Goal: Task Accomplishment & Management: Complete application form

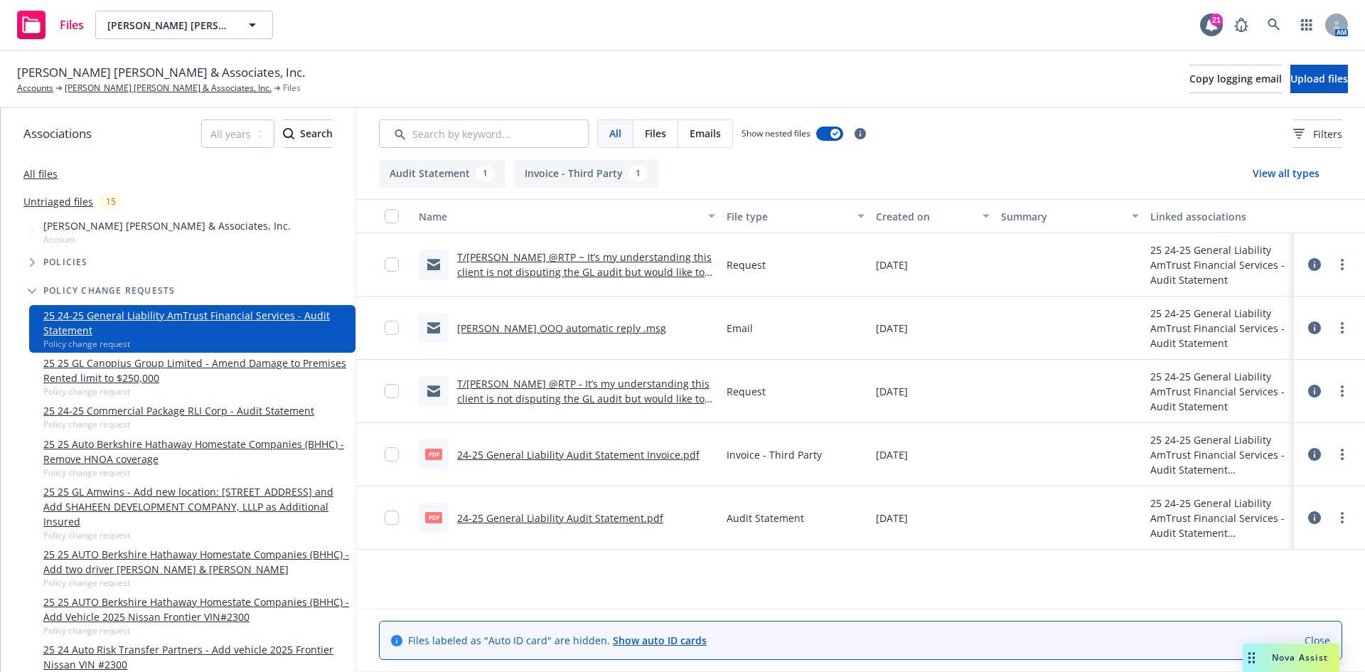
click at [569, 523] on link "24-25 General Liability Audit Statement.pdf" at bounding box center [560, 518] width 206 height 14
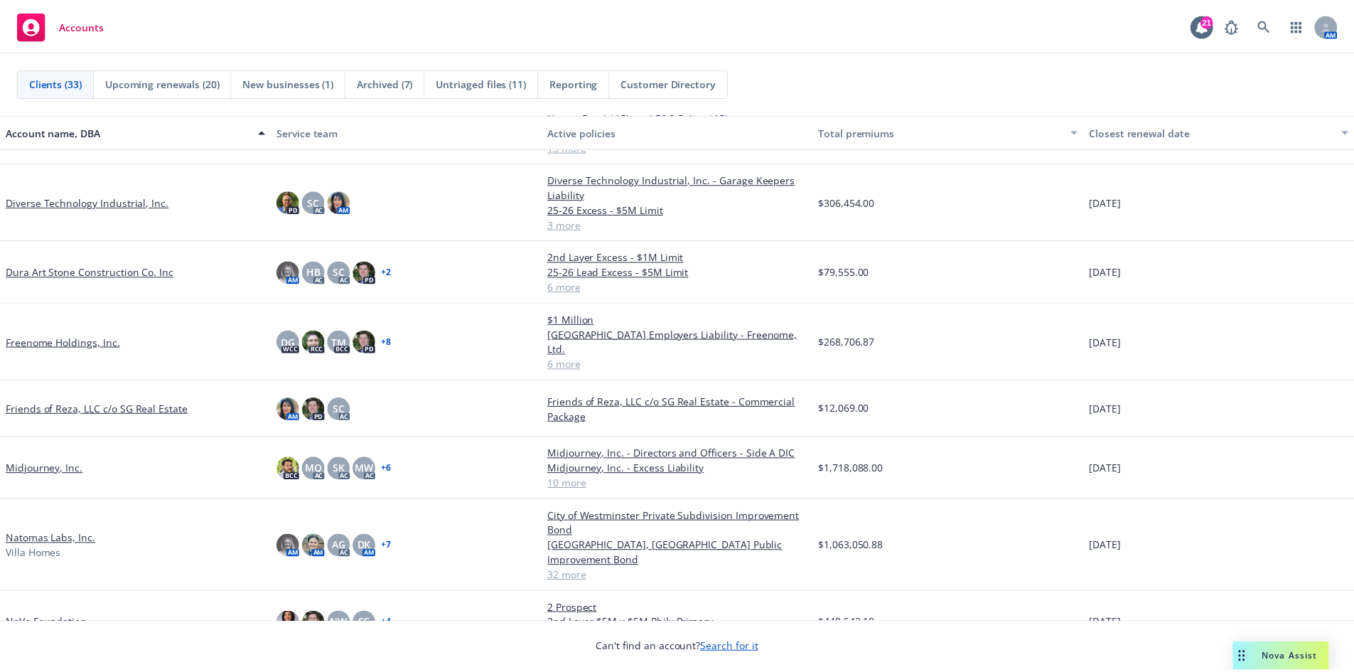
scroll to position [569, 0]
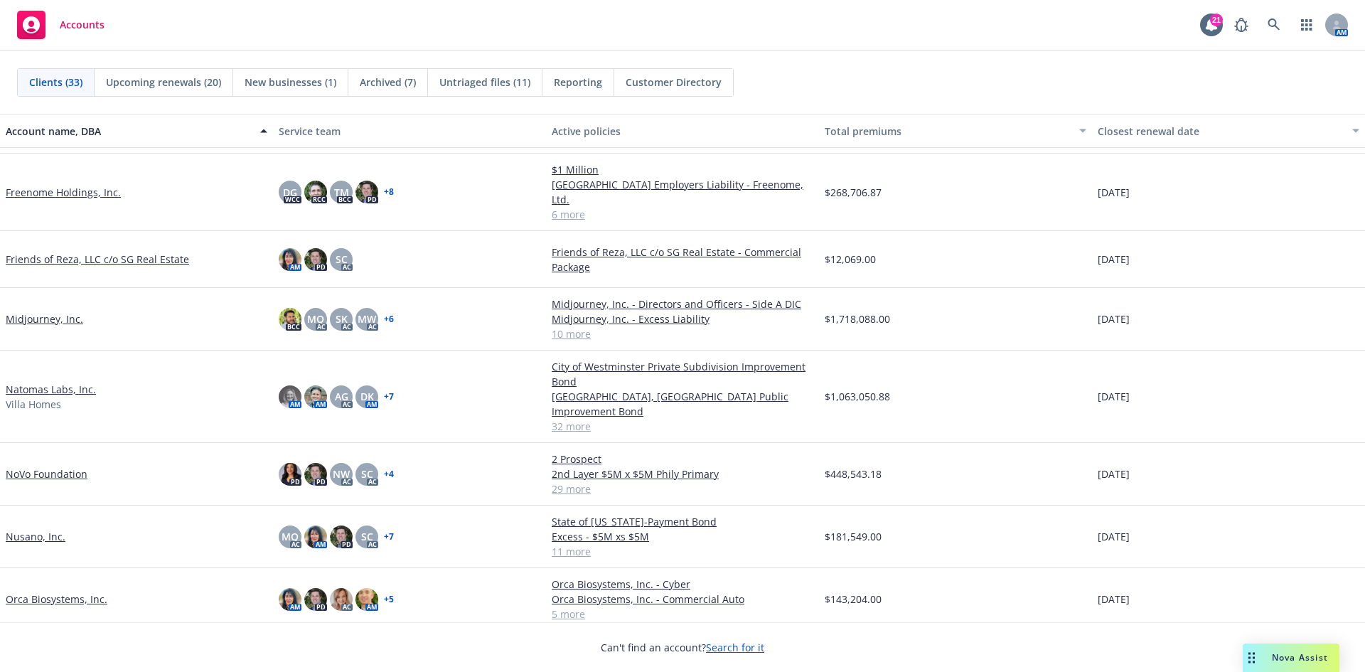
click at [61, 382] on link "Natomas Labs, Inc." at bounding box center [51, 389] width 90 height 15
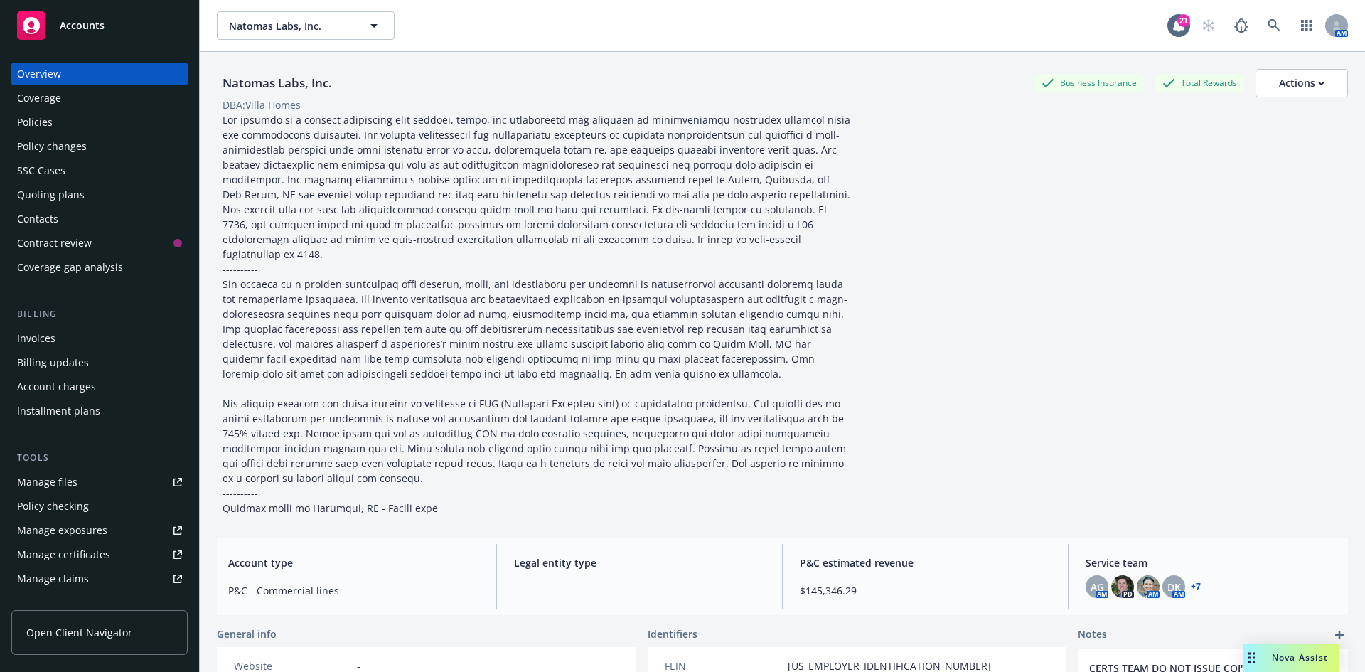
click at [74, 475] on div "Manage files" at bounding box center [47, 481] width 60 height 23
drag, startPoint x: 60, startPoint y: 121, endPoint x: 183, endPoint y: 212, distance: 153.5
click at [60, 121] on div "Policies" at bounding box center [99, 122] width 165 height 23
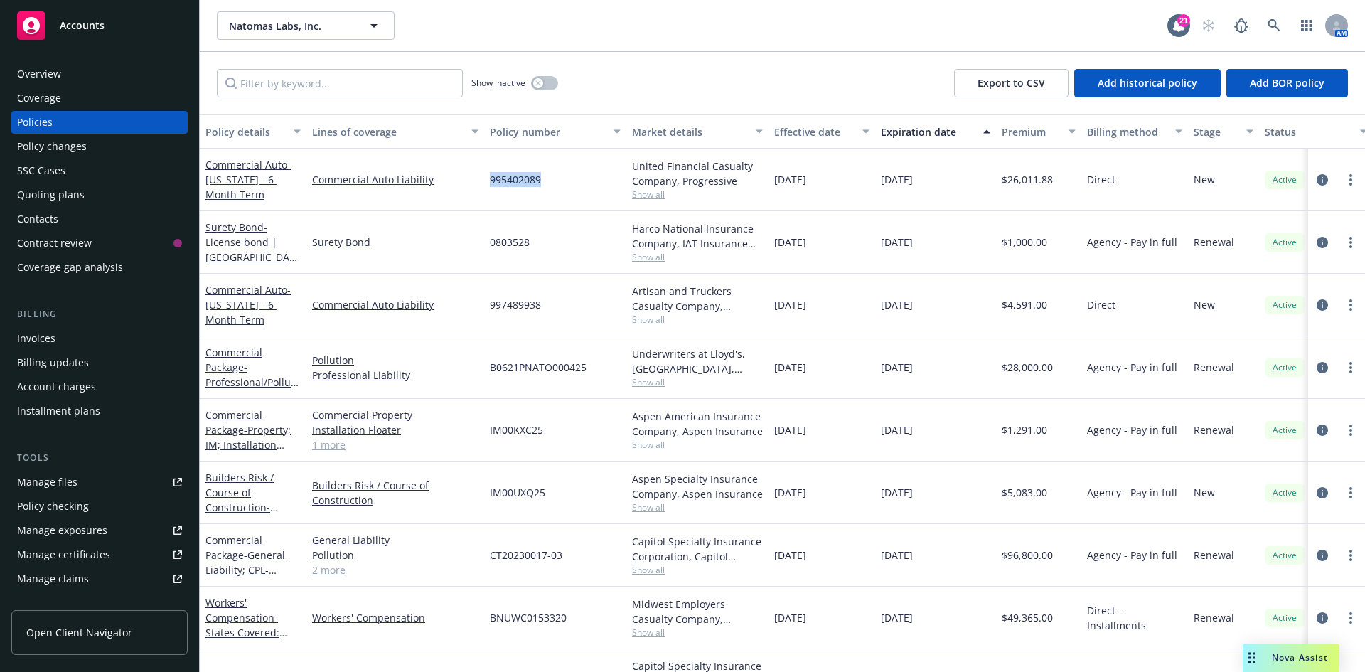
drag, startPoint x: 491, startPoint y: 183, endPoint x: 547, endPoint y: 184, distance: 55.4
click at [547, 184] on div "995402089" at bounding box center [555, 180] width 142 height 63
copy span "995402089"
click at [82, 149] on div "Policy changes" at bounding box center [52, 146] width 70 height 23
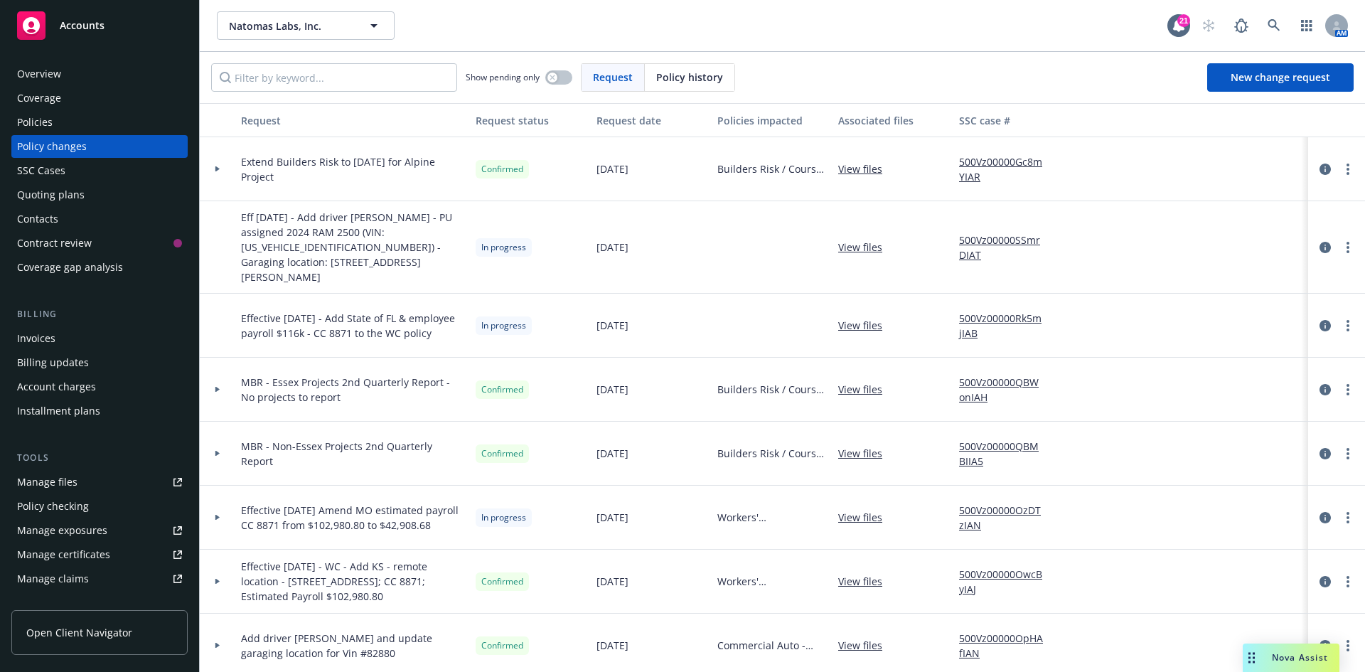
click at [305, 221] on span "Eff 9.19.25 - Add driver Adrian Villagomez - PU assigned 2024 RAM 2500 (VIN: 3C…" at bounding box center [352, 247] width 223 height 75
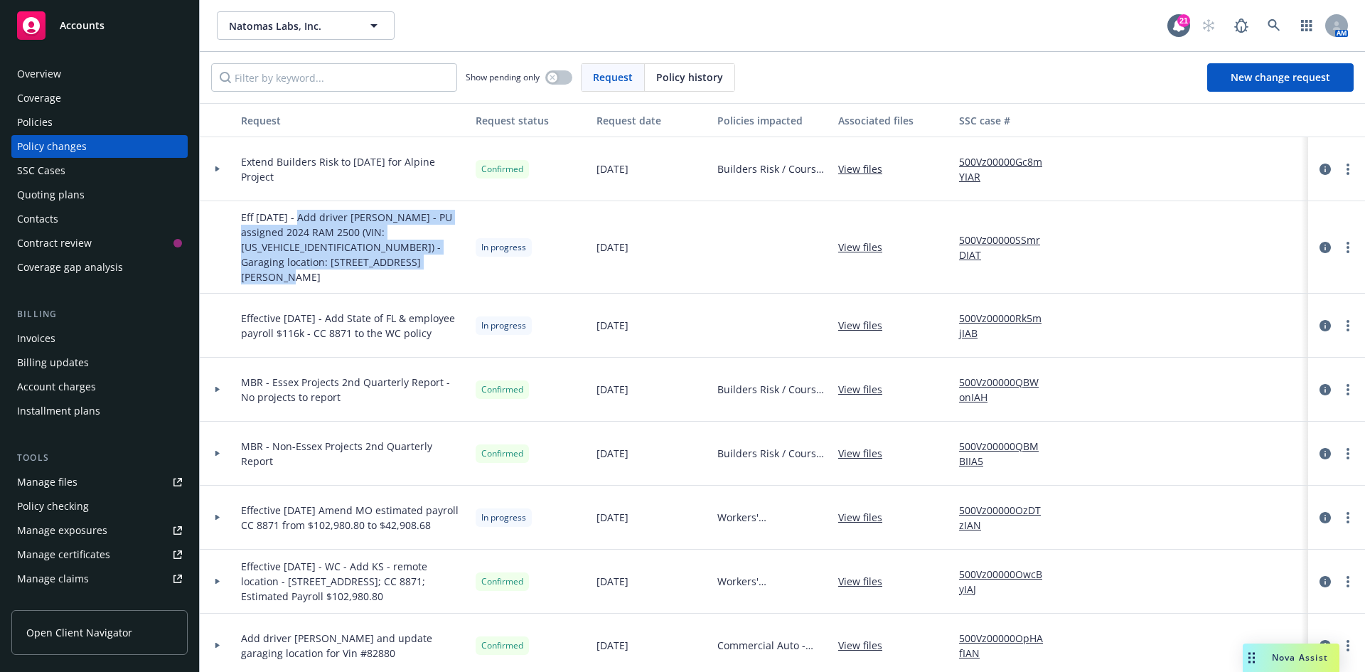
drag, startPoint x: 296, startPoint y: 220, endPoint x: 404, endPoint y: 269, distance: 118.9
click at [404, 269] on div "Eff 9.19.25 - Add driver Adrian Villagomez - PU assigned 2024 RAM 2500 (VIN: 3C…" at bounding box center [352, 247] width 235 height 92
copy span "Add driver Adrian Villagomez - PU assigned 2024 RAM 2500 (VIN: 3C6UR5HJ6RG30958…"
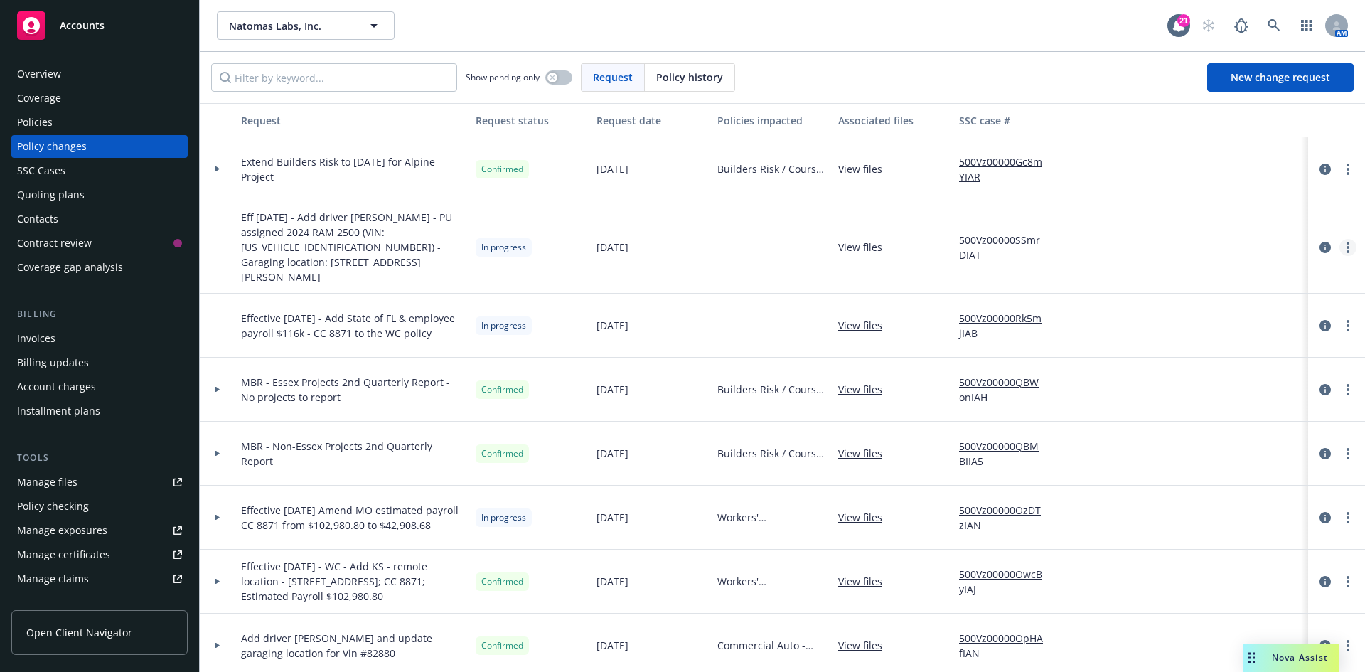
click at [1339, 247] on link "more" at bounding box center [1347, 247] width 17 height 17
click at [1180, 346] on link "Resume workflow" at bounding box center [1223, 354] width 244 height 28
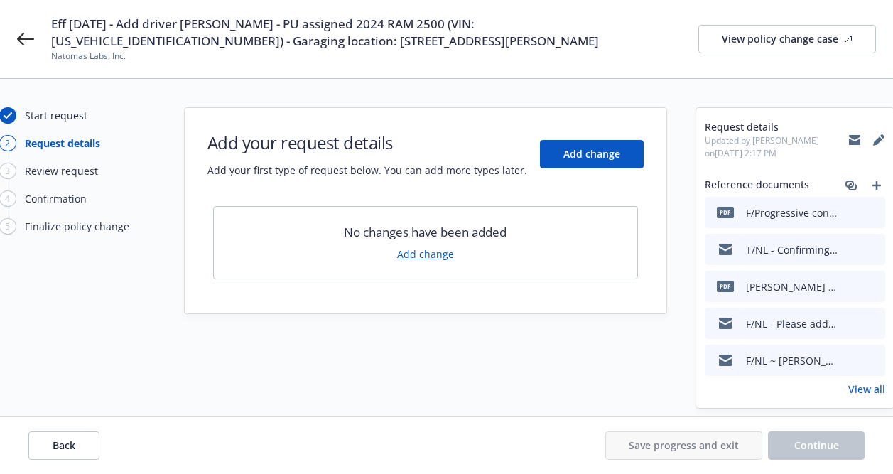
click at [411, 260] on link "Add change" at bounding box center [425, 254] width 57 height 15
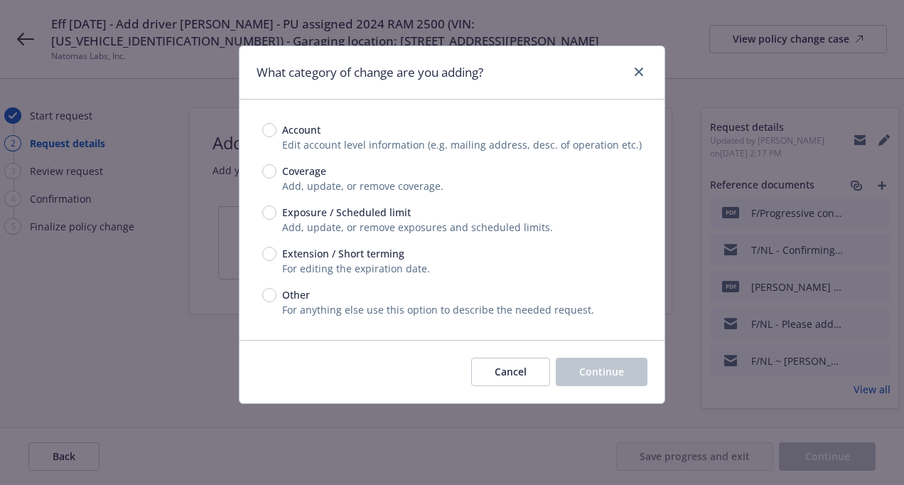
click at [279, 210] on span "Exposure / Scheduled limit" at bounding box center [343, 212] width 134 height 15
click at [276, 210] on input "Exposure / Scheduled limit" at bounding box center [269, 212] width 14 height 14
radio input "true"
click at [572, 360] on button "Continue" at bounding box center [602, 371] width 92 height 28
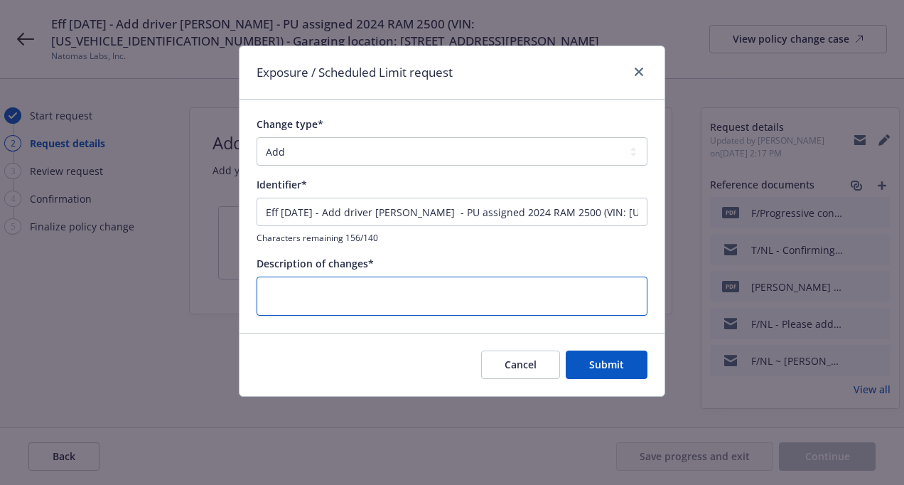
click at [400, 283] on textarea at bounding box center [452, 295] width 391 height 39
paste textarea "Add driver Adrian Villagomez - PU assigned 2024 RAM 2500 (VIN: 3C6UR5HJ6RG30958…"
type textarea "Add driver Adrian Villagomez - PU assigned 2024 RAM 2500 (VIN: 3C6UR5HJ6RG30958…"
type textarea "x"
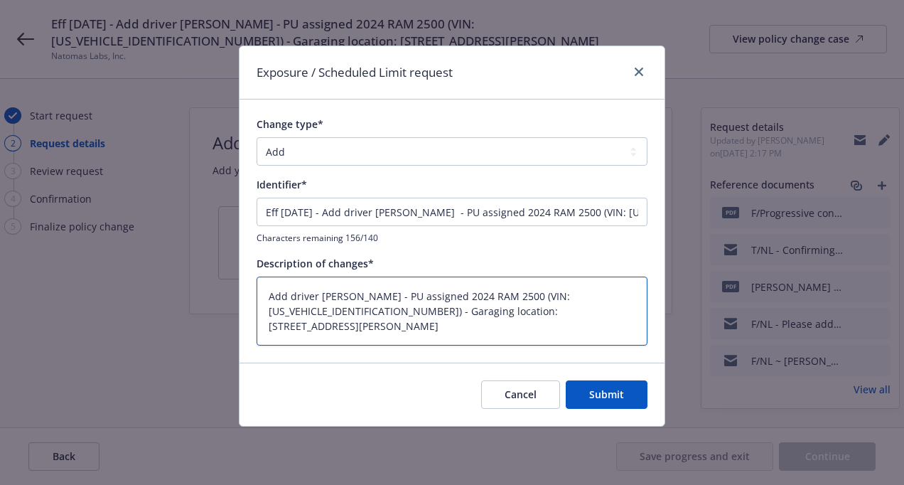
click at [274, 299] on textarea "Add driver Adrian Villagomez - PU assigned 2024 RAM 2500 (VIN: 3C6UR5HJ6RG30958…" at bounding box center [452, 310] width 391 height 69
type textarea "Add driver Adrian Villagomez - PU assigned 2024 RAM 2500 (VIN: 3C6UR5HJ6RG30958…"
type textarea "x"
click at [377, 299] on textarea "Add driver Adrian Villagomez - PU assigned 2024 RAM 2500 (VIN: 3C6UR5HJ6RG30958…" at bounding box center [452, 310] width 391 height 69
click at [271, 302] on textarea "Add driver Adrian Villagomez - PU assigned 2024 RAM 2500 (VIN: 3C6UR5HJ6RG30958…" at bounding box center [452, 310] width 391 height 69
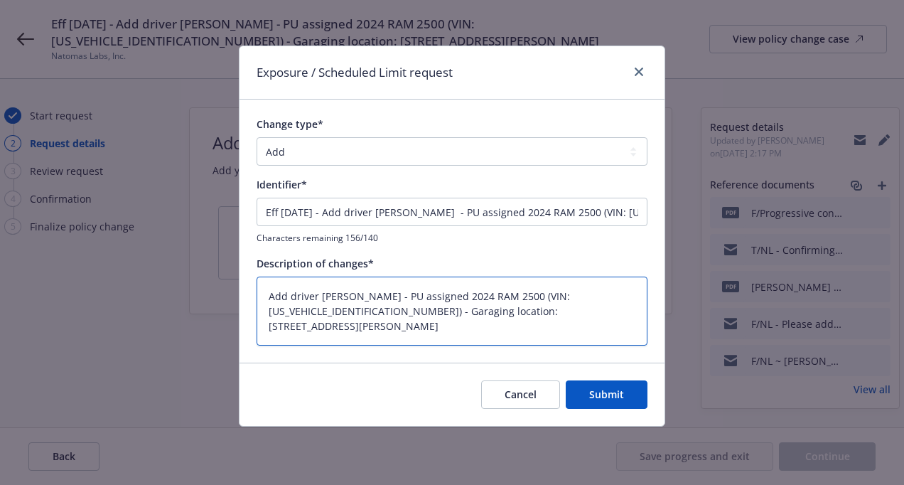
type textarea "EAdd driver Adrian Villagomez - PU assigned 2024 RAM 2500 (VIN: 3C6UR5HJ6RG3095…"
type textarea "x"
type textarea "EfAdd driver Adrian Villagomez - PU assigned 2024 RAM 2500 (VIN: 3C6UR5HJ6RG309…"
type textarea "x"
type textarea "EffAdd driver Adrian Villagomez - PU assigned 2024 RAM 2500 (VIN: 3C6UR5HJ6RG30…"
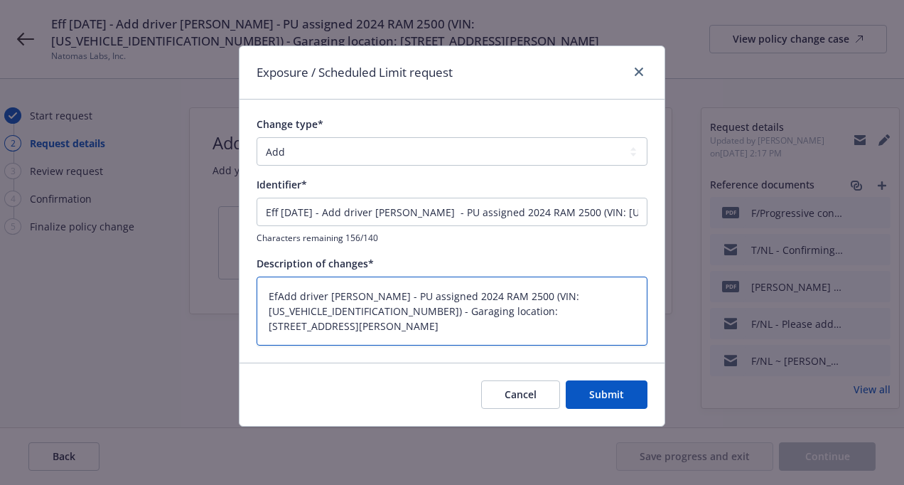
type textarea "x"
type textarea "Eff Add driver Adrian Villagomez - PU assigned 2024 RAM 2500 (VIN: 3C6UR5HJ6RG3…"
type textarea "x"
type textarea "Eff 9Add driver Adrian Villagomez - PU assigned 2024 RAM 2500 (VIN: 3C6UR5HJ6RG…"
type textarea "x"
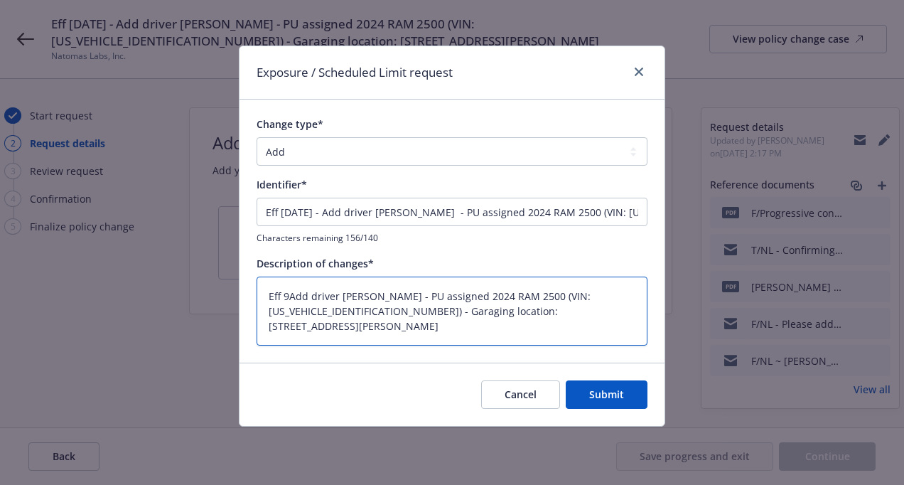
type textarea "Eff 9.Add driver Adrian Villagomez - PU assigned 2024 RAM 2500 (VIN: 3C6UR5HJ6R…"
type textarea "x"
type textarea "Eff 9.1Add driver Adrian Villagomez - PU assigned 2024 RAM 2500 (VIN: 3C6UR5HJ6…"
type textarea "x"
type textarea "Eff 9.19Add driver Adrian Villagomez - PU assigned 2024 RAM 2500 (VIN: 3C6UR5HJ…"
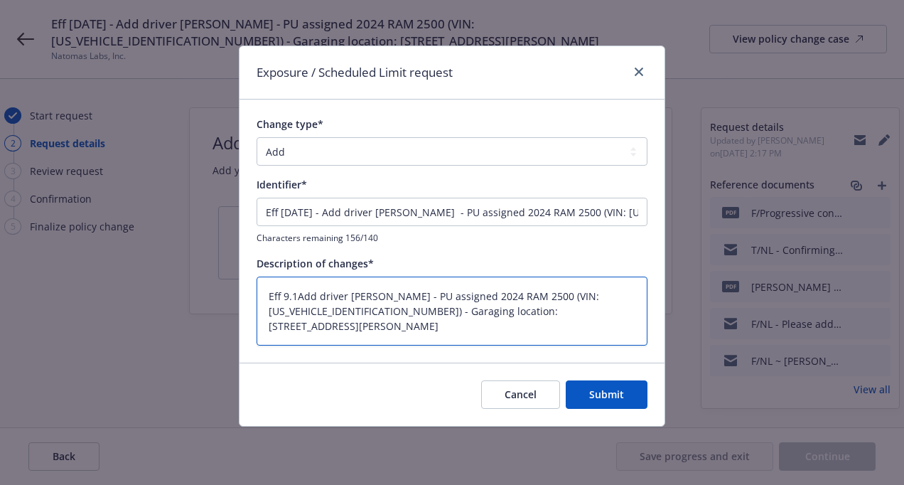
type textarea "x"
type textarea "Eff 9.19.Add driver Adrian Villagomez - PU assigned 2024 RAM 2500 (VIN: 3C6UR5H…"
type textarea "x"
type textarea "Eff 9.19.2Add driver Adrian Villagomez - PU assigned 2024 RAM 2500 (VIN: 3C6UR5…"
type textarea "x"
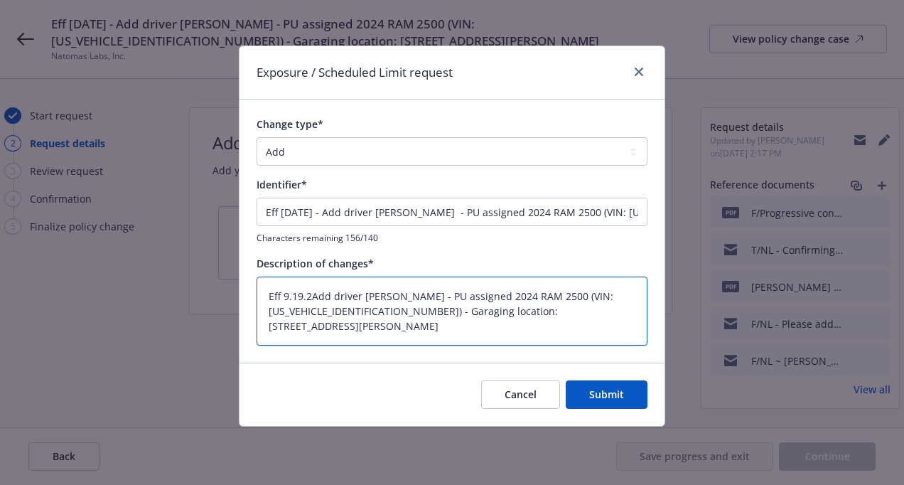
type textarea "Eff 9.19.25Add driver Adrian Villagomez - PU assigned 2024 RAM 2500 (VIN: 3C6UR…"
type textarea "x"
type textarea "Eff 9.19.25 Add driver Adrian Villagomez - PU assigned 2024 RAM 2500 (VIN: 3C6U…"
type textarea "x"
type textarea "Eff 9.19.25 -Add driver Adrian Villagomez - PU assigned 2024 RAM 2500 (VIN: 3C6…"
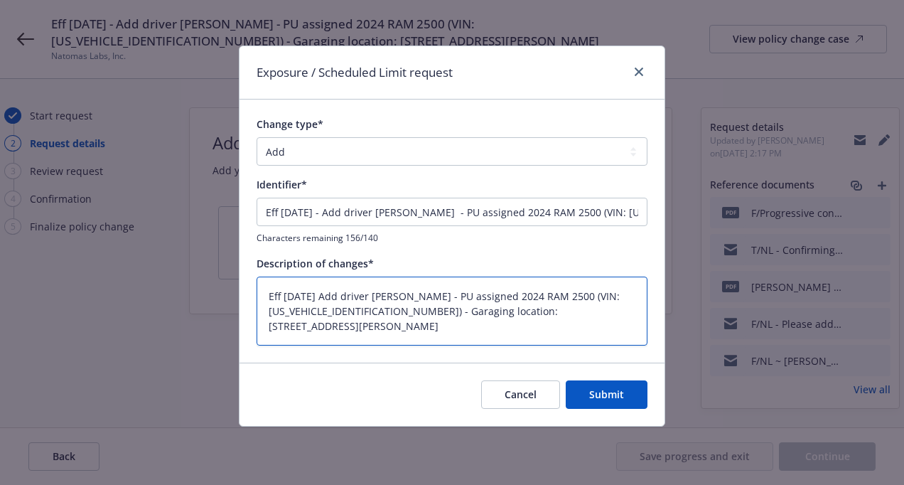
type textarea "x"
type textarea "Eff 9.19.25 - Add driver Adrian Villagomez - PU assigned 2024 RAM 2500 (VIN: 3C…"
type textarea "x"
type textarea "Eff 9.19.25 - Add driver Adrian Villagomez - PU assigned 2024 RAM 2500 (VIN: 3C…"
click at [615, 395] on span "Submit" at bounding box center [606, 394] width 35 height 14
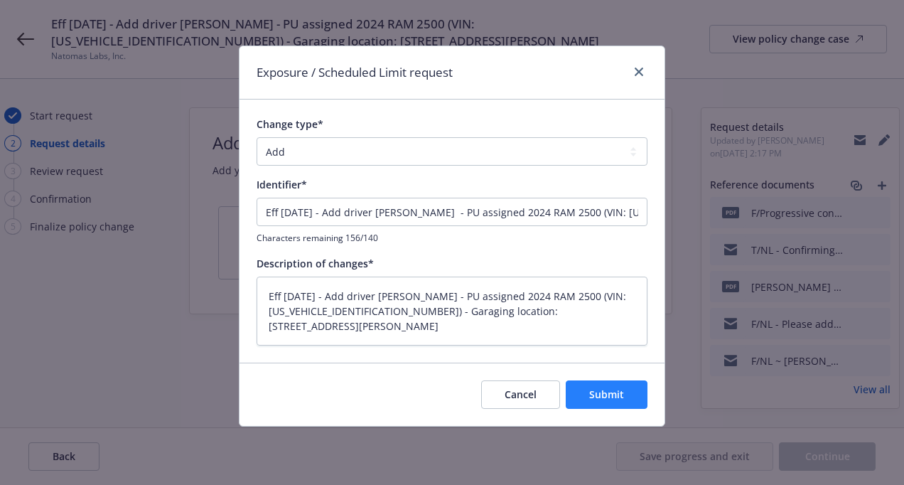
type textarea "x"
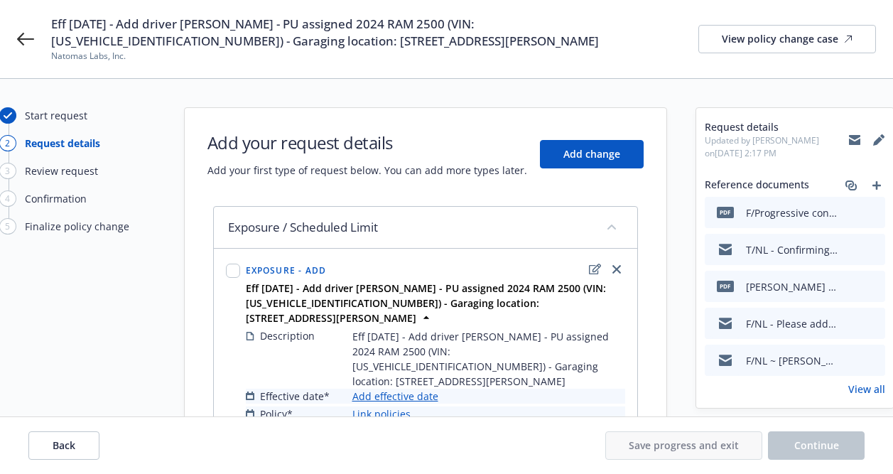
click at [394, 389] on link "Add effective date" at bounding box center [396, 396] width 86 height 15
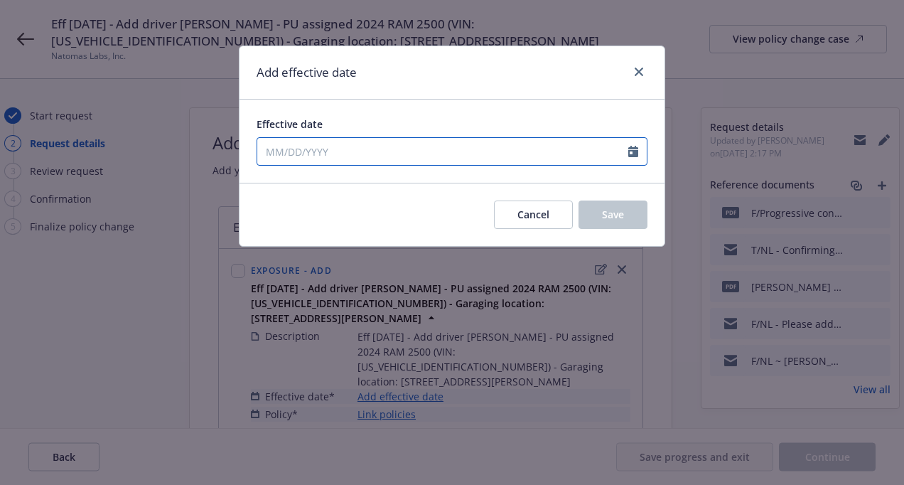
click at [638, 156] on icon "Calendar" at bounding box center [633, 151] width 10 height 11
select select "9"
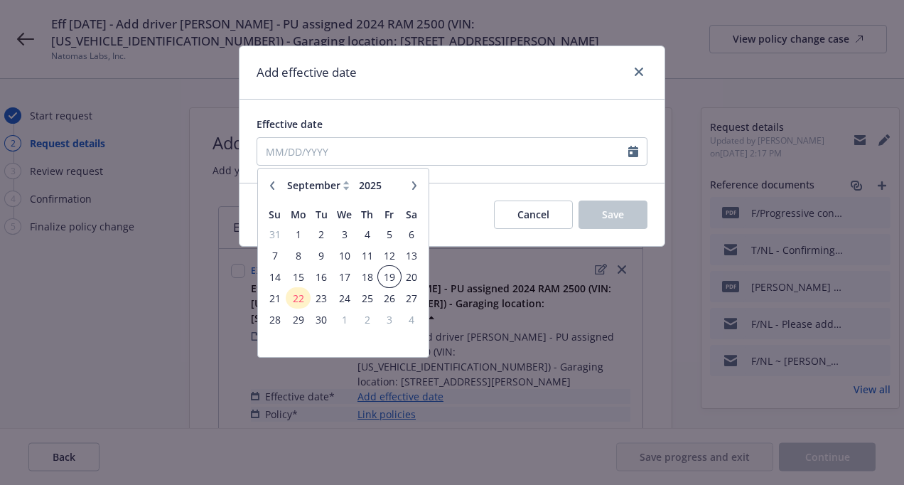
click at [388, 275] on span "19" at bounding box center [389, 277] width 19 height 18
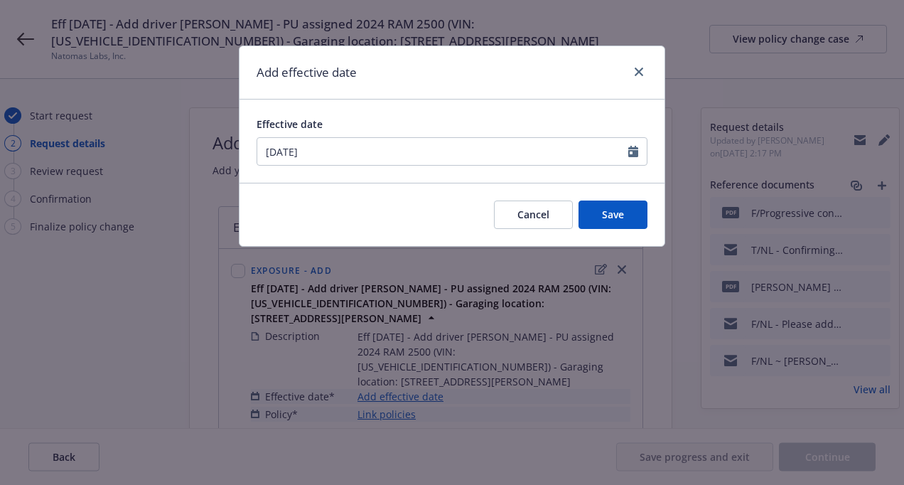
type input "[DATE]"
click at [620, 222] on button "Save" at bounding box center [613, 214] width 69 height 28
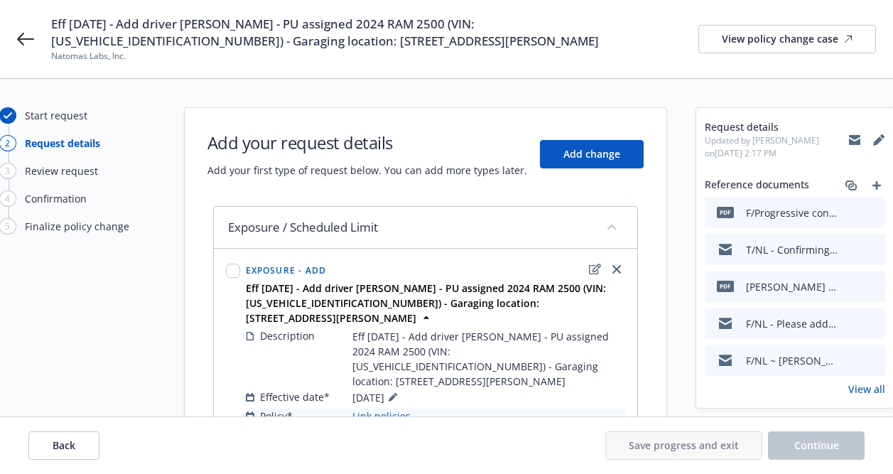
click at [388, 409] on link "Link policies" at bounding box center [382, 416] width 58 height 15
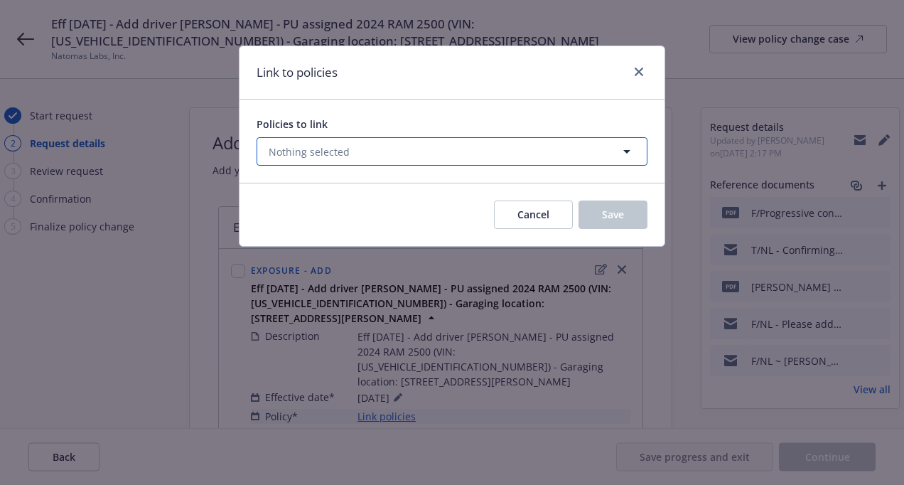
click at [414, 148] on button "Nothing selected" at bounding box center [452, 151] width 391 height 28
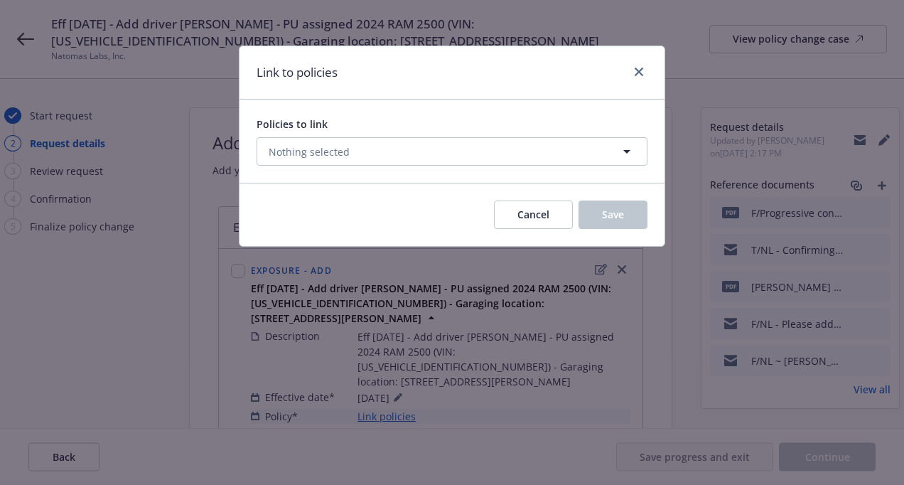
select select "ACTIVE"
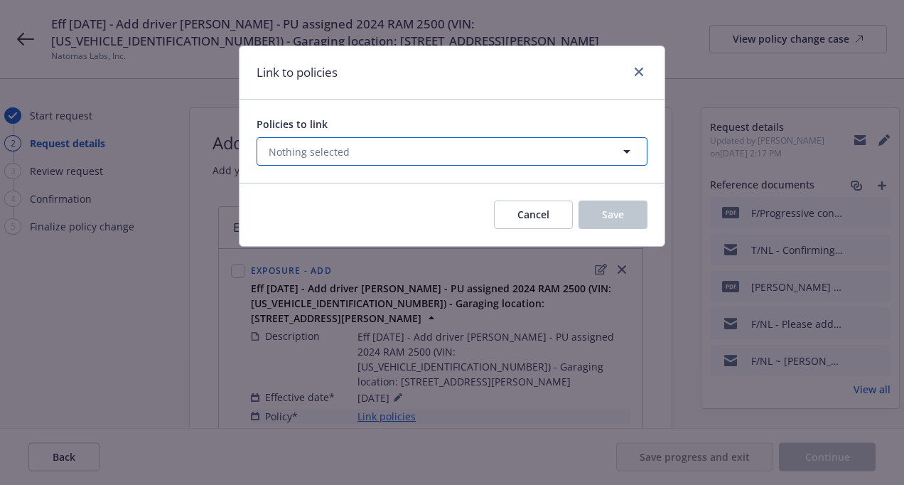
click at [315, 148] on span "Nothing selected" at bounding box center [309, 151] width 81 height 15
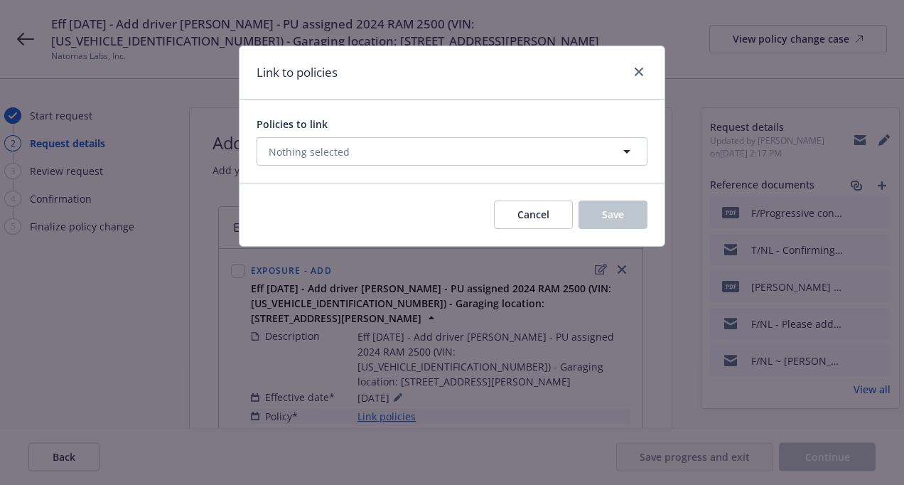
select select "ACTIVE"
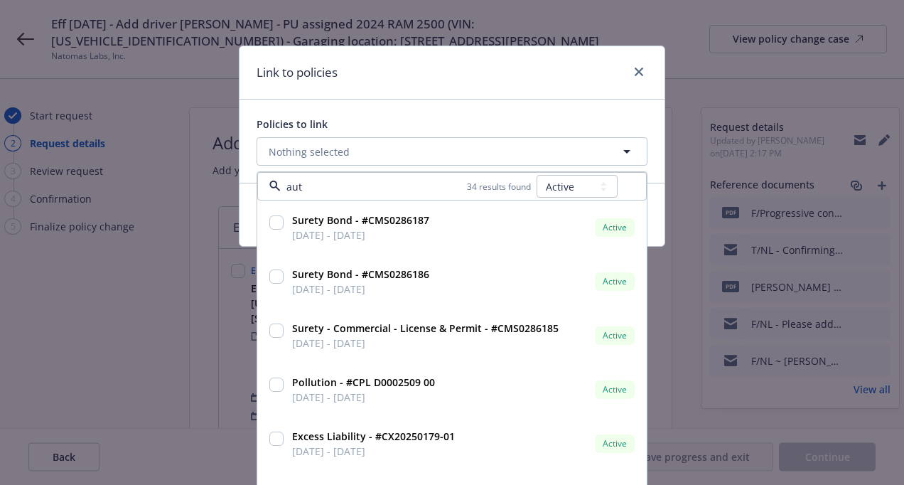
type input "auto"
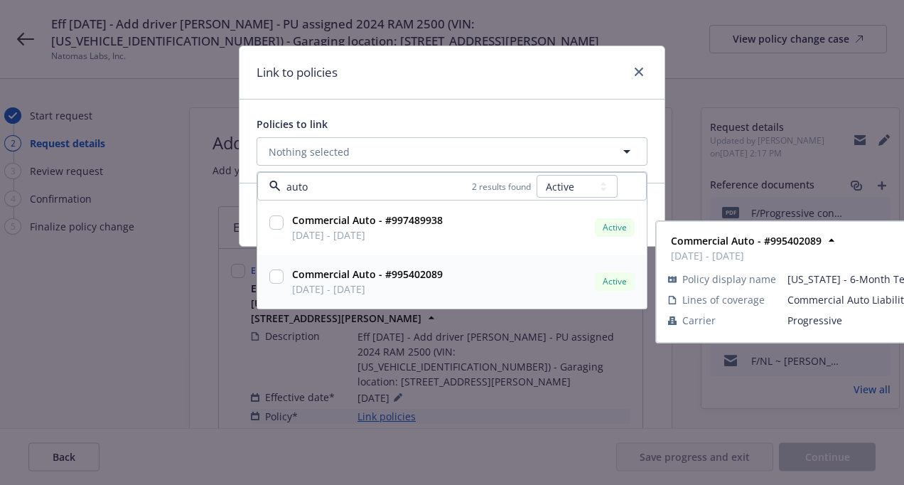
click at [267, 281] on div at bounding box center [277, 282] width 20 height 36
checkbox input "true"
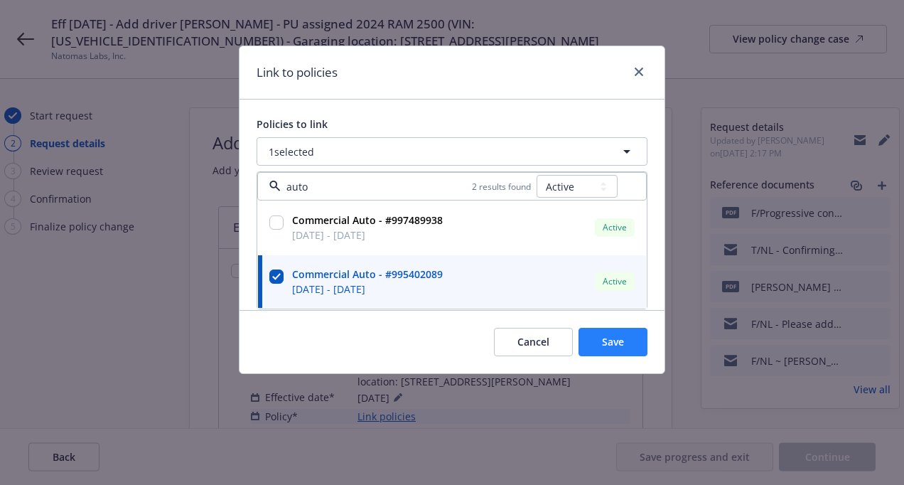
type input "auto"
click at [624, 345] on button "Save" at bounding box center [613, 342] width 69 height 28
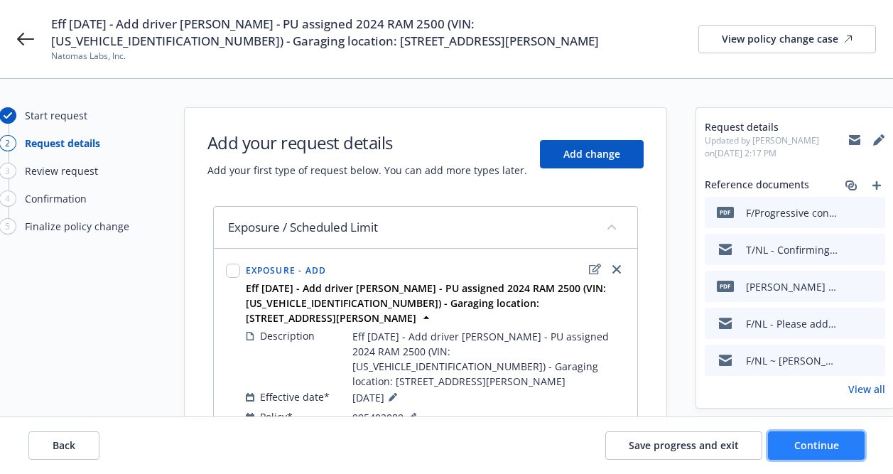
click at [832, 453] on button "Continue" at bounding box center [816, 445] width 97 height 28
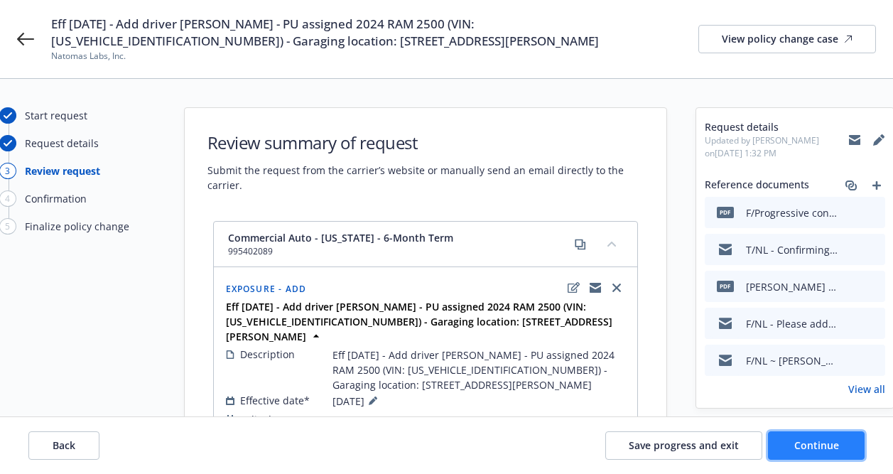
click at [832, 453] on button "Continue" at bounding box center [816, 445] width 97 height 28
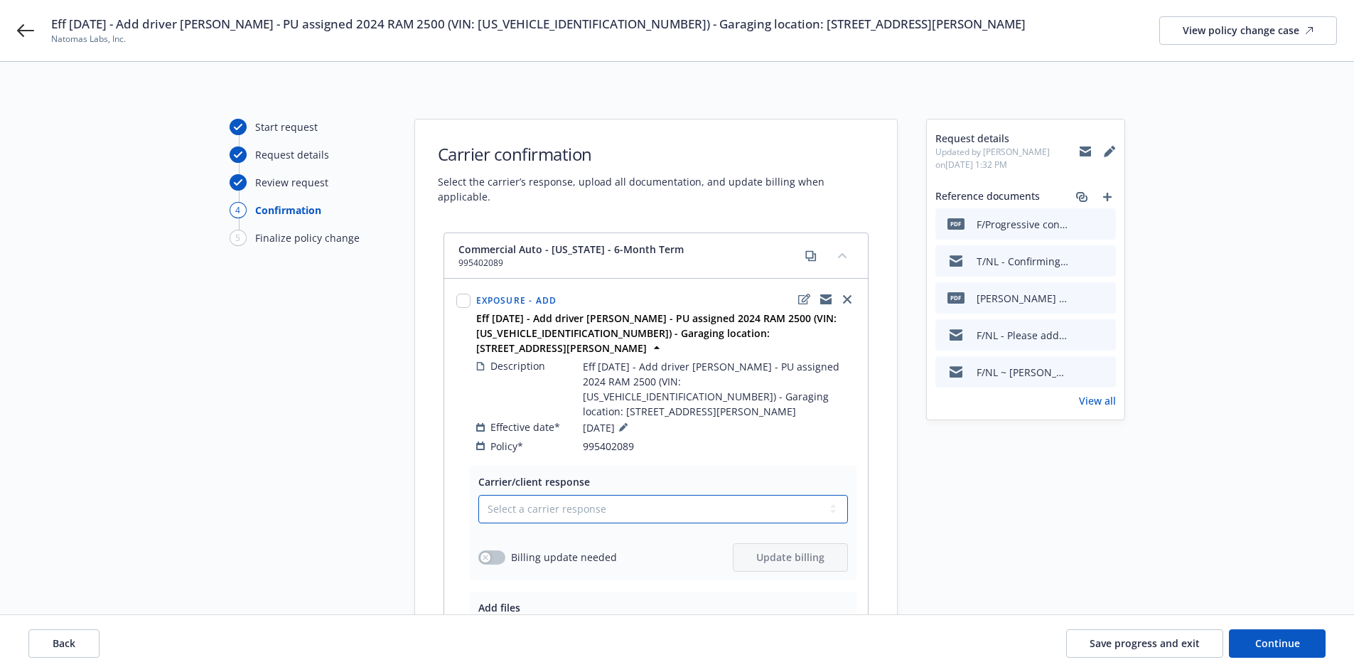
click at [543, 495] on select "Select a carrier response Accepted Accepted with revision No endorsement needed…" at bounding box center [663, 509] width 370 height 28
select select "ACCEPTED"
click at [478, 495] on select "Select a carrier response Accepted Accepted with revision No endorsement needed…" at bounding box center [663, 509] width 370 height 28
click at [503, 550] on button "button" at bounding box center [491, 557] width 27 height 14
click at [491, 550] on button "button" at bounding box center [491, 557] width 27 height 14
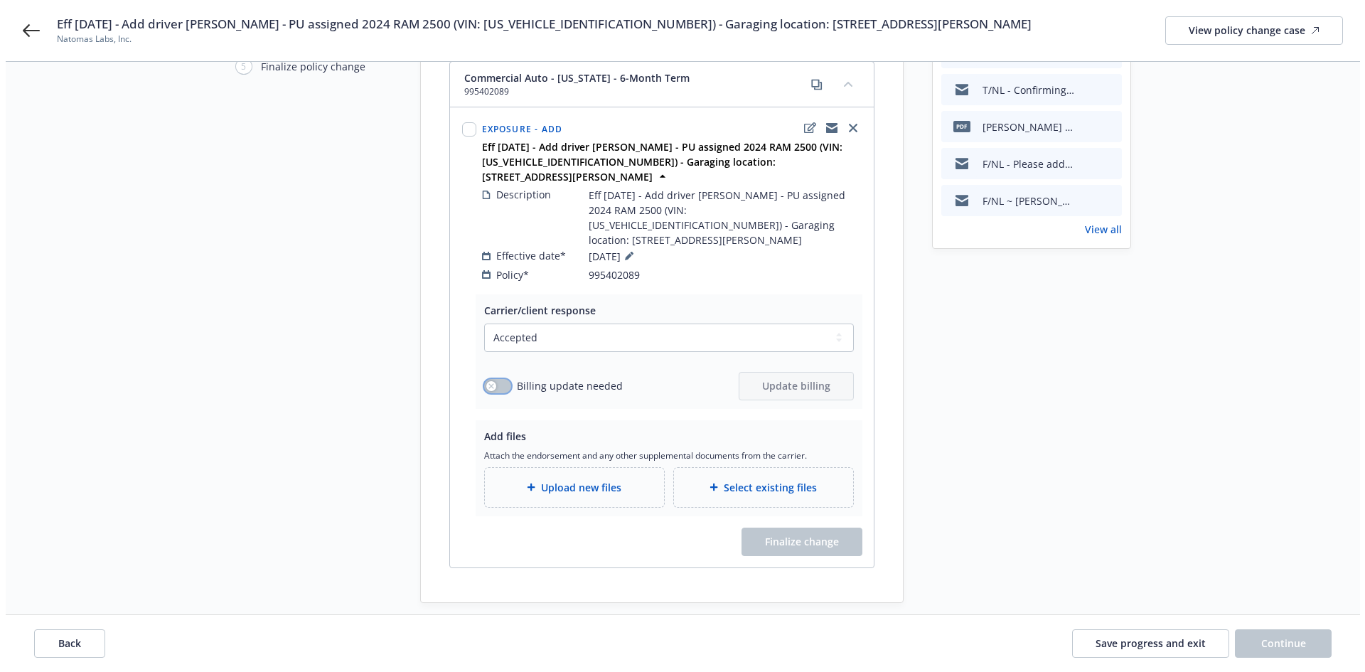
scroll to position [187, 0]
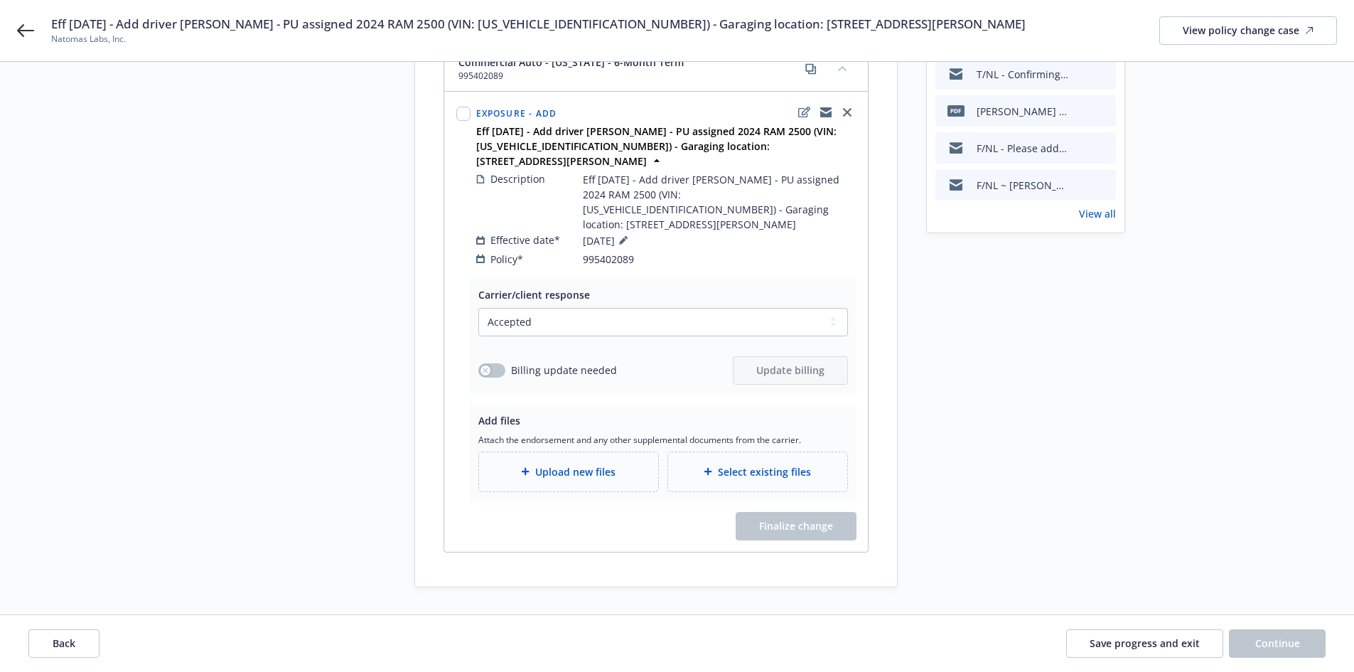
click at [582, 464] on span "Upload new files" at bounding box center [575, 471] width 80 height 15
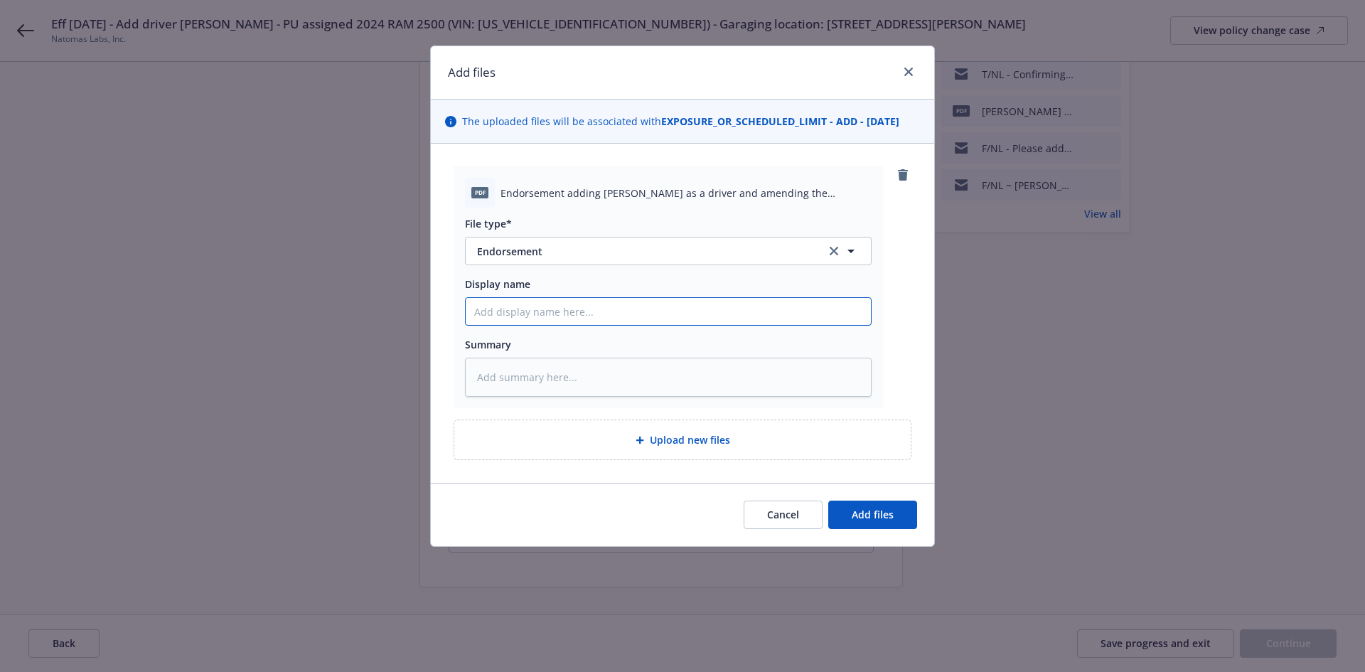
click at [519, 315] on input "Display name" at bounding box center [668, 311] width 405 height 27
paste input "Add driver Adrian Villagomez - PU assigned 2024 RAM 2500 (VIN: 3C6UR5HJ6RG30958…"
type textarea "x"
type input "Add driver Adrian Villagomez - PU assigned 2024 RAM 2500 (VIN: 3C6UR5HJ6RG30958…"
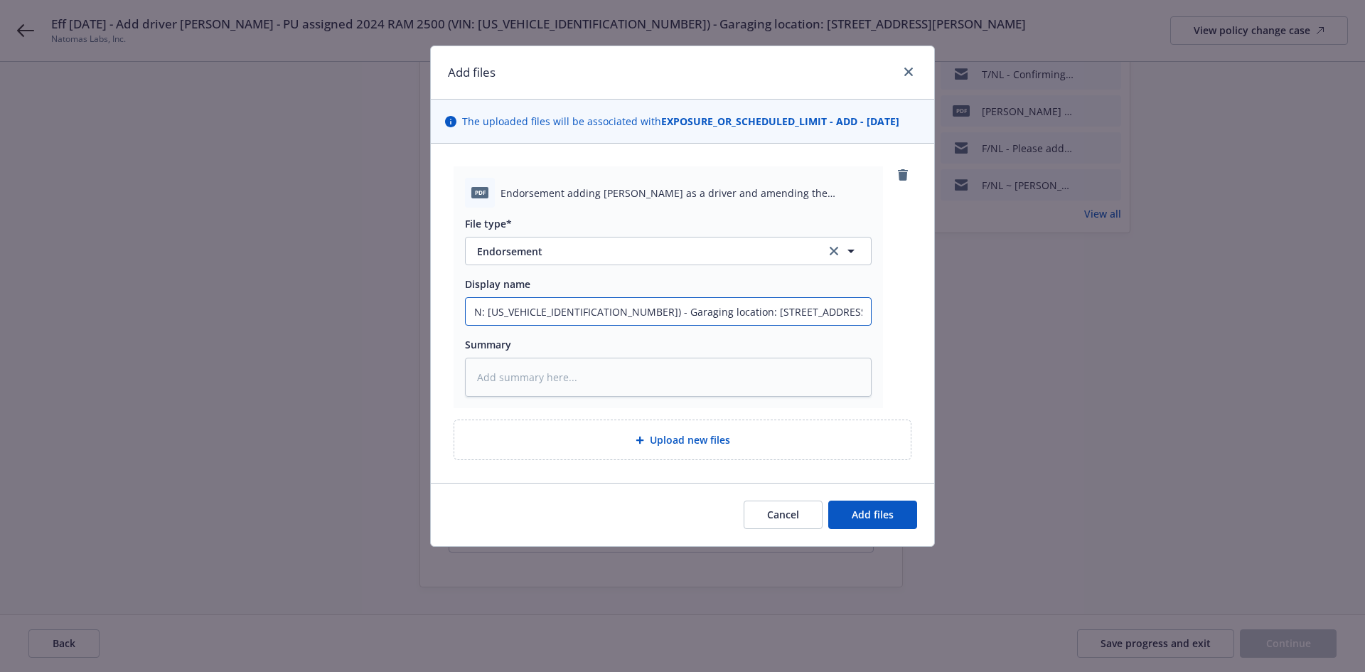
drag, startPoint x: 516, startPoint y: 306, endPoint x: 491, endPoint y: 298, distance: 26.1
click at [516, 307] on input "Add driver Adrian Villagomez - PU assigned 2024 RAM 2500 (VIN: 3C6UR5HJ6RG30958…" at bounding box center [668, 311] width 405 height 27
type textarea "x"
type input "E Add driver Adrian Villagomez - PU assigned 2024 RAM 2500 (VIN: 3C6UR5HJ6RG309…"
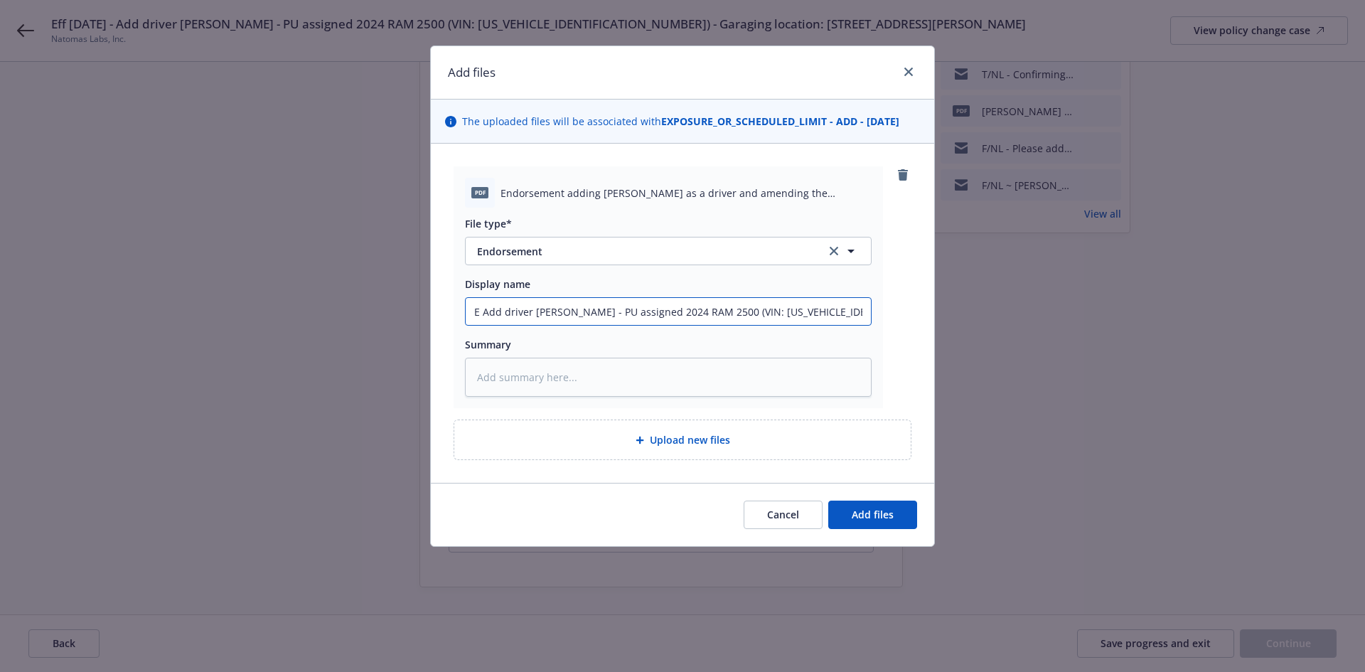
type textarea "x"
type input "Ef Add driver Adrian Villagomez - PU assigned 2024 RAM 2500 (VIN: 3C6UR5HJ6RG30…"
type textarea "x"
type input "Eff Add driver Adrian Villagomez - PU assigned 2024 RAM 2500 (VIN: 3C6UR5HJ6RG3…"
type textarea "x"
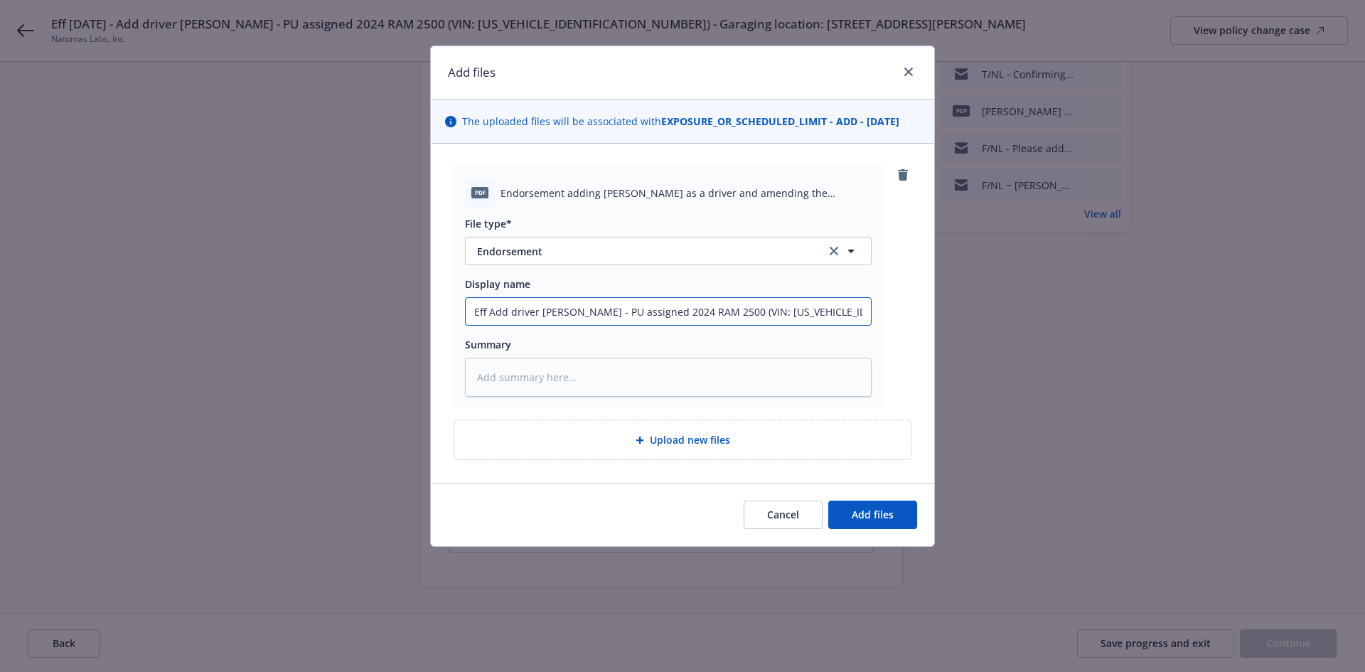
type input "Effe Add driver Adrian Villagomez - PU assigned 2024 RAM 2500 (VIN: 3C6UR5HJ6RG…"
type textarea "x"
type input "Effec Add driver Adrian Villagomez - PU assigned 2024 RAM 2500 (VIN: 3C6UR5HJ6R…"
type textarea "x"
type input "Effect Add driver Adrian Villagomez - PU assigned 2024 RAM 2500 (VIN: 3C6UR5HJ6…"
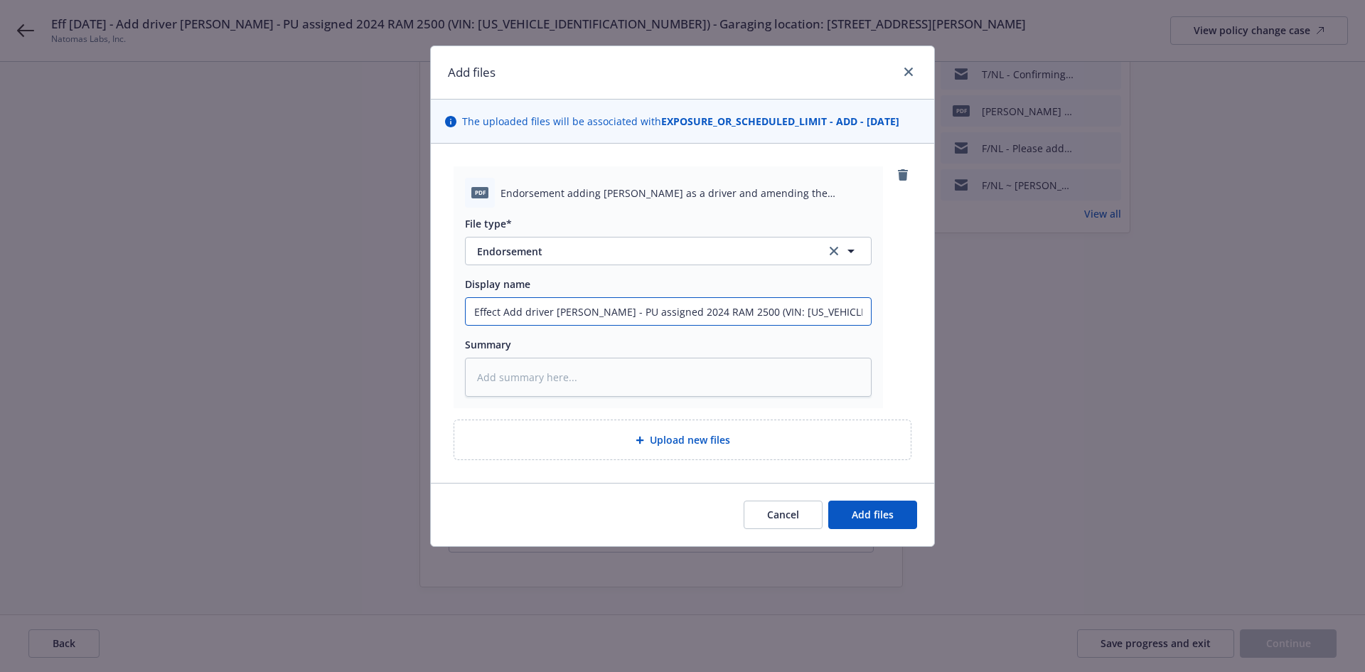
type textarea "x"
type input "Effecti Add driver Adrian Villagomez - PU assigned 2024 RAM 2500 (VIN: 3C6UR5HJ…"
type textarea "x"
type input "Effectiv Add driver Adrian Villagomez - PU assigned 2024 RAM 2500 (VIN: 3C6UR5H…"
type textarea "x"
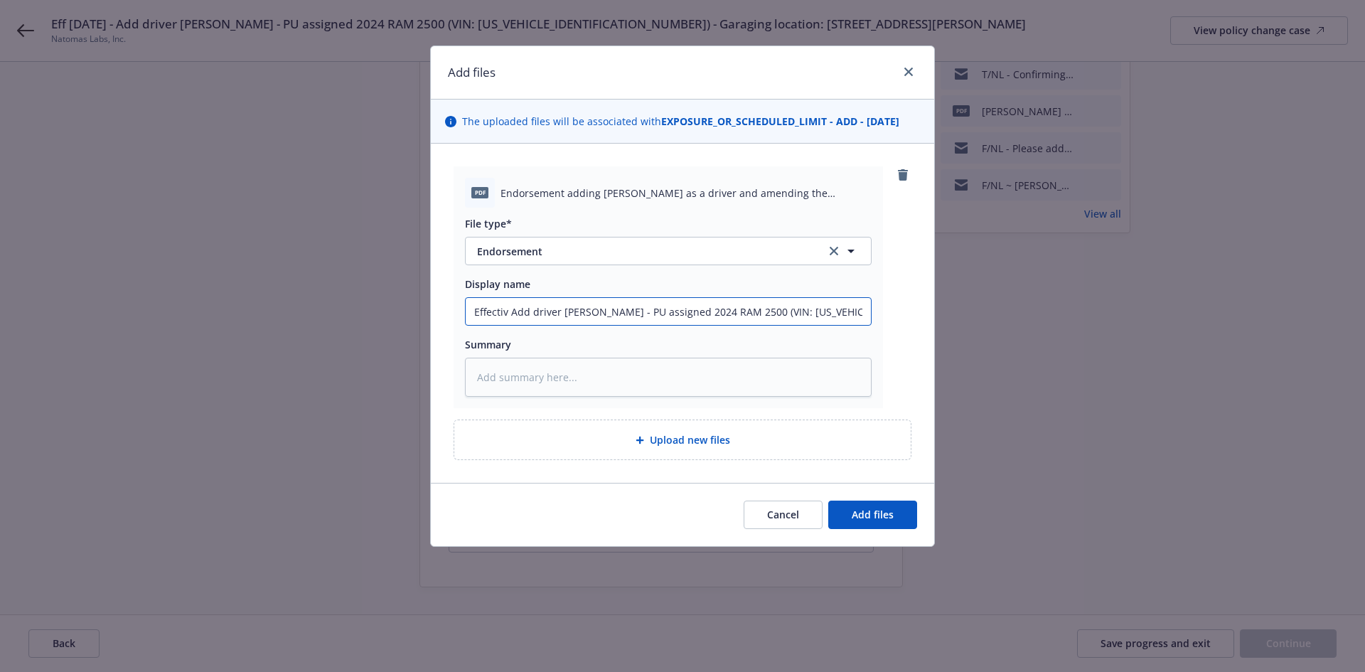
type input "Effective Add driver Adrian Villagomez - PU assigned 2024 RAM 2500 (VIN: 3C6UR5…"
type textarea "x"
type input "Effective Add driver Adrian Villagomez - PU assigned 2024 RAM 2500 (VIN: 3C6UR5…"
type textarea "x"
type input "Effective 9 Add driver Adrian Villagomez - PU assigned 2024 RAM 2500 (VIN: 3C6U…"
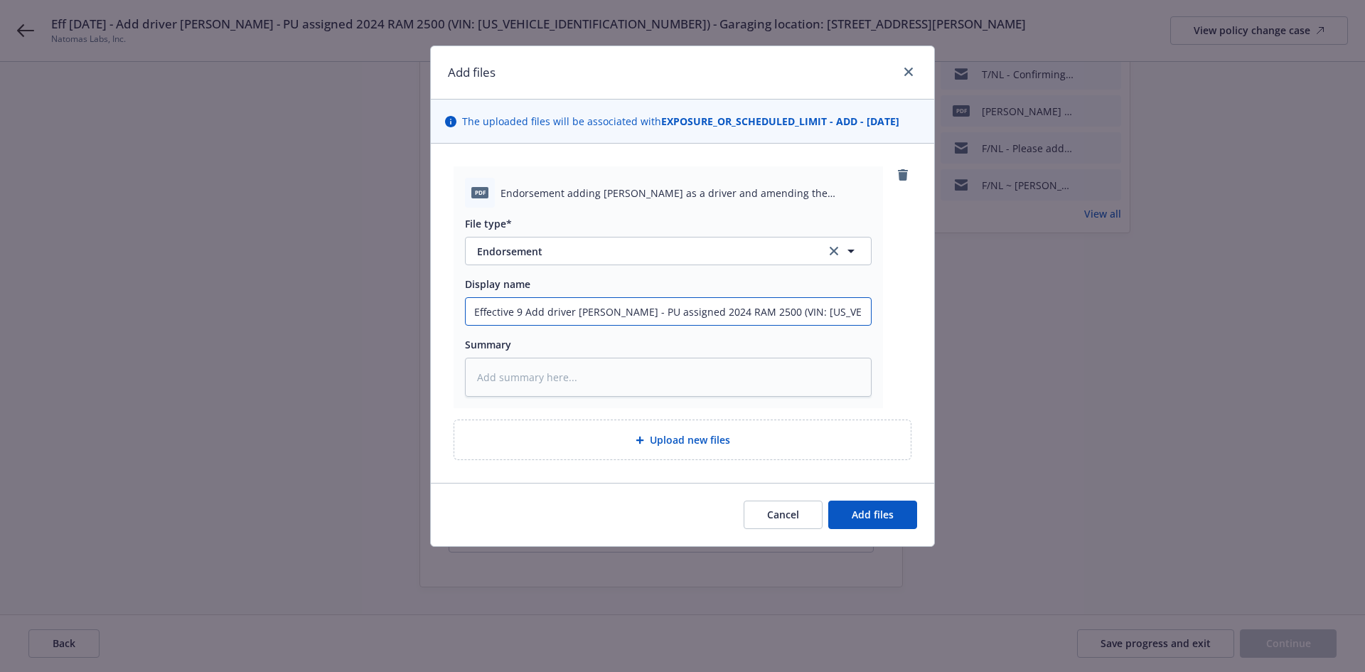
type textarea "x"
type input "Effective 9. Add driver Adrian Villagomez - PU assigned 2024 RAM 2500 (VIN: 3C6…"
type textarea "x"
type input "Effective 9.1 Add driver Adrian Villagomez - PU assigned 2024 RAM 2500 (VIN: 3C…"
type textarea "x"
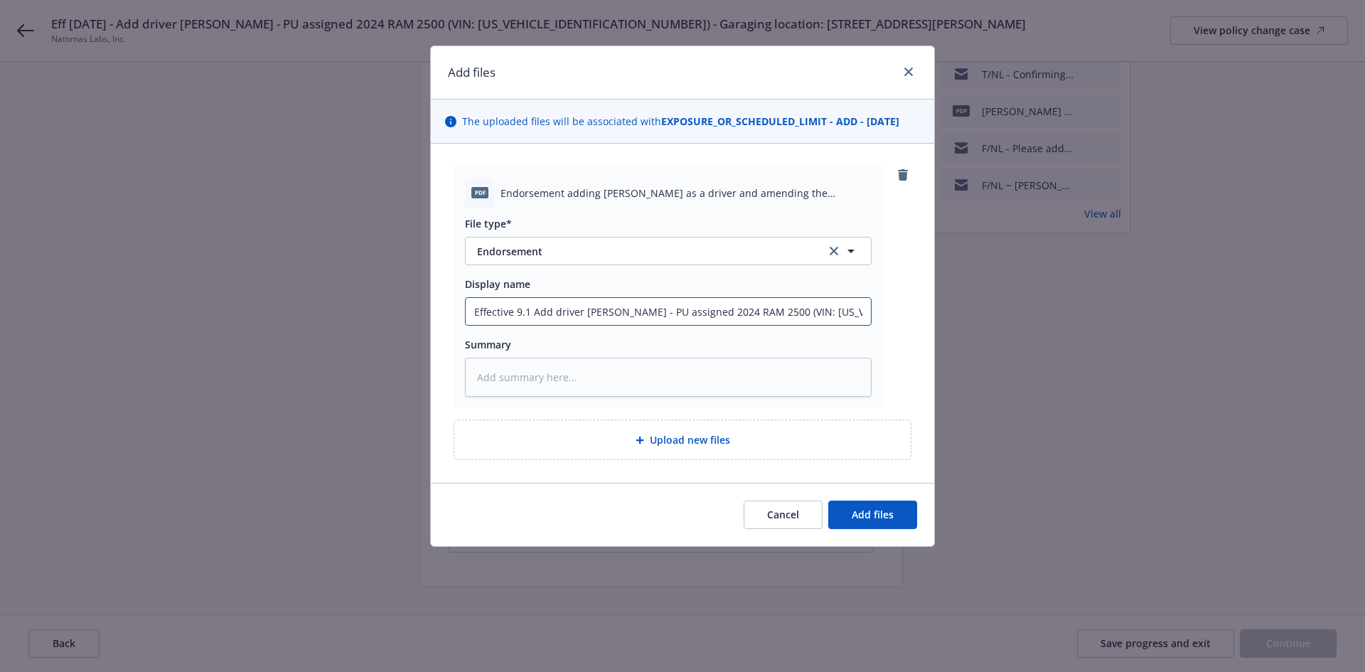
type input "Effective 9.19 Add driver Adrian Villagomez - PU assigned 2024 RAM 2500 (VIN: 3…"
type textarea "x"
type input "Effective 9.19. Add driver Adrian Villagomez - PU assigned 2024 RAM 2500 (VIN: …"
type textarea "x"
type input "Effective 9.19.2 Add driver Adrian Villagomez - PU assigned 2024 RAM 2500 (VIN:…"
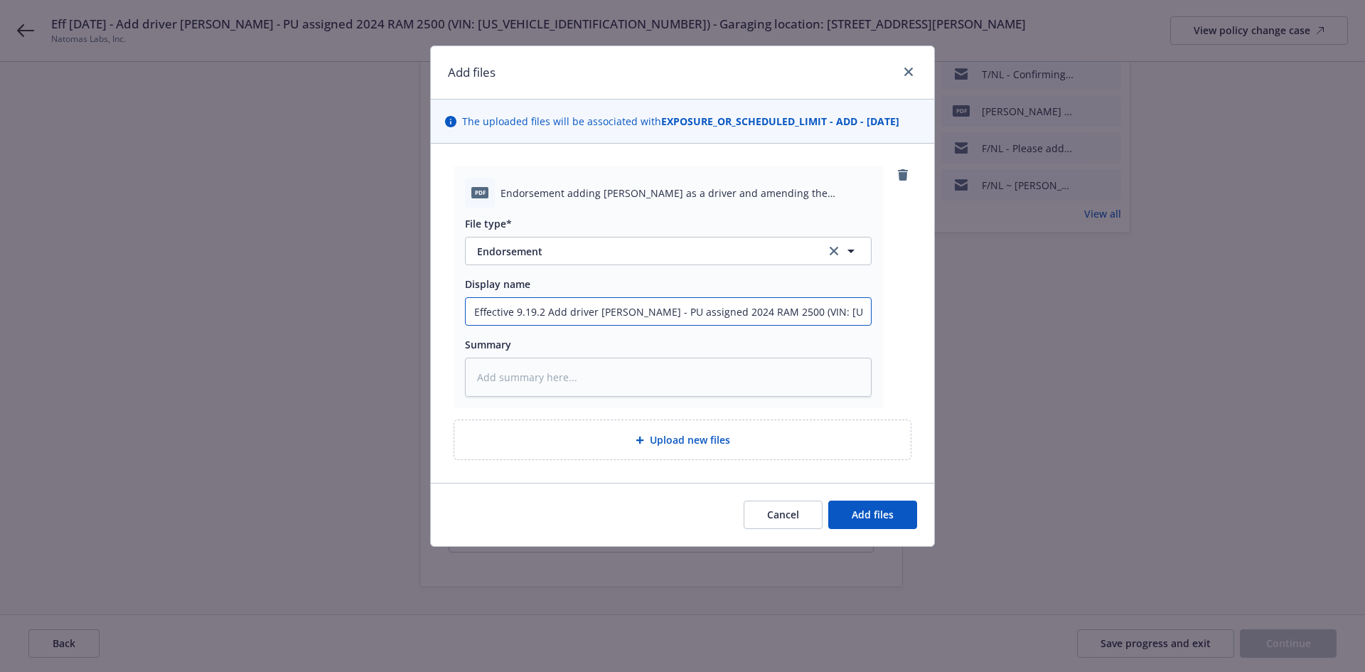
type textarea "x"
type input "Effective 9.19.25 Add driver Adrian Villagomez - PU assigned 2024 RAM 2500 (VIN…"
type textarea "x"
type input "Effective 9.19.25 Add driver Adrian Villagomez - PU assigned 2024 RAM 2500 (VIN…"
type textarea "x"
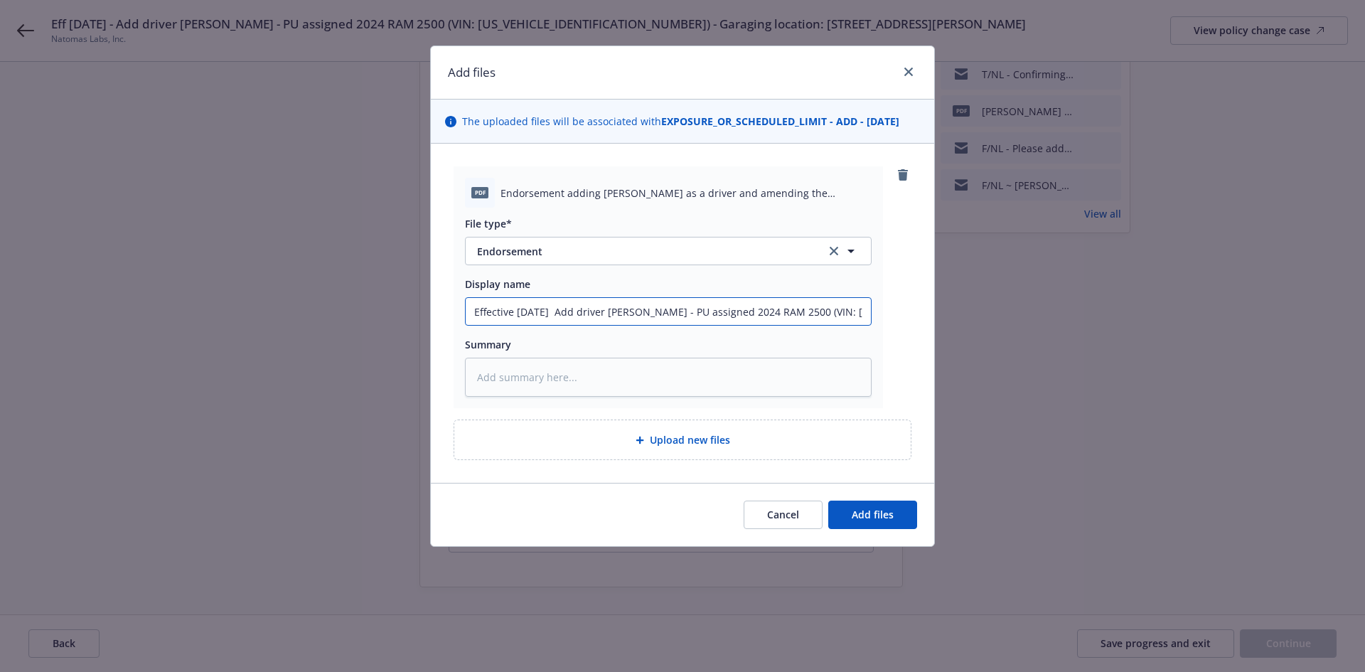
type input "Effective 9.19.25 - Add driver Adrian Villagomez - PU assigned 2024 RAM 2500 (V…"
type textarea "x"
drag, startPoint x: 473, startPoint y: 313, endPoint x: 918, endPoint y: 323, distance: 445.0
click at [918, 323] on div "pdf Endorsement adding Adrian Villagomez as a driver and amending the garaging …" at bounding box center [682, 313] width 503 height 339
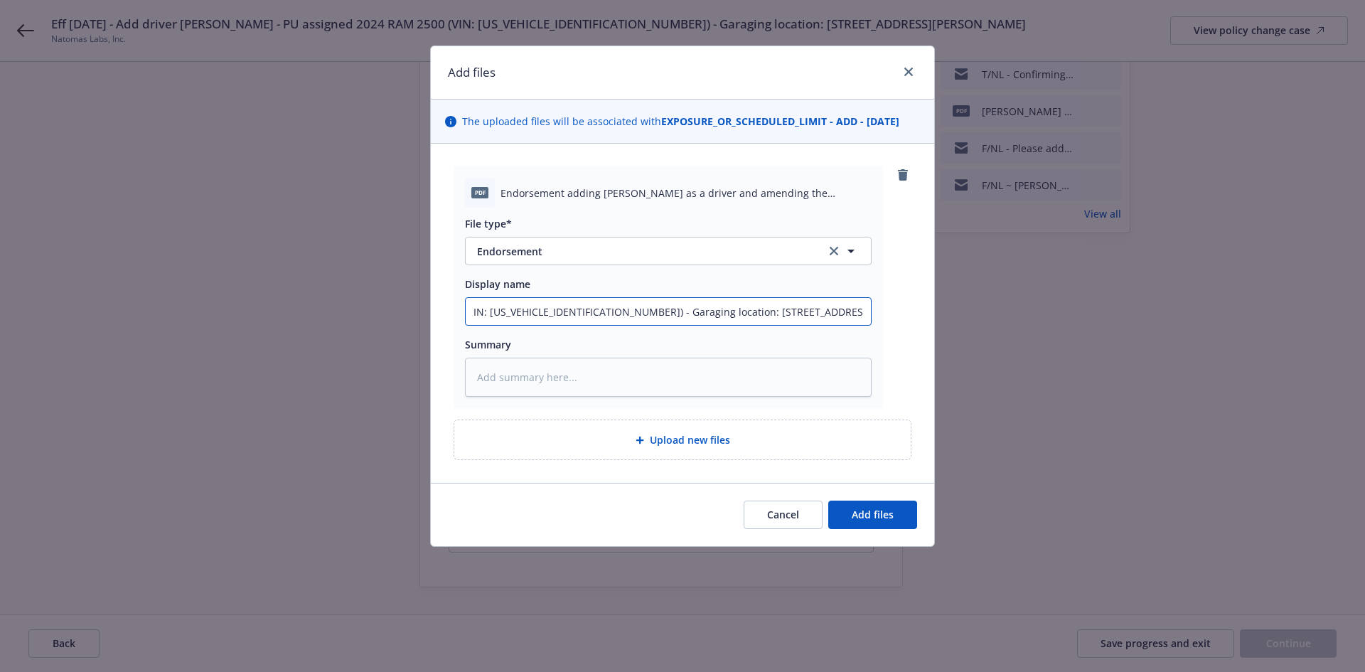
type input "Effective [DATE] - Add driver [PERSON_NAME] - PU assigned 2024 RAM 2500 (VIN: […"
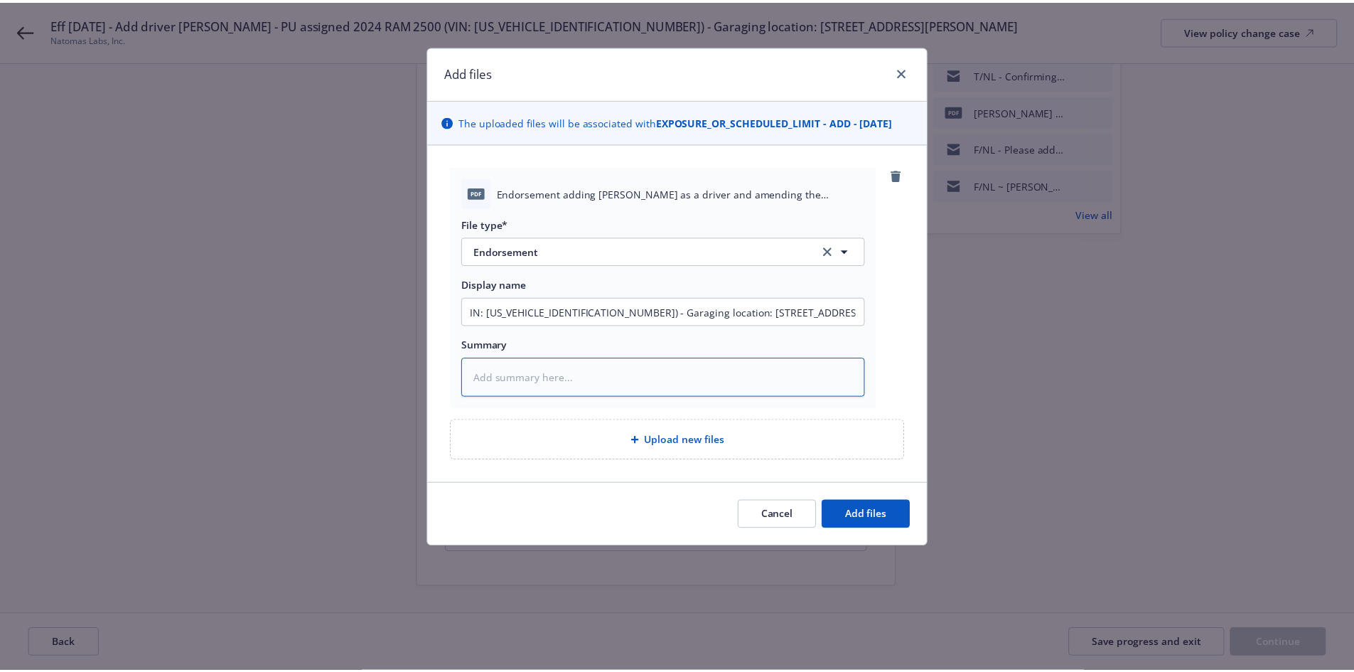
scroll to position [0, 0]
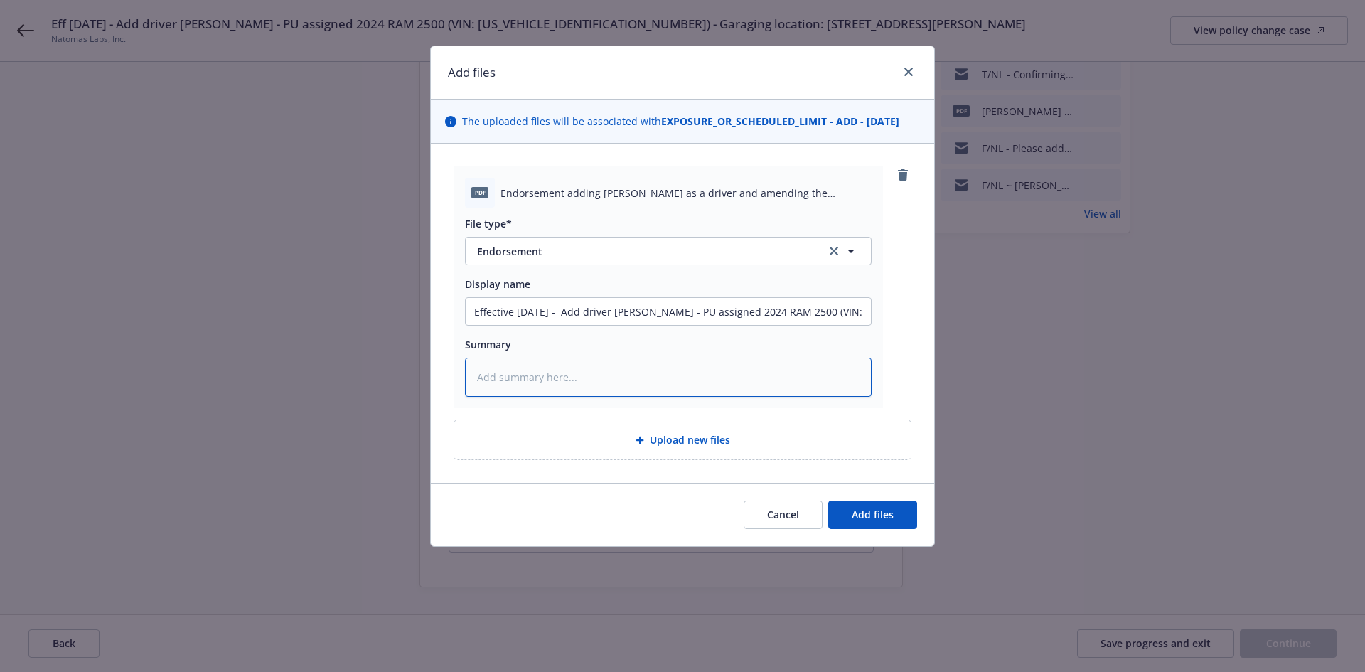
click at [724, 383] on textarea at bounding box center [668, 376] width 407 height 39
paste textarea "Effective [DATE] - Add driver [PERSON_NAME] - PU assigned 2024 RAM 2500 (VIN: […"
type textarea "x"
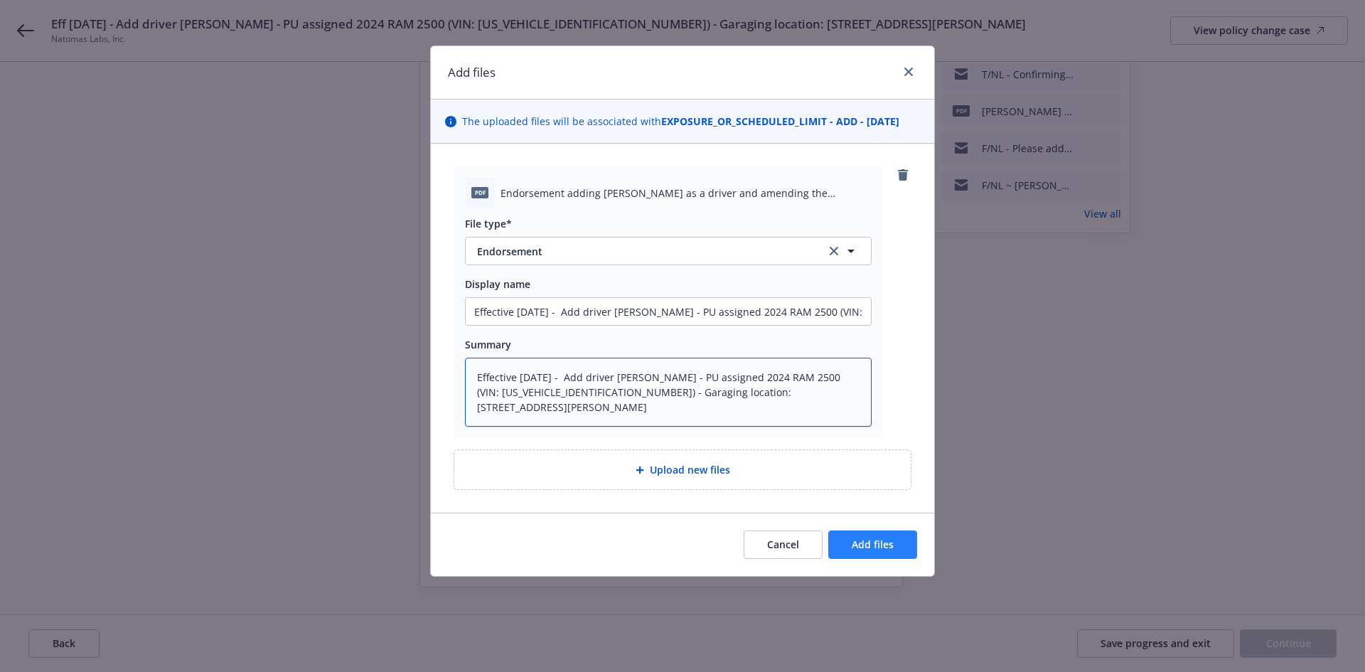
type textarea "Effective [DATE] - Add driver [PERSON_NAME] - PU assigned 2024 RAM 2500 (VIN: […"
click at [878, 530] on button "Add files" at bounding box center [872, 544] width 89 height 28
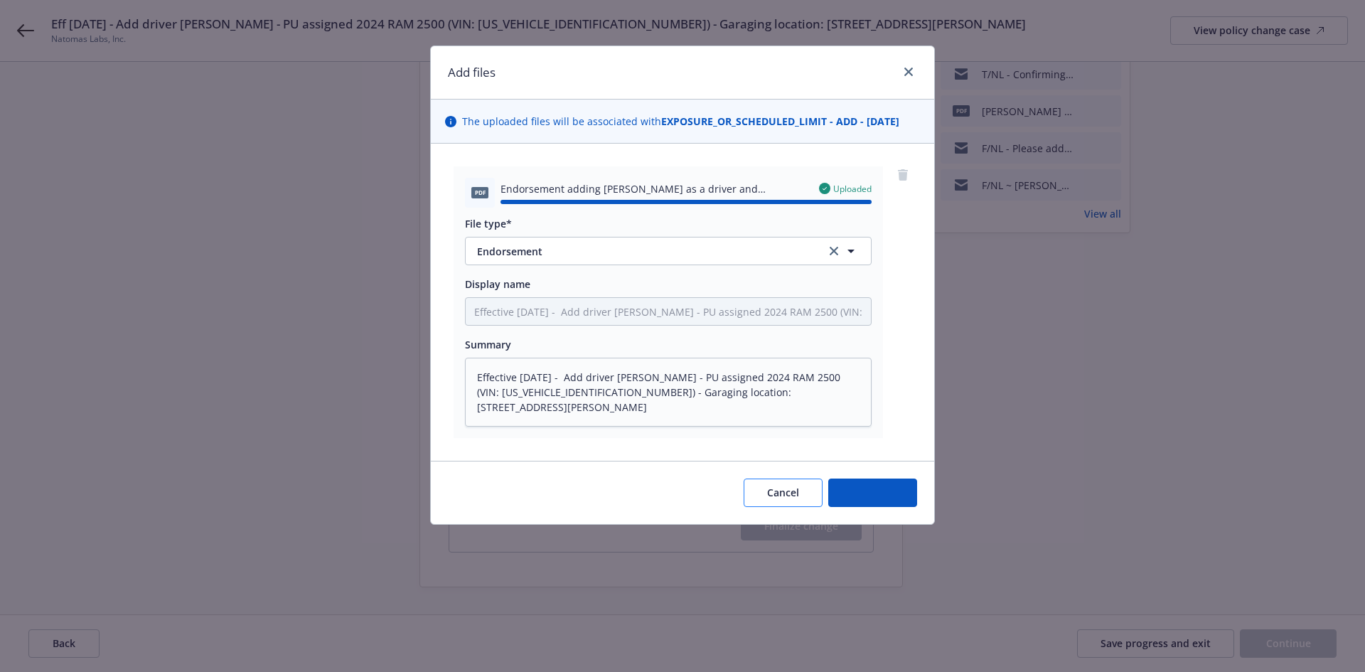
type textarea "x"
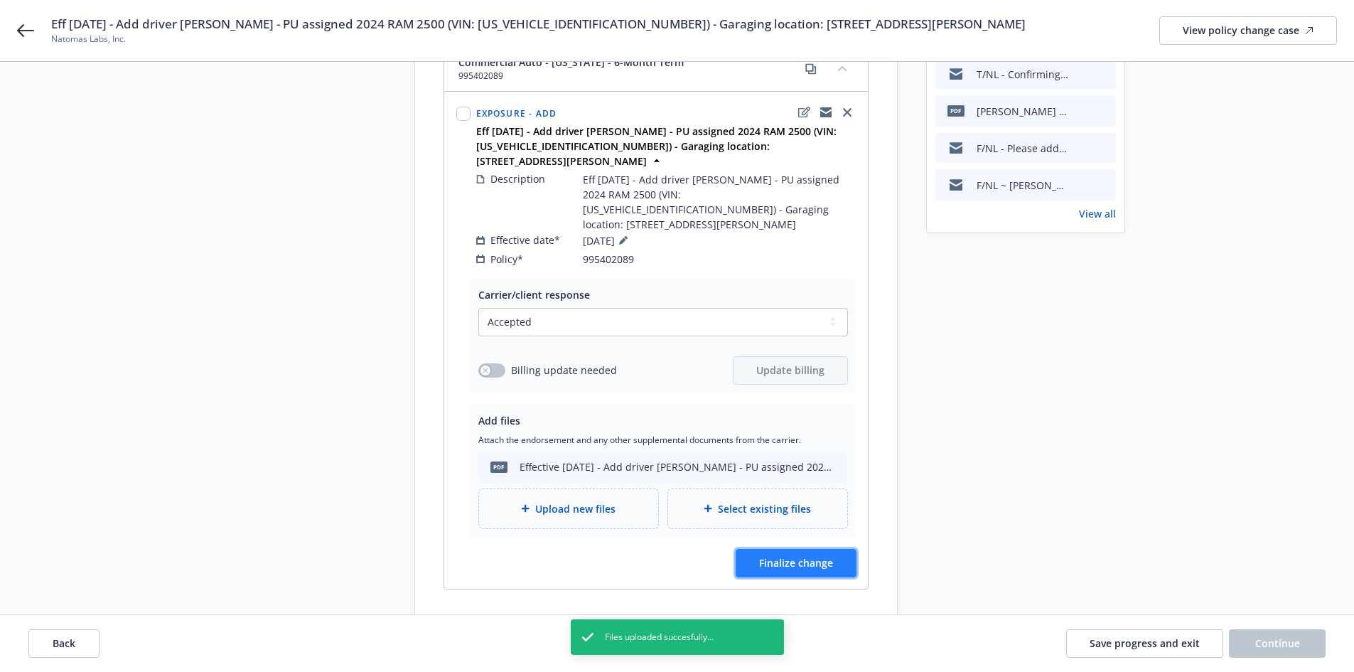
click at [842, 549] on button "Finalize change" at bounding box center [796, 563] width 121 height 28
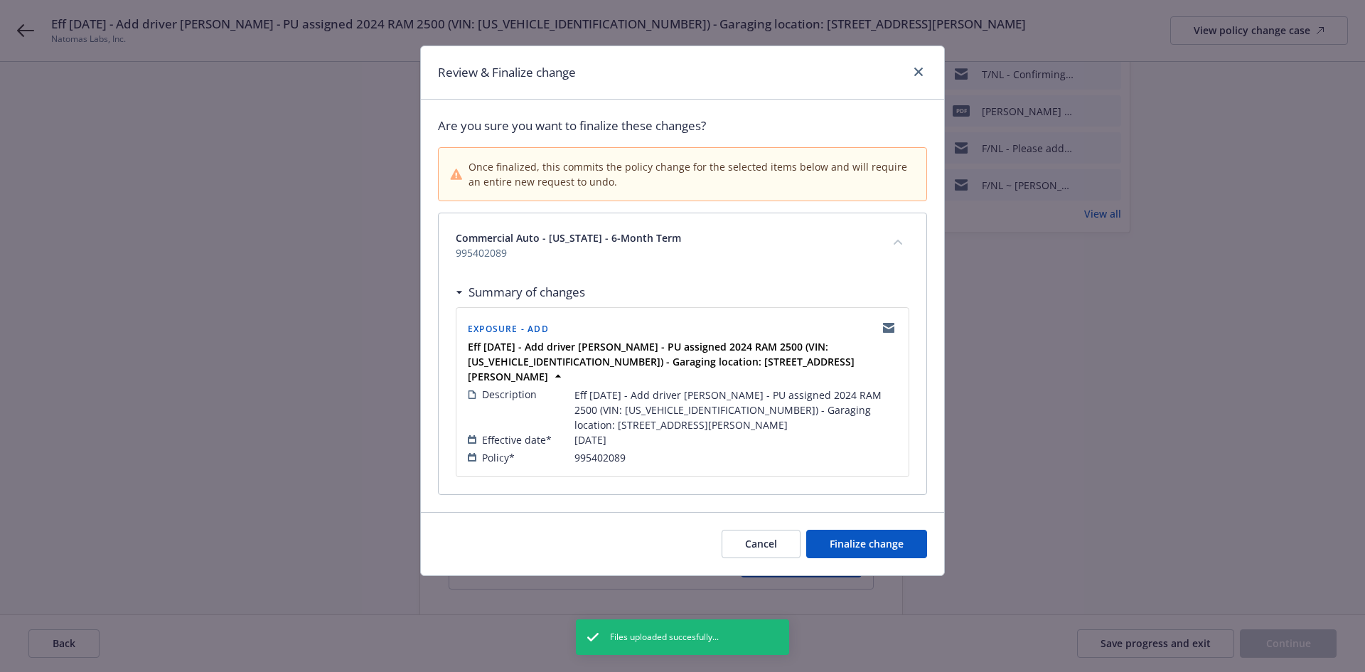
click at [885, 543] on div "Cancel Finalize change" at bounding box center [682, 543] width 523 height 63
click at [883, 537] on span "Finalize change" at bounding box center [866, 544] width 74 height 14
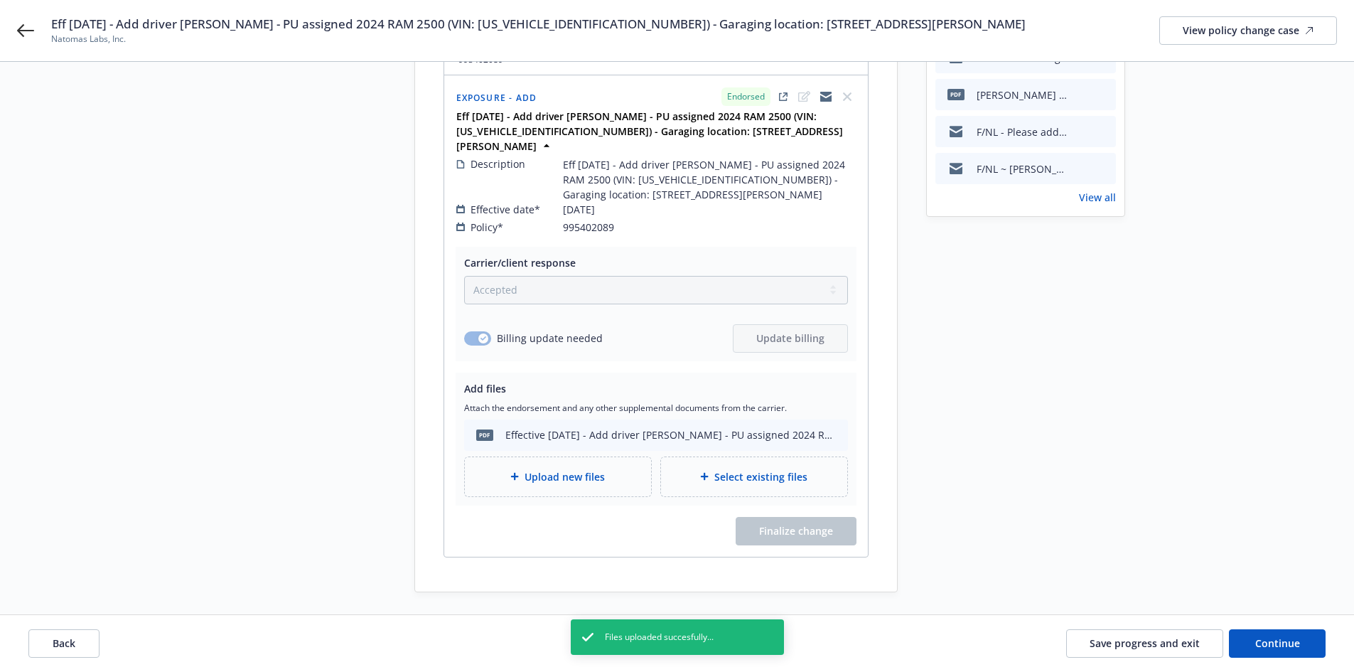
scroll to position [208, 0]
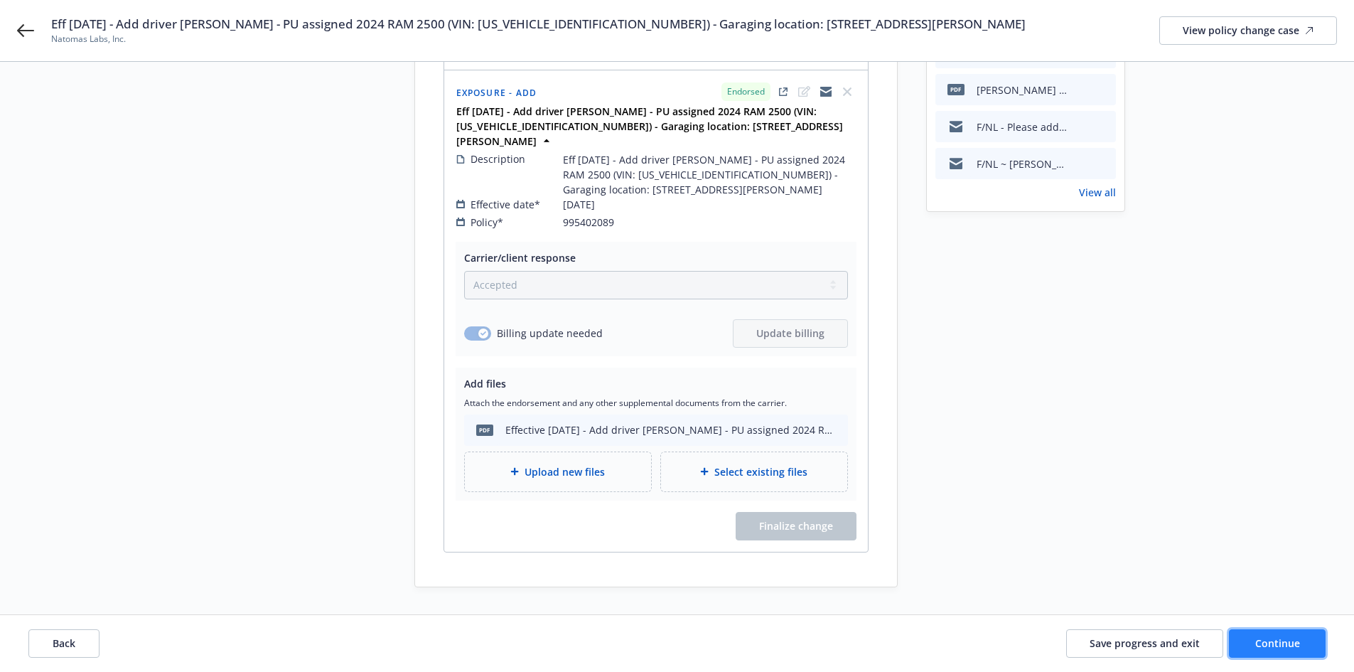
click at [1252, 638] on button "Continue" at bounding box center [1277, 643] width 97 height 28
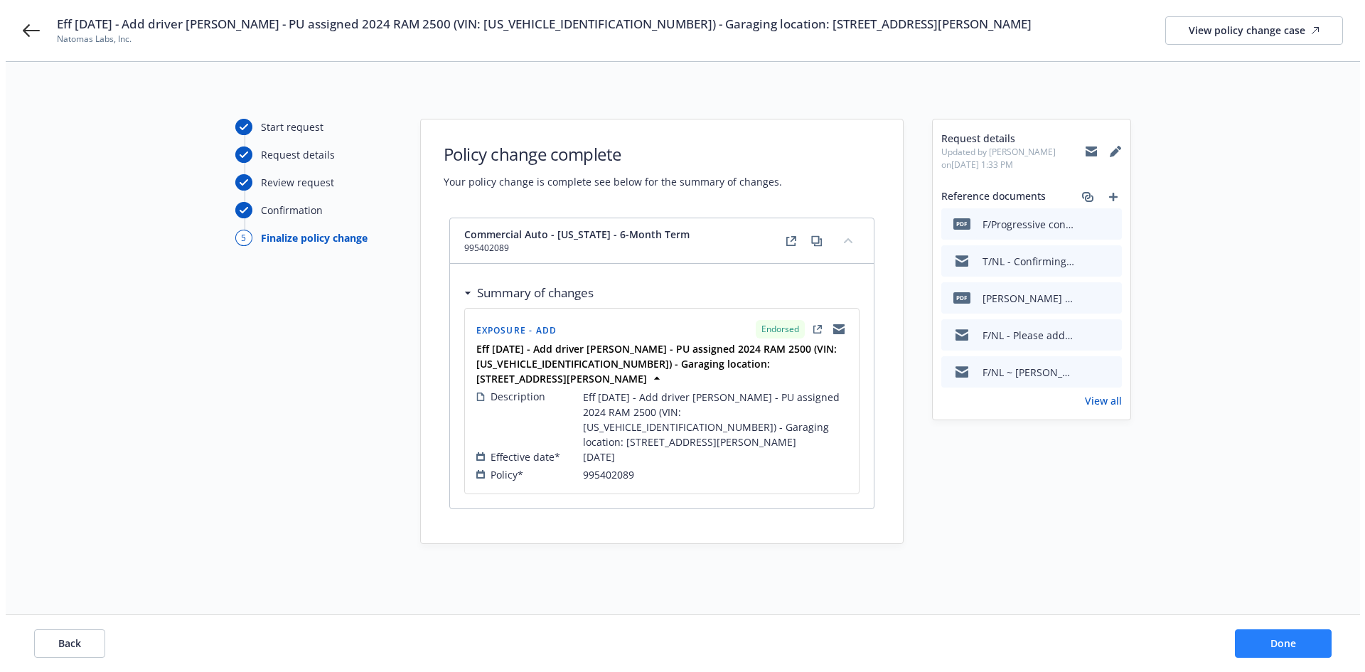
scroll to position [0, 0]
click at [1252, 638] on button "Done" at bounding box center [1287, 643] width 97 height 28
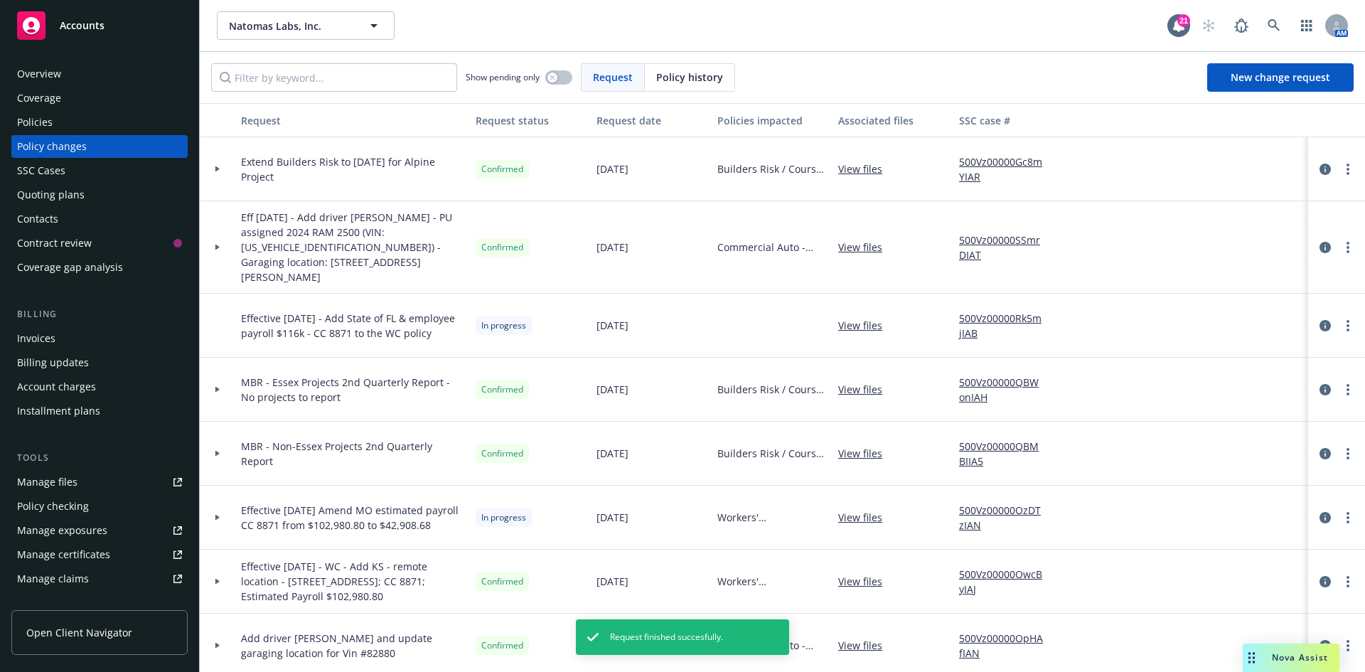
click at [979, 232] on link "500Vz00000SSmrDIAT" at bounding box center [1006, 247] width 95 height 30
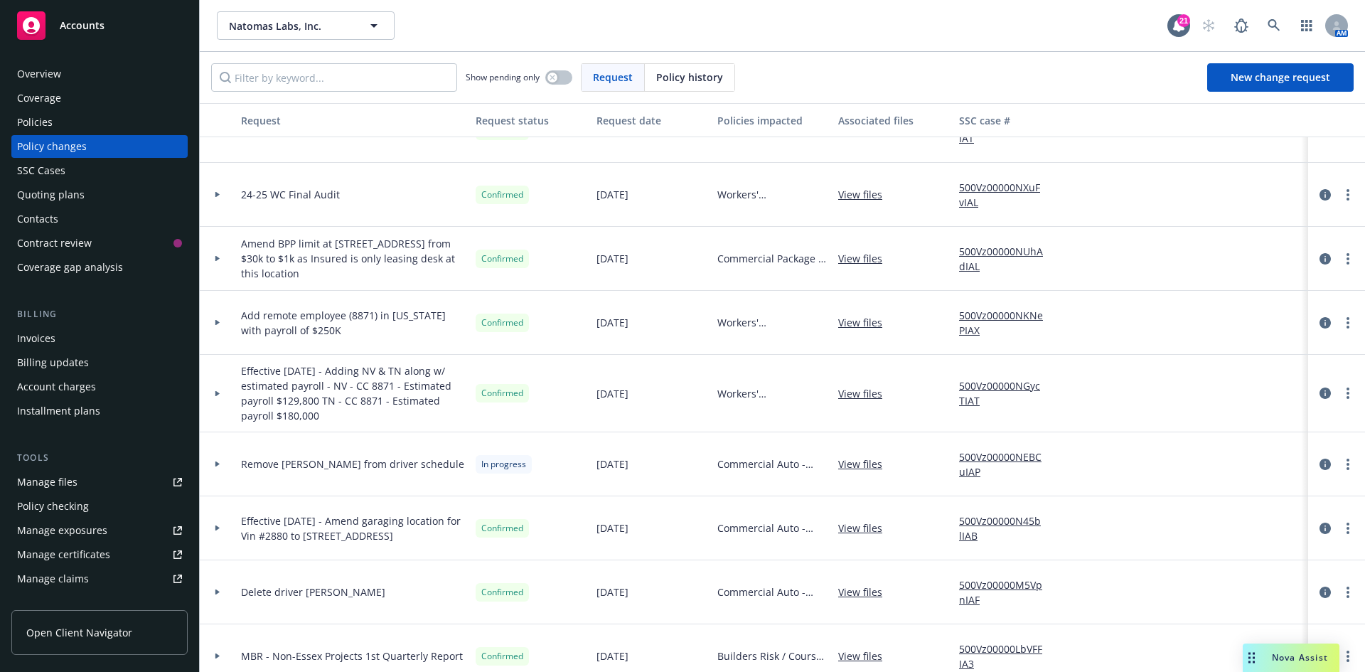
scroll to position [711, 0]
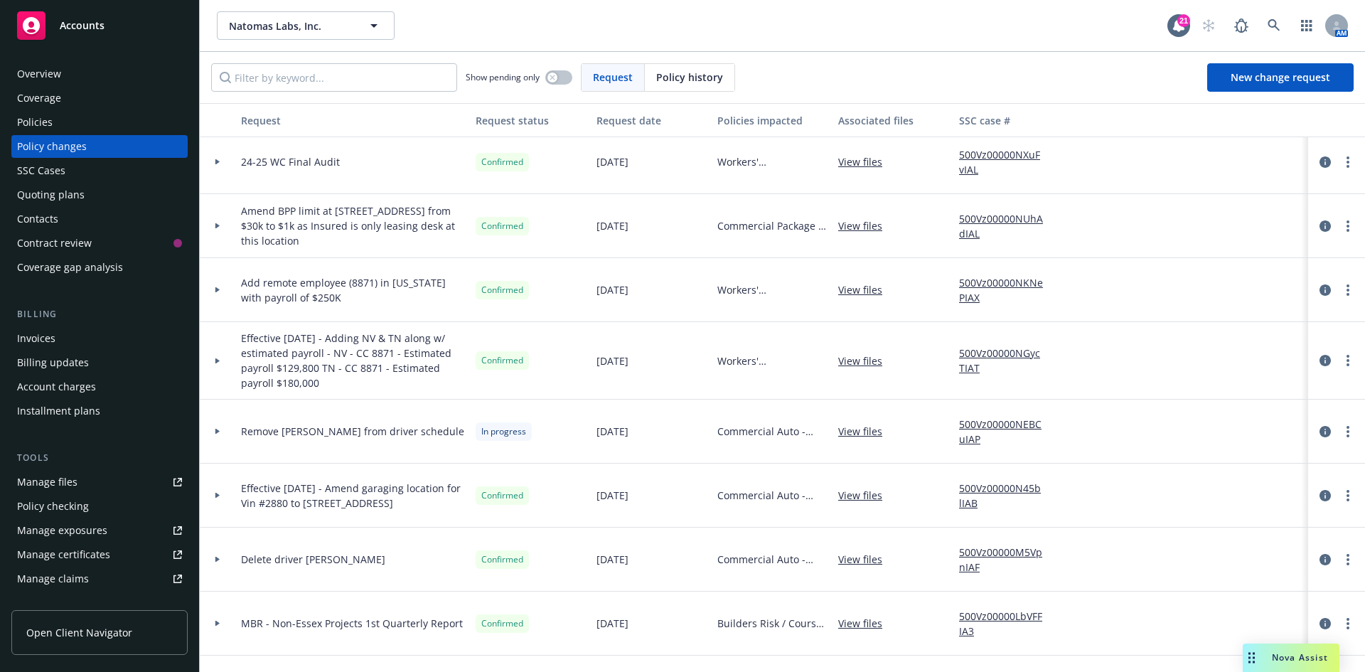
click at [36, 119] on div "Policies" at bounding box center [35, 122] width 36 height 23
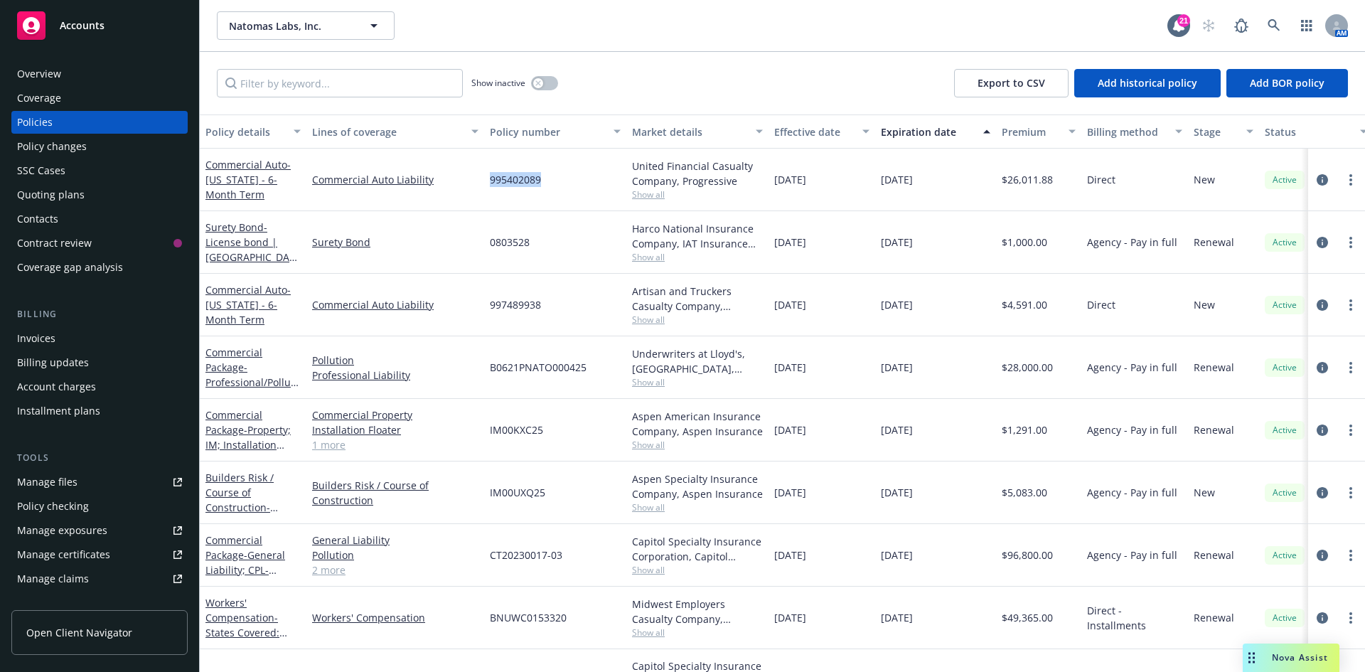
drag, startPoint x: 490, startPoint y: 176, endPoint x: 542, endPoint y: 183, distance: 52.3
click at [542, 183] on div "995402089" at bounding box center [555, 180] width 142 height 63
copy span "995402089"
click at [77, 144] on div "Policy changes" at bounding box center [52, 146] width 70 height 23
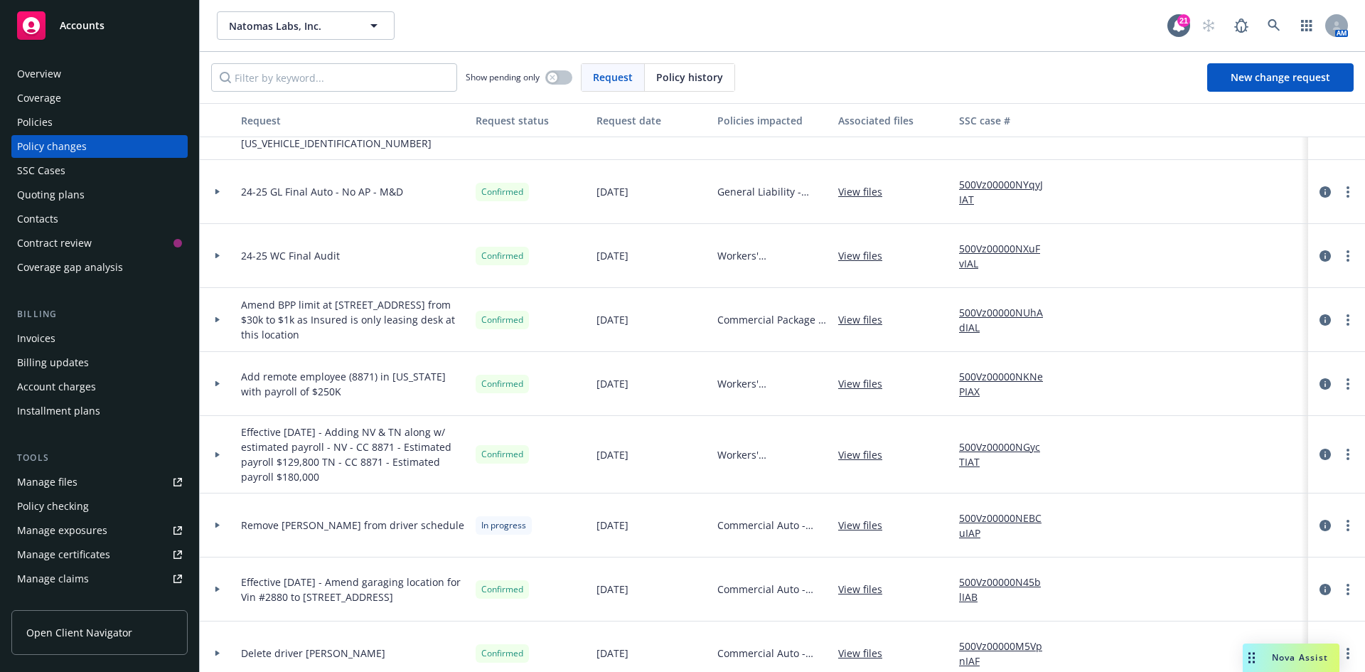
scroll to position [711, 0]
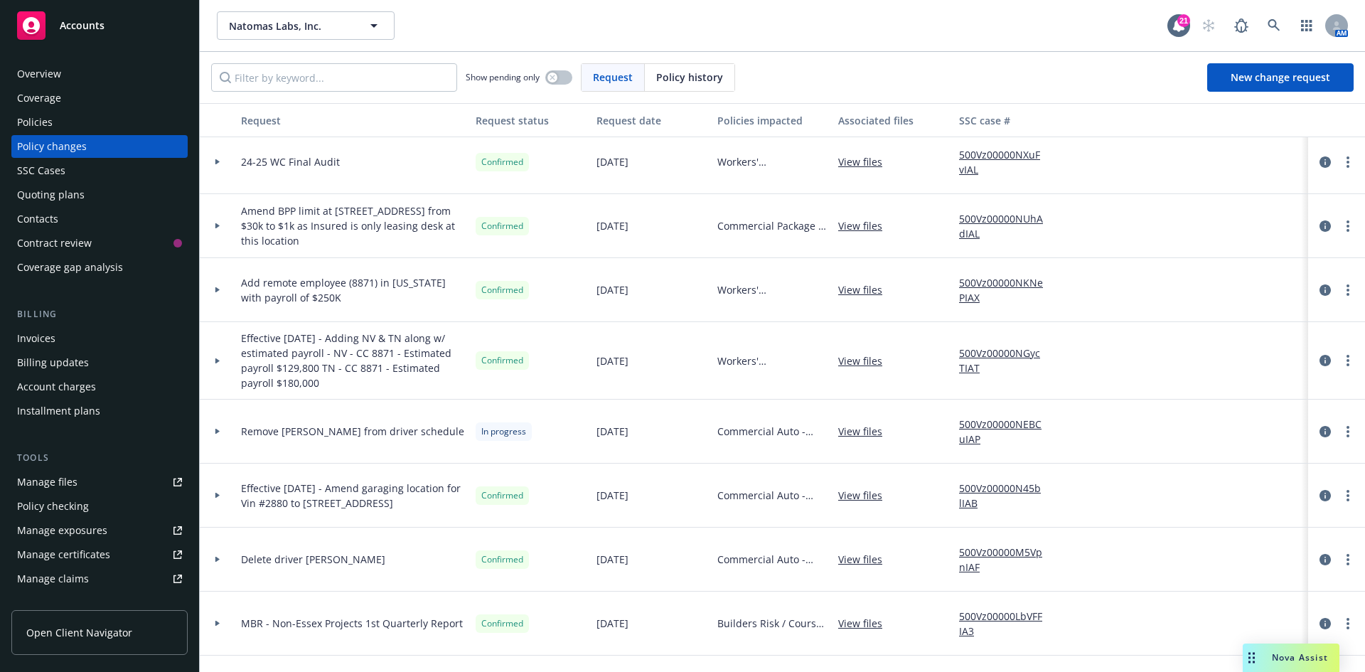
click at [849, 426] on link "View files" at bounding box center [865, 431] width 55 height 15
click at [53, 483] on div "Manage files" at bounding box center [47, 481] width 60 height 23
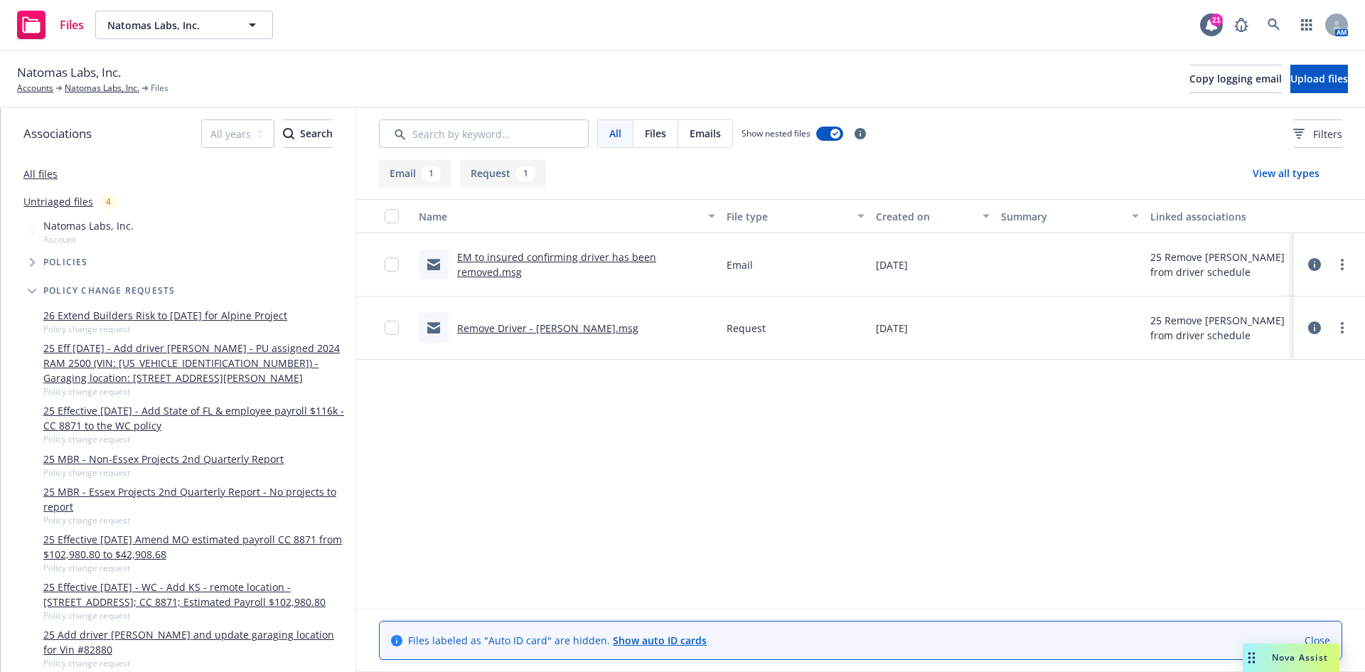
click at [521, 326] on link "Remove Driver - Paul Galabasas.msg" at bounding box center [547, 328] width 181 height 14
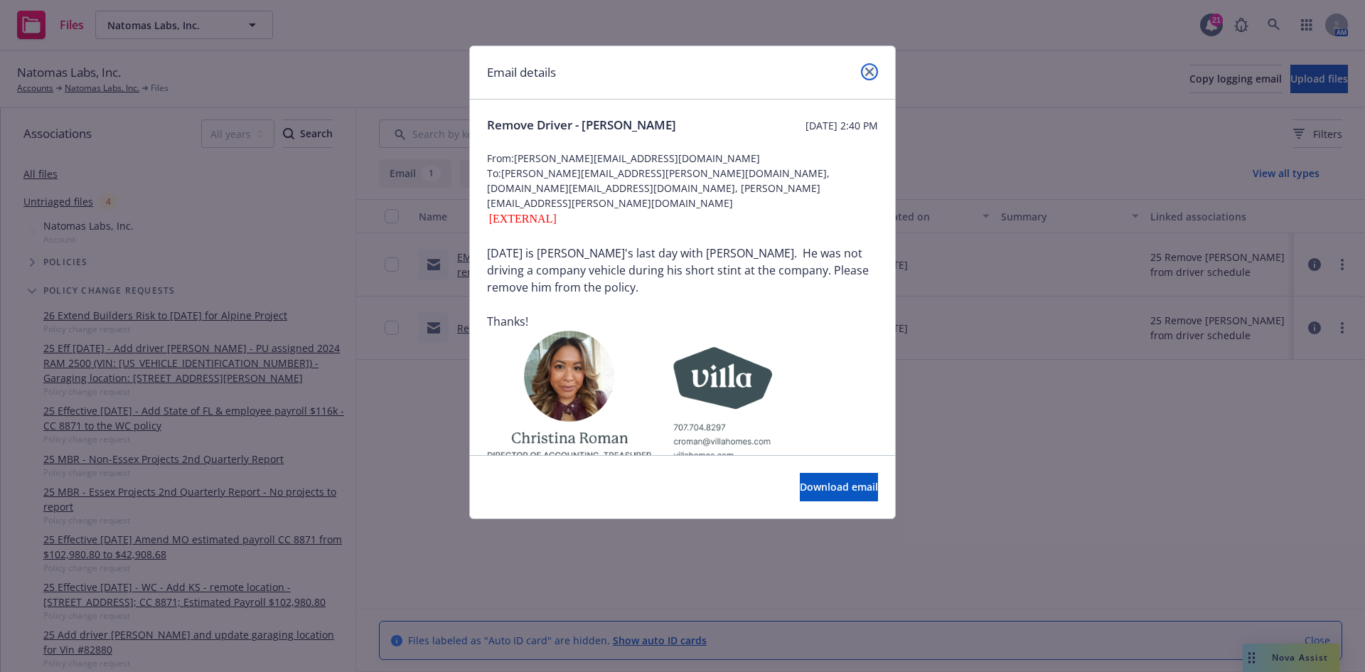
click at [873, 71] on icon "close" at bounding box center [869, 72] width 9 height 9
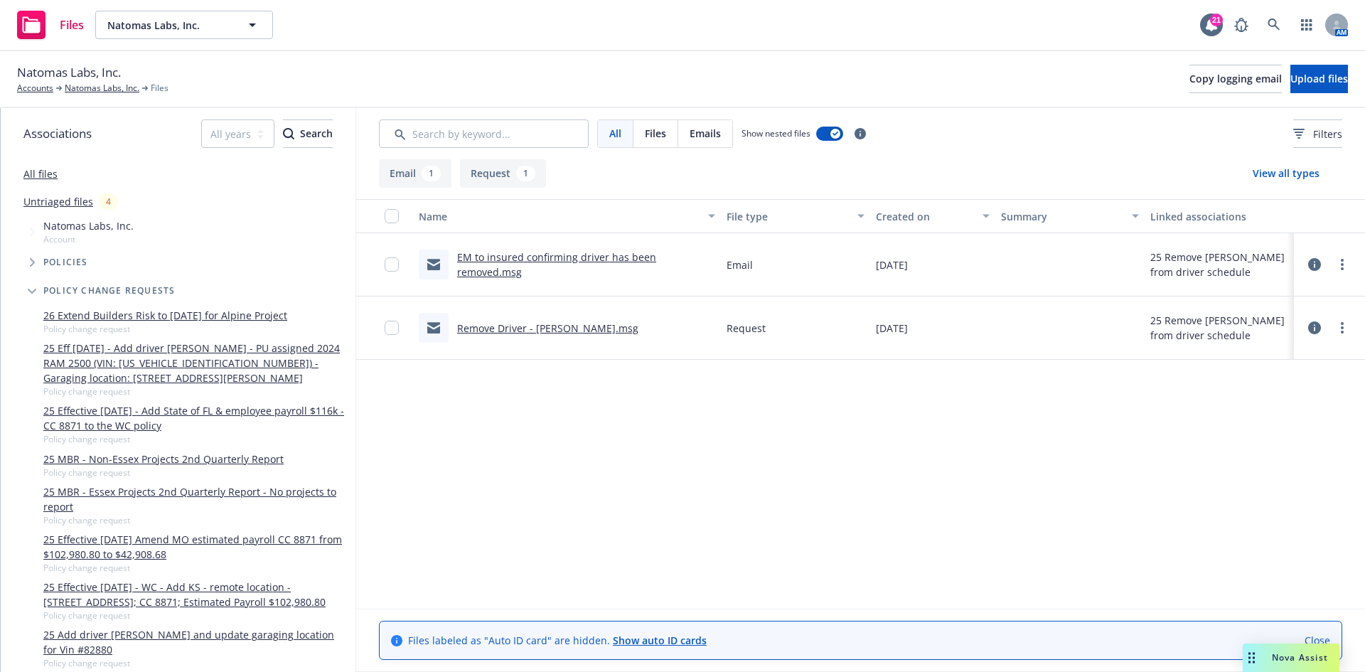
click at [590, 259] on link "EM to insured confirming driver has been removed.msg" at bounding box center [556, 264] width 199 height 28
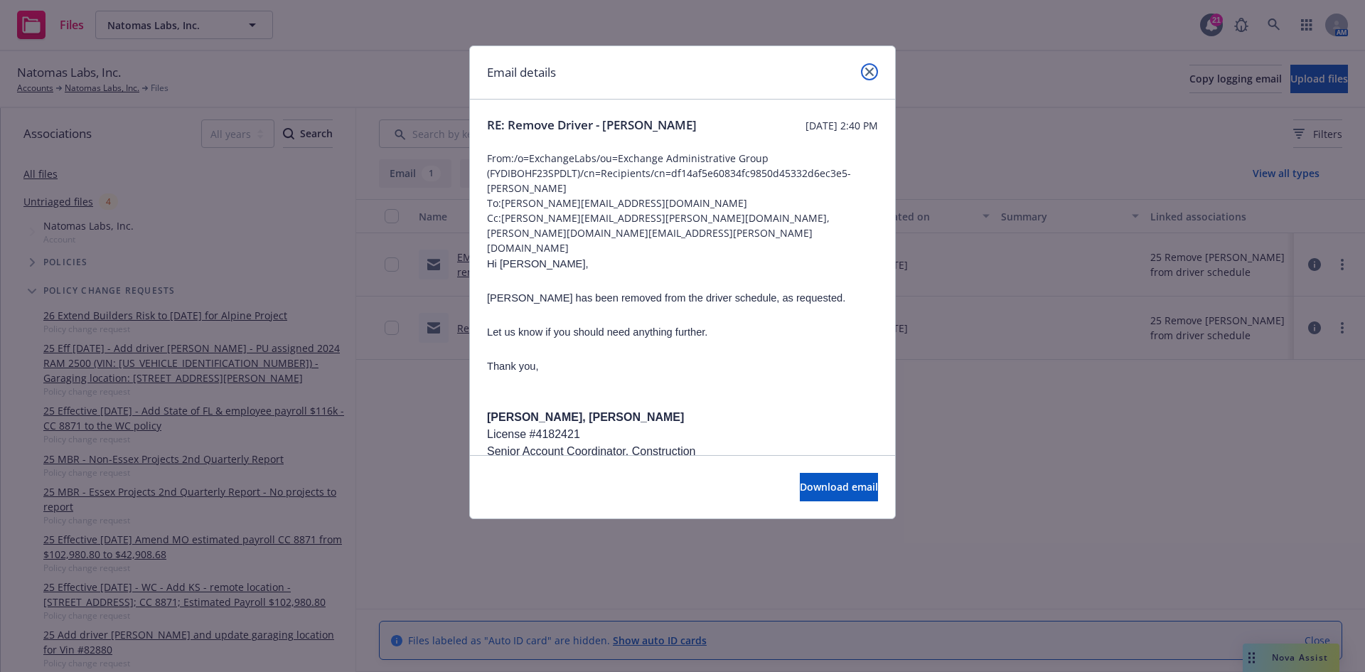
click at [871, 72] on icon "close" at bounding box center [869, 72] width 9 height 9
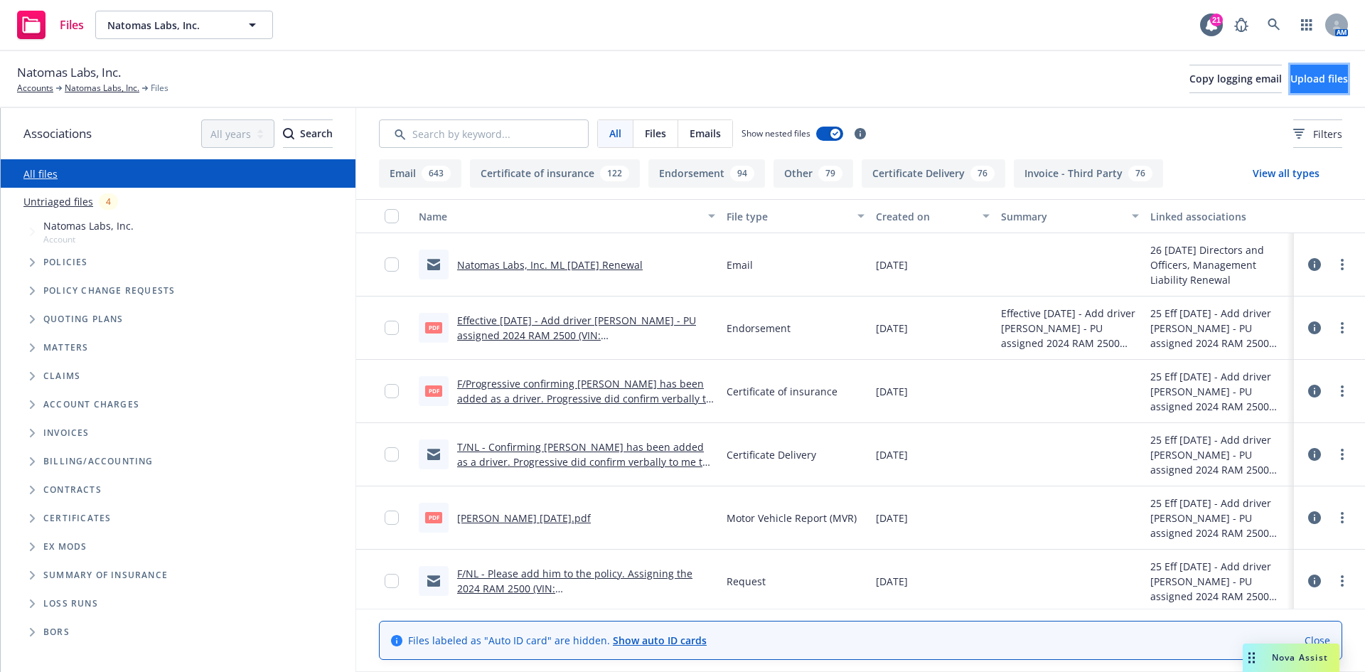
click at [1296, 80] on span "Upload files" at bounding box center [1319, 79] width 58 height 14
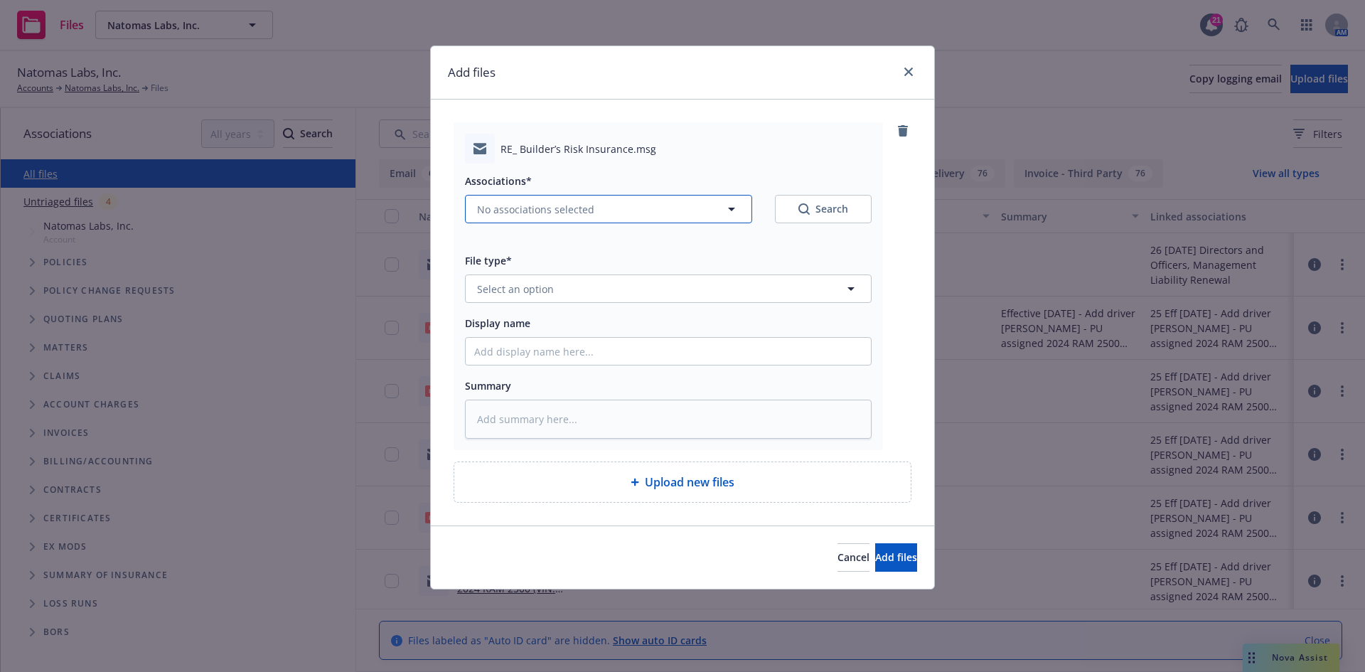
click at [529, 215] on span "No associations selected" at bounding box center [535, 209] width 117 height 15
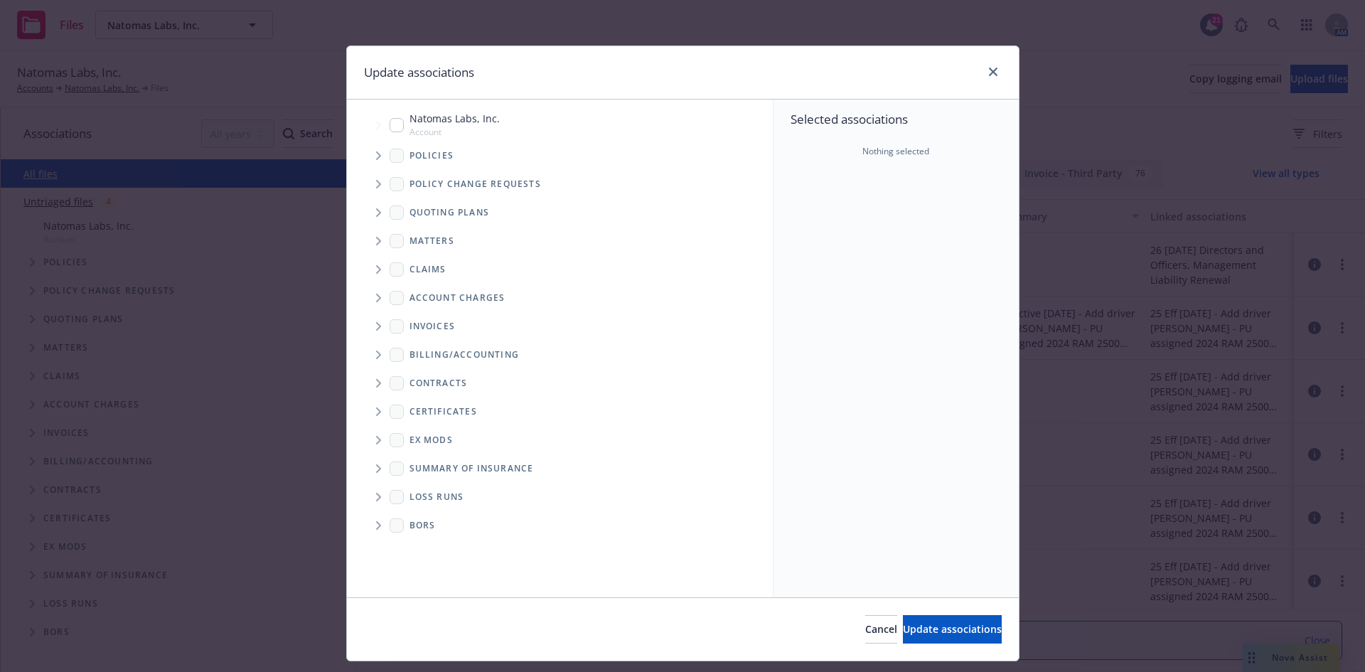
click at [367, 154] on span "Tree Example" at bounding box center [378, 155] width 23 height 23
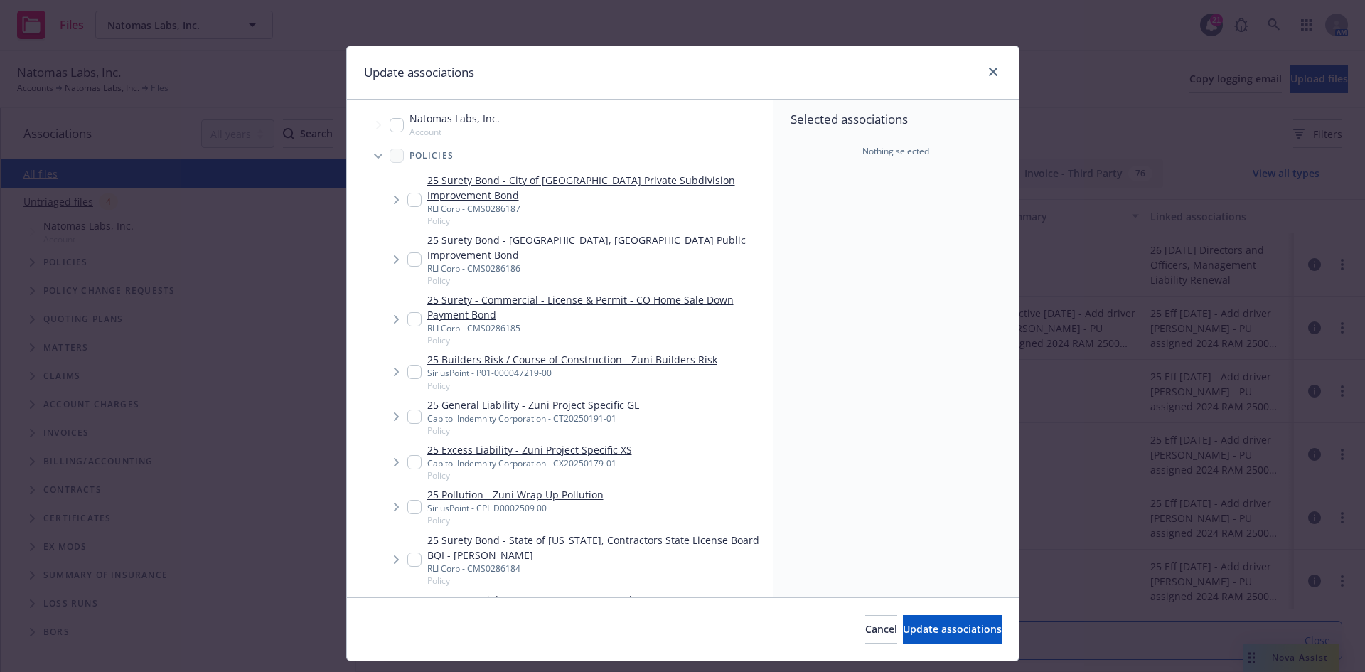
type textarea "x"
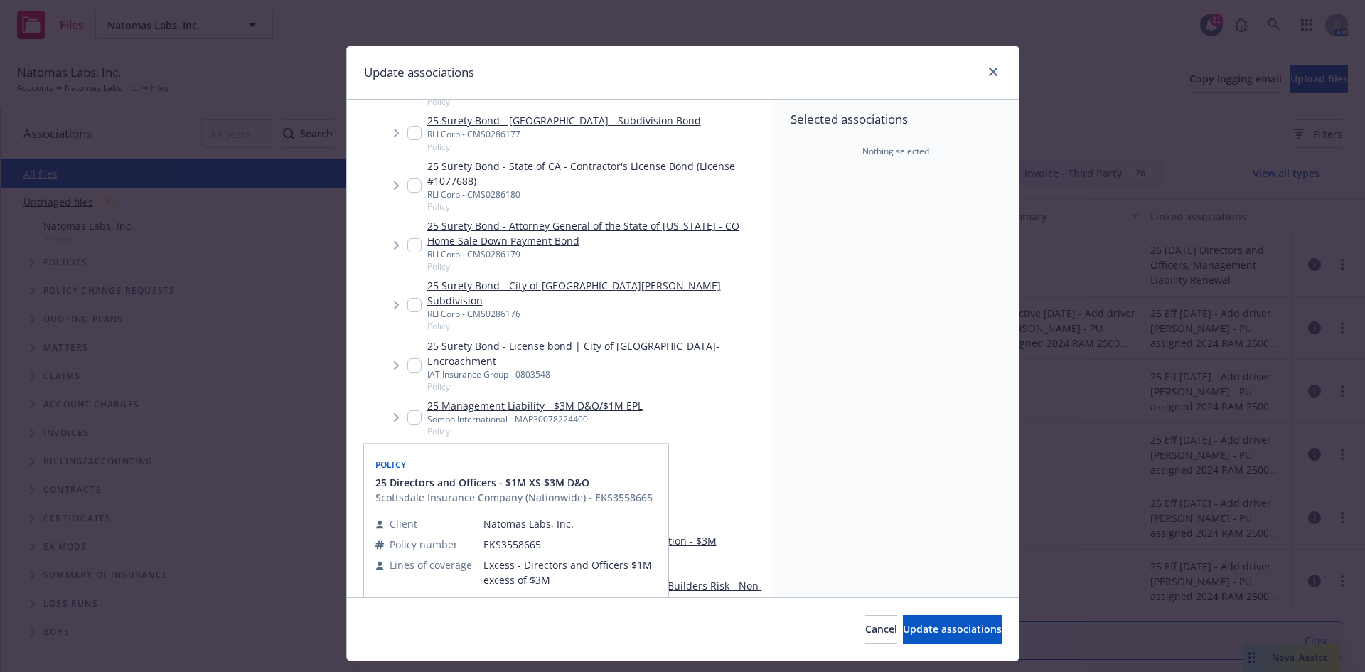
scroll to position [711, 0]
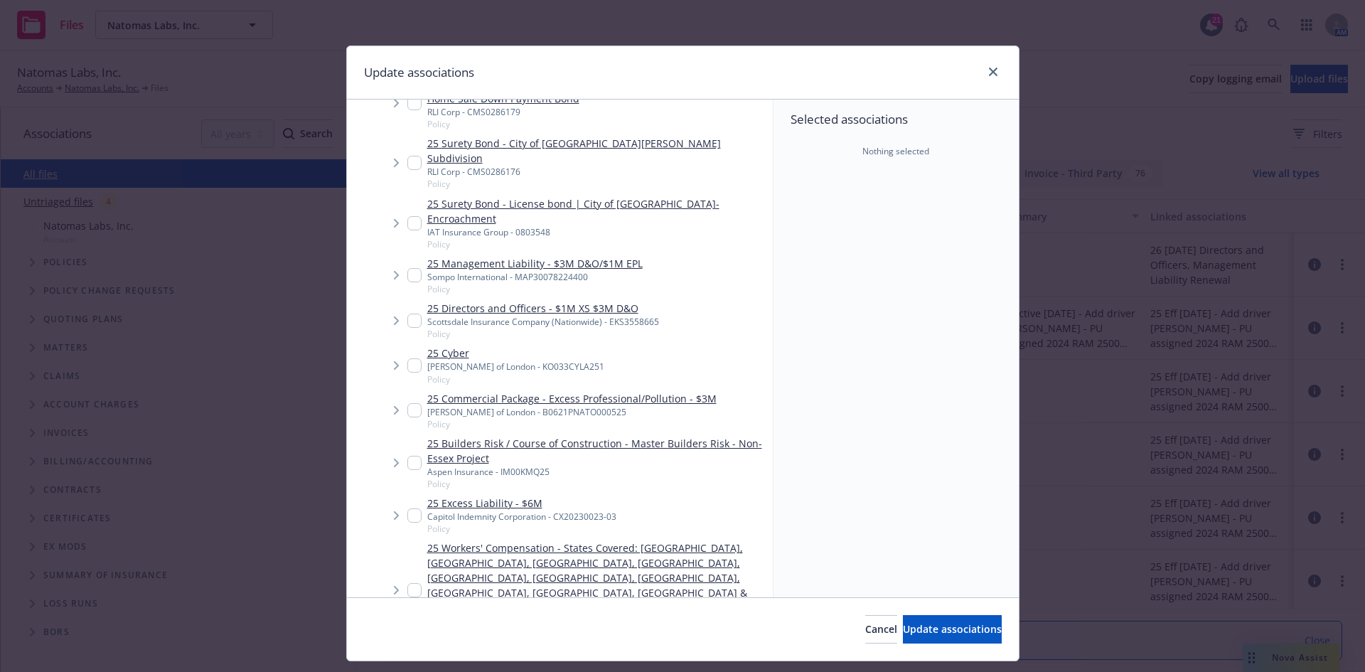
click at [407, 456] on input "Tree Example" at bounding box center [414, 463] width 14 height 14
checkbox input "true"
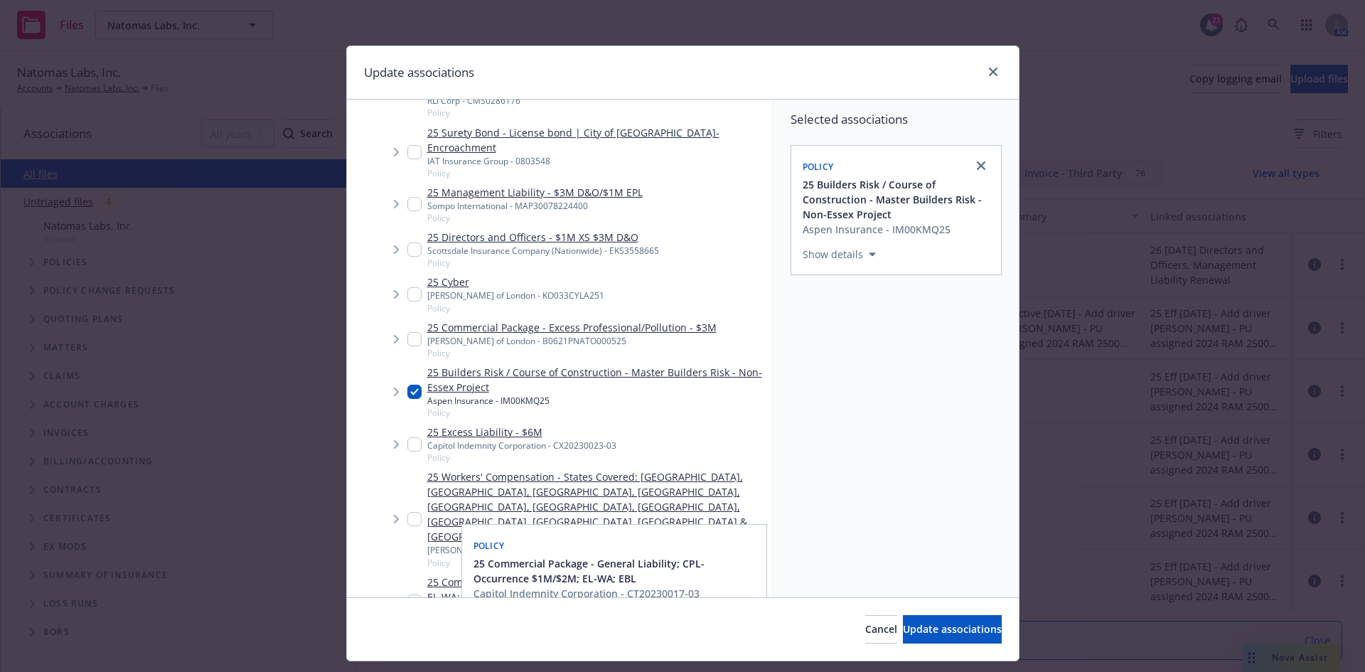
scroll to position [853, 0]
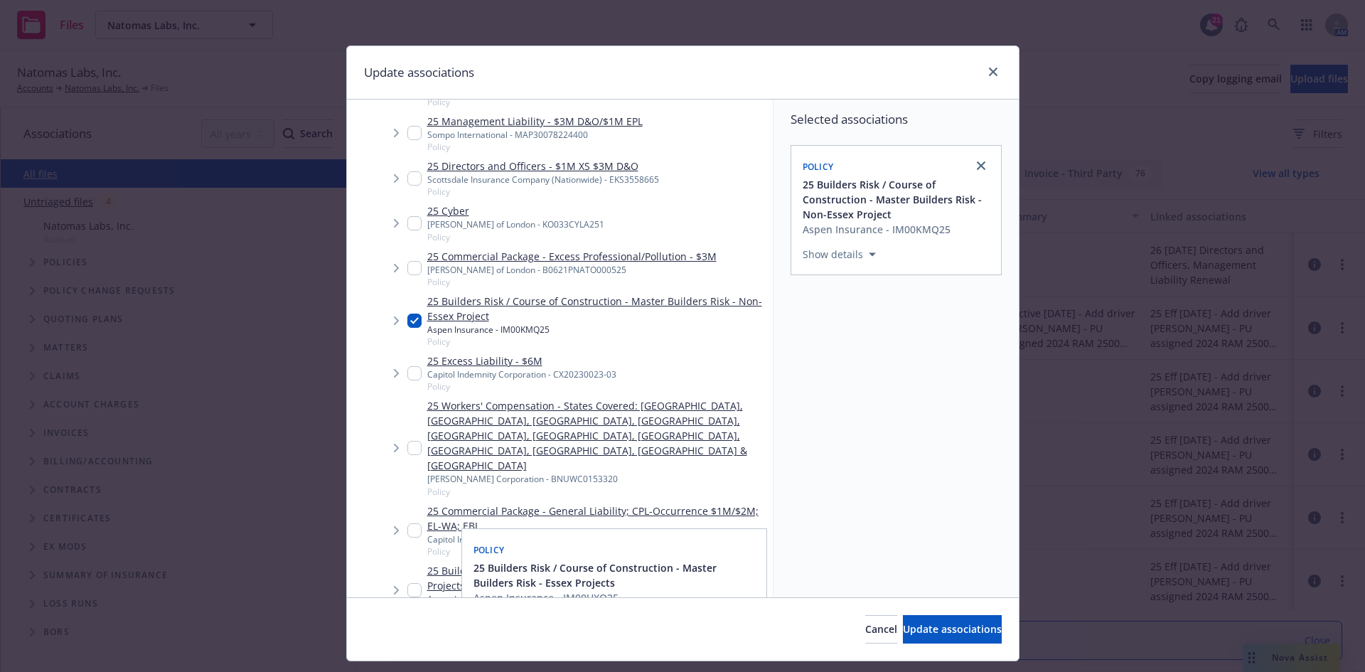
click at [408, 583] on input "Tree Example" at bounding box center [414, 590] width 14 height 14
checkbox input "true"
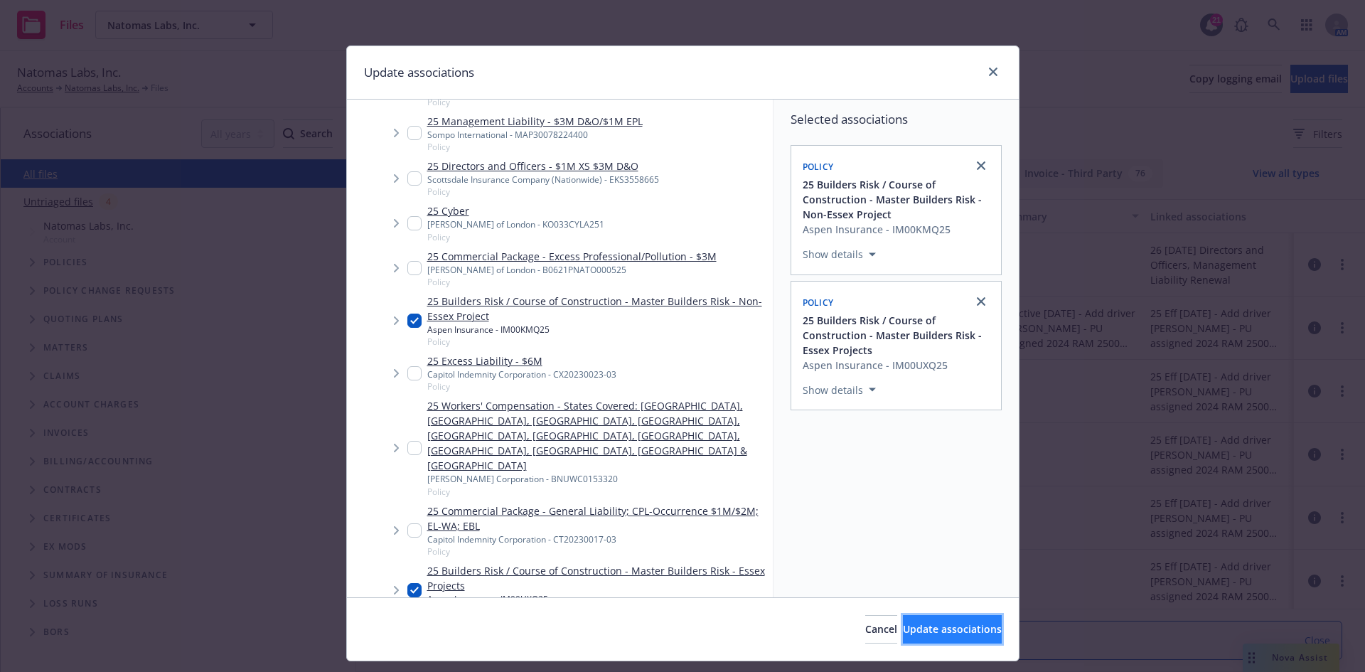
click at [903, 630] on span "Update associations" at bounding box center [952, 629] width 99 height 14
type textarea "x"
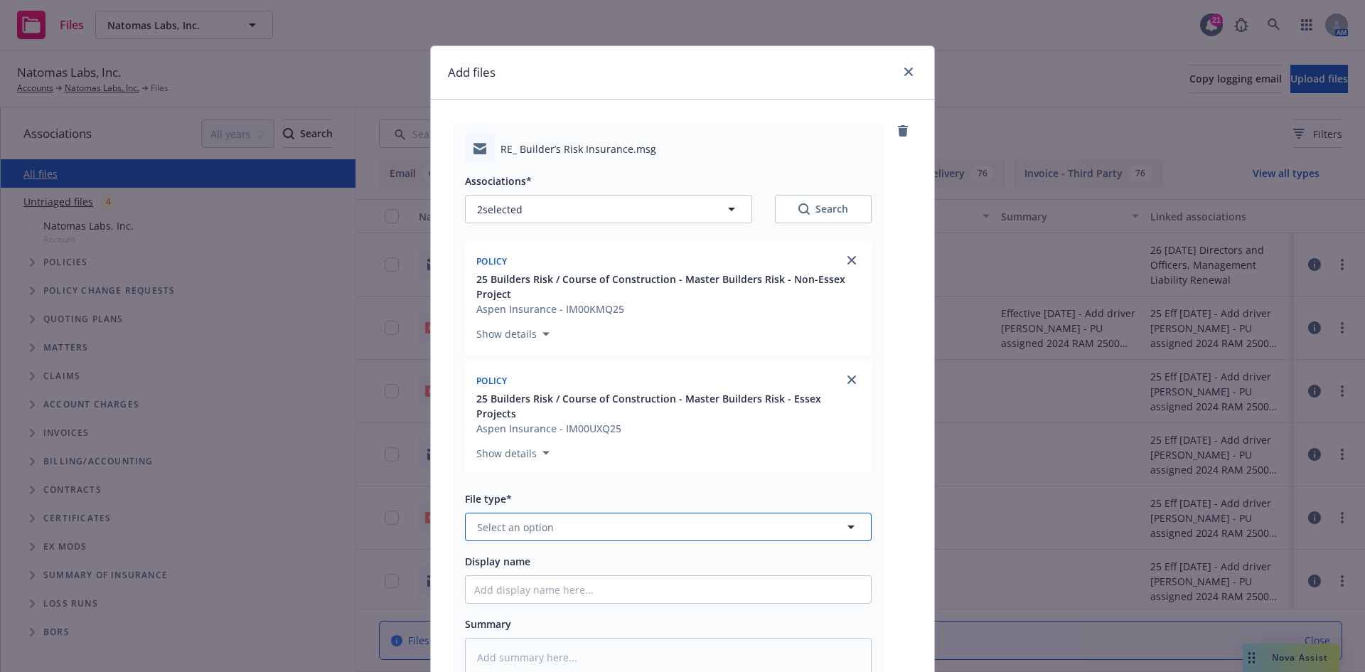
click at [694, 512] on button "Select an option" at bounding box center [668, 526] width 407 height 28
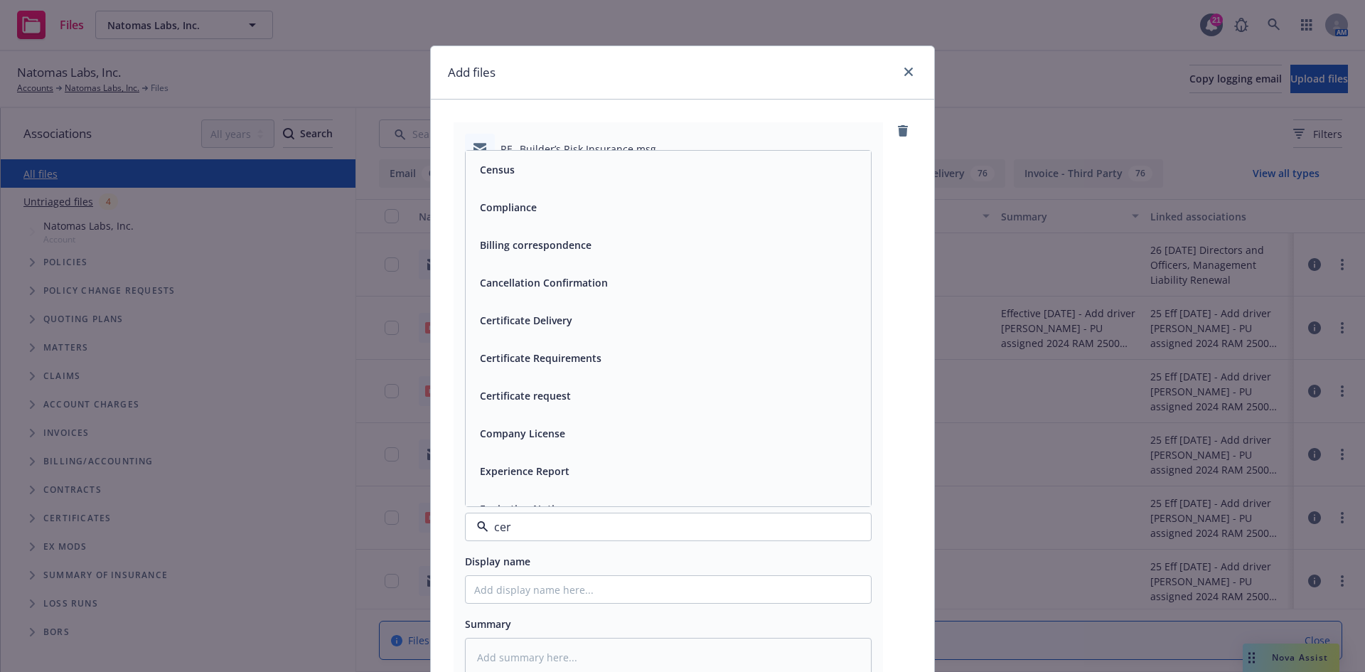
type input "cert"
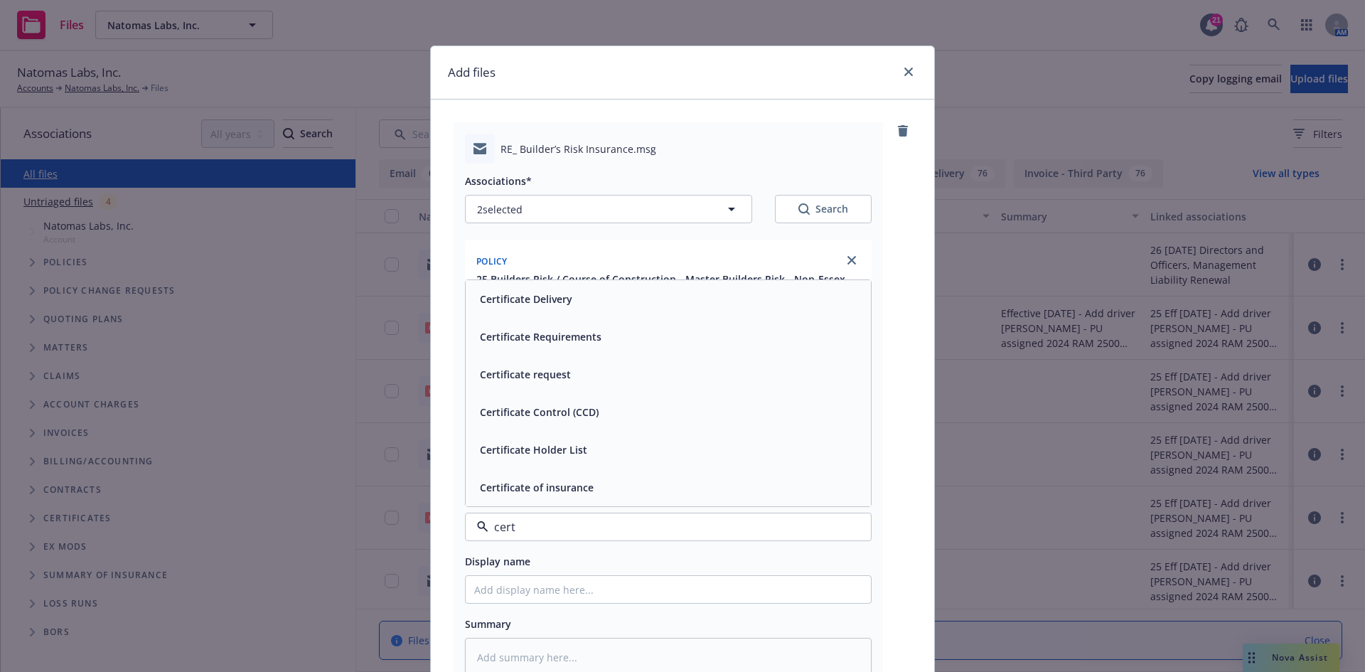
drag, startPoint x: 643, startPoint y: 284, endPoint x: 625, endPoint y: 401, distance: 118.7
click at [643, 289] on div "Certificate Delivery" at bounding box center [668, 299] width 388 height 21
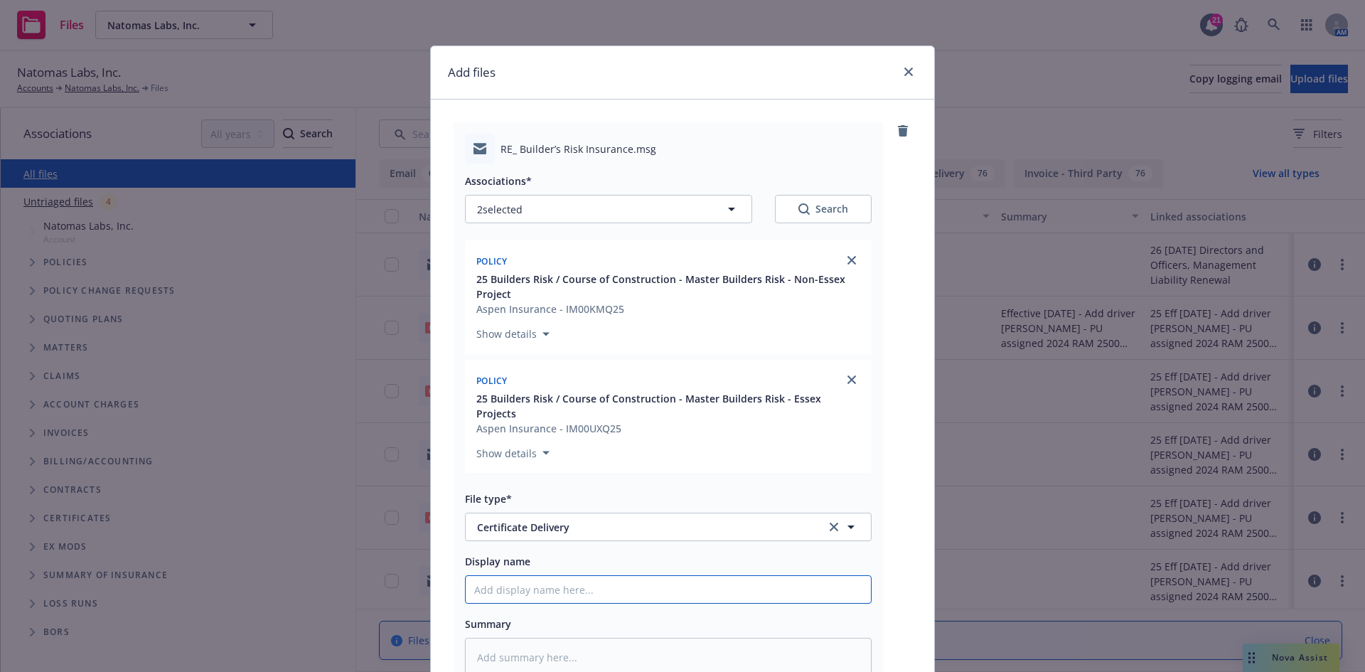
click at [489, 583] on input "Display name" at bounding box center [668, 589] width 405 height 27
type textarea "x"
type input "T"
type textarea "x"
type input "T/"
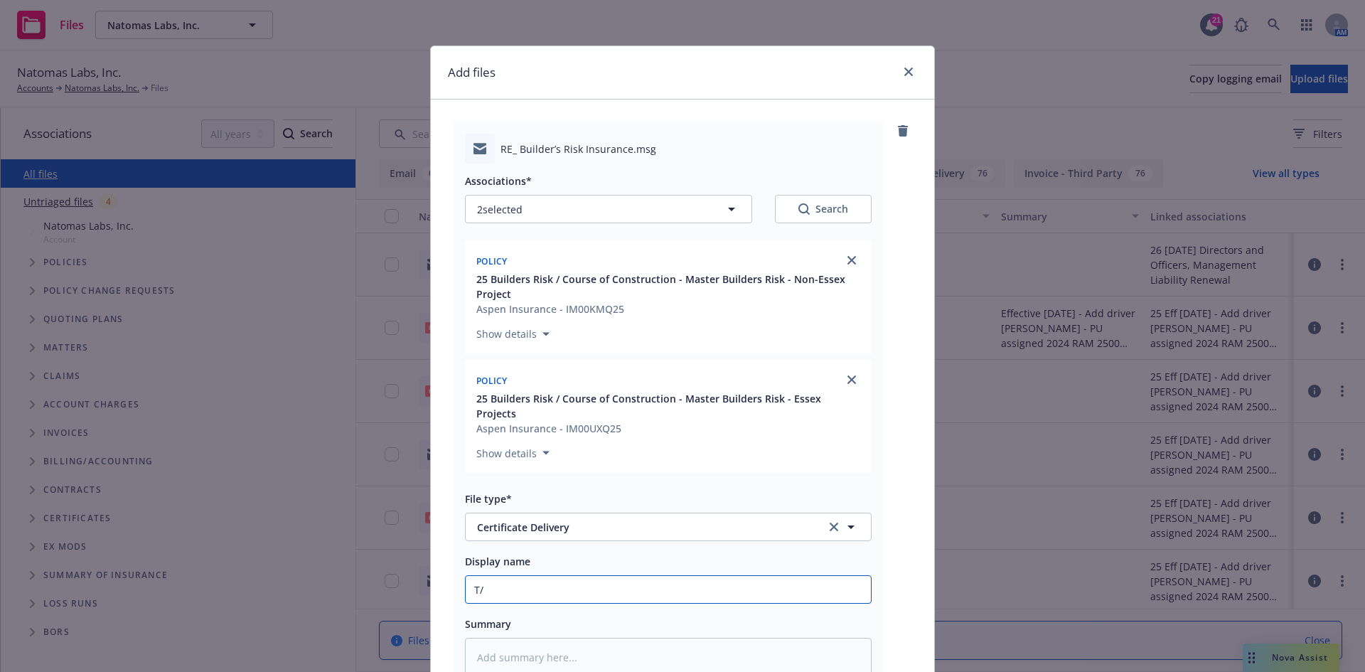
type textarea "x"
type input "T/S"
type textarea "x"
type input "T/Sh"
type textarea "x"
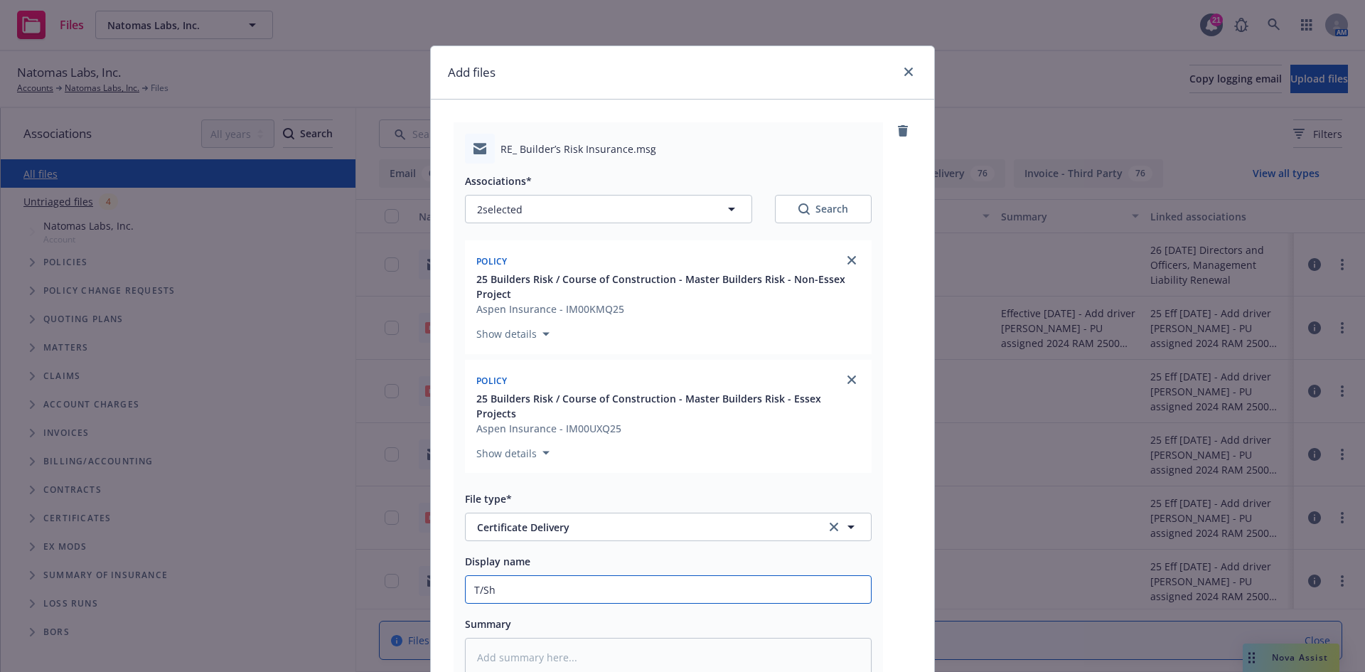
type input "T/She"
type textarea "x"
type input "T/Shel"
type textarea "x"
type input "T/Shelb"
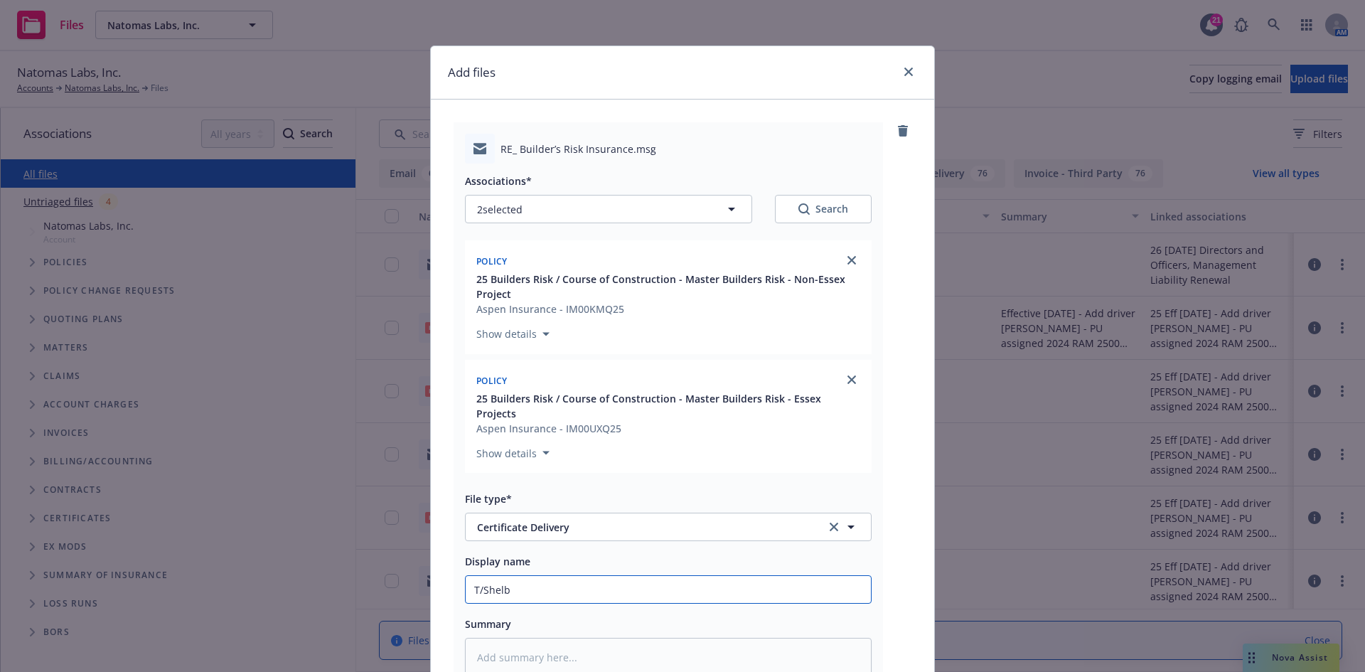
type textarea "x"
type input "T/[PERSON_NAME]"
type textarea "x"
type input "T/[PERSON_NAME]"
type textarea "x"
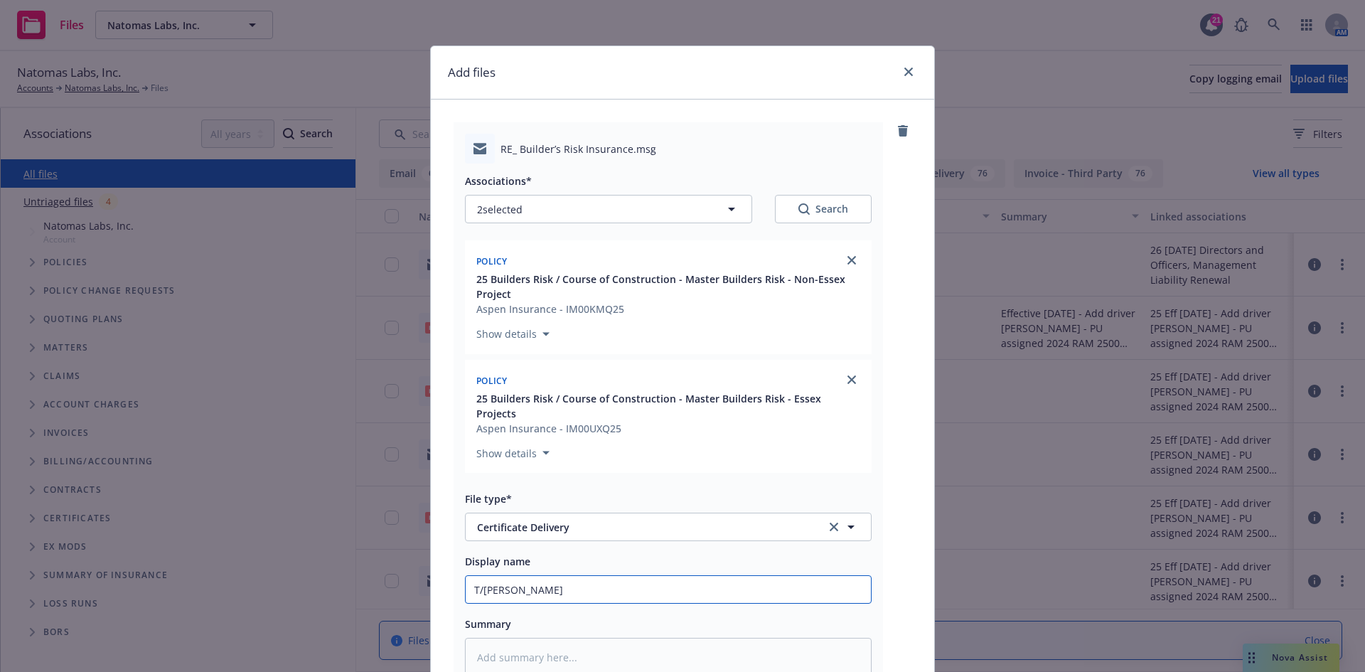
type input "T/Shelby @"
type textarea "x"
type input "T/[PERSON_NAME] @N"
type textarea "x"
type input "T/Shelby @[GEOGRAPHIC_DATA]"
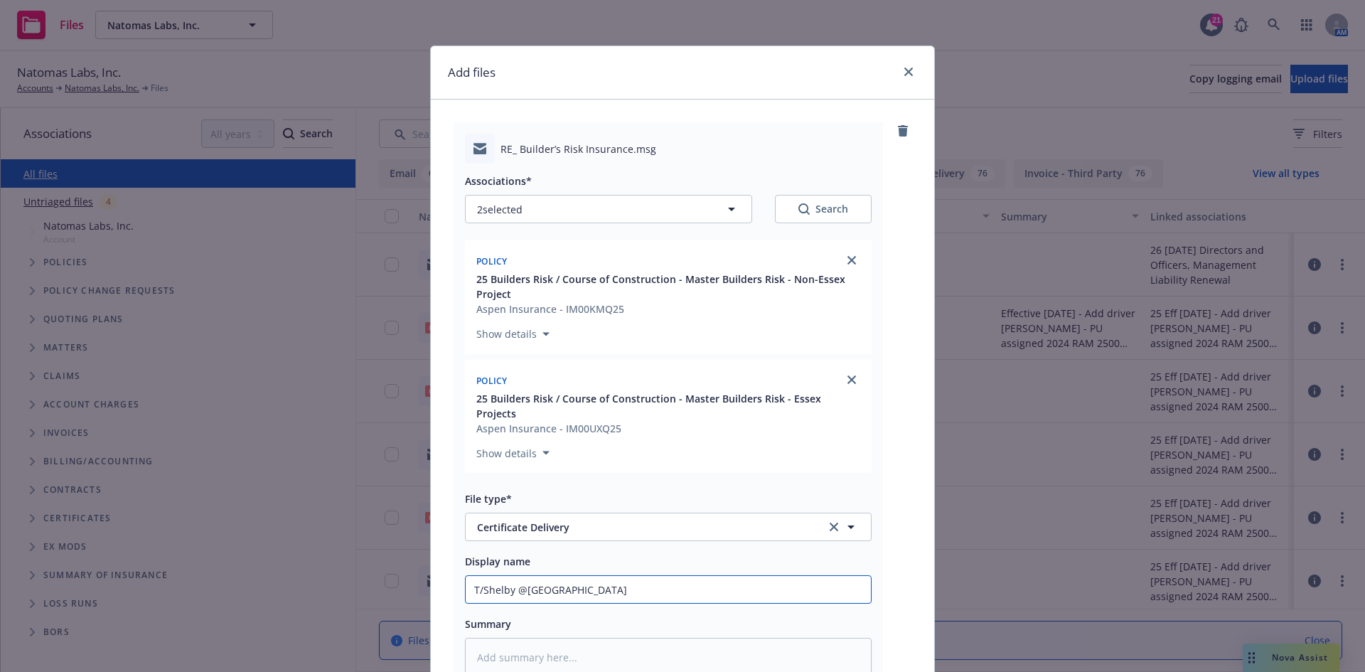
type textarea "x"
type input "T/Shelby @[GEOGRAPHIC_DATA]"
type textarea "x"
type input "T/Shelby @NL -"
type textarea "x"
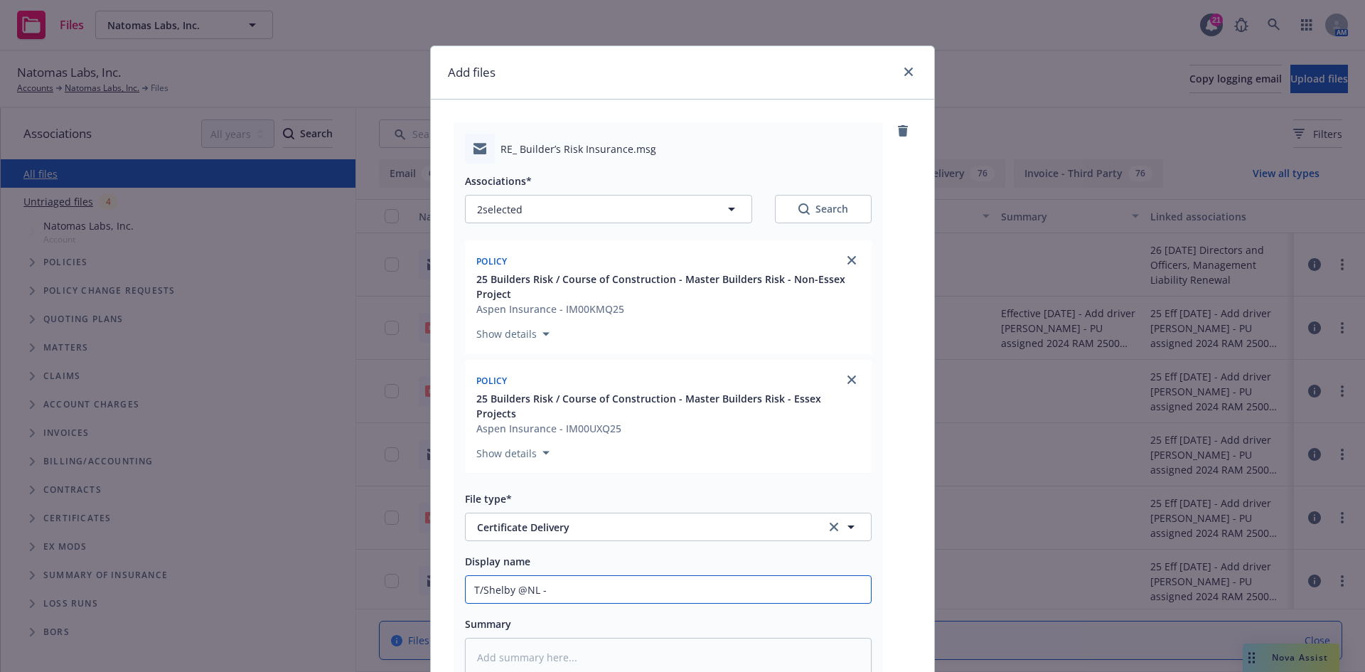
type input "T/Shelby @NL -"
type textarea "x"
type input "T/Shelby @NL - a"
type textarea "x"
type input "T/Shelby @NL - at"
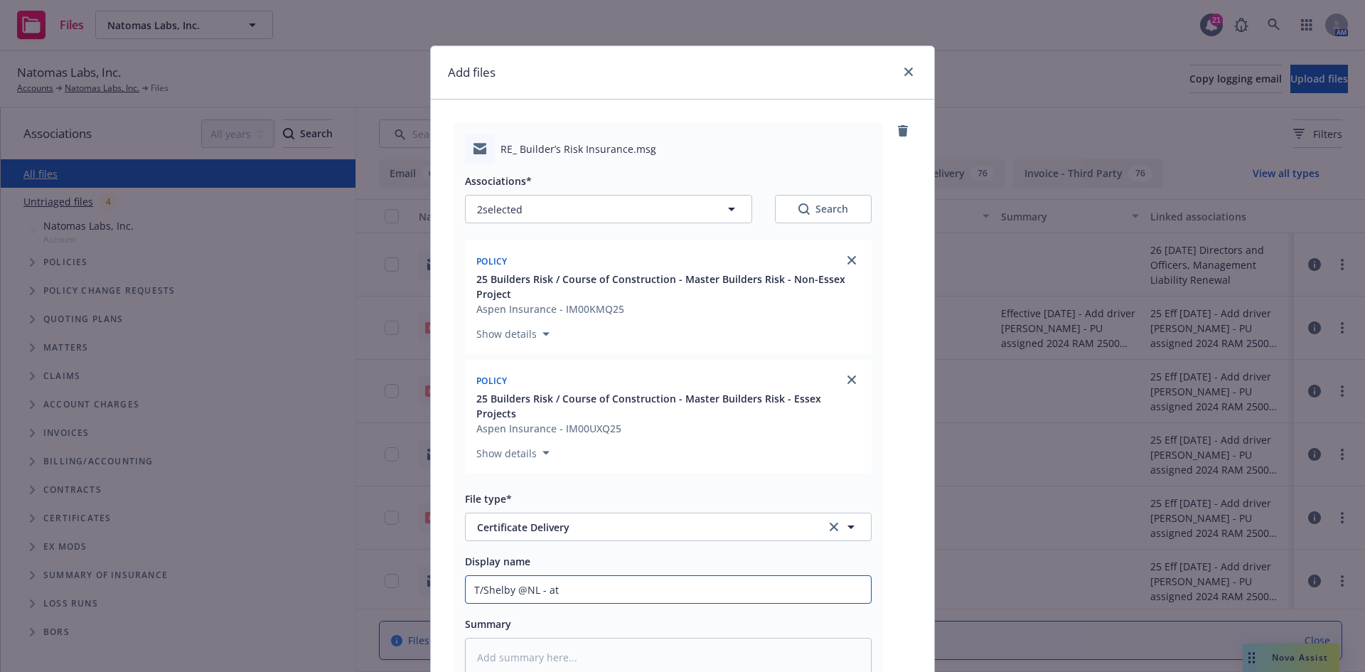
type textarea "x"
type input "T/Shelby @NL - att"
type textarea "x"
type input "T/[PERSON_NAME] @NL - [PERSON_NAME]"
type textarea "x"
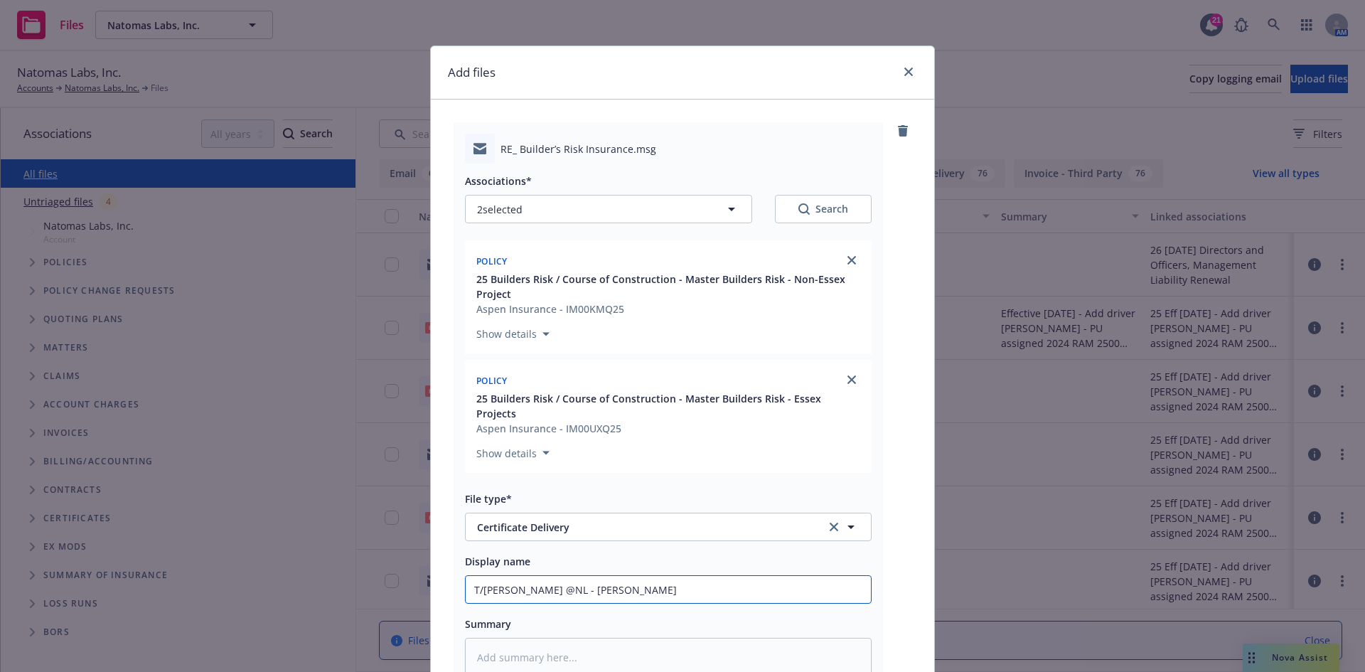
type input "T/[PERSON_NAME] @NL - attac"
type textarea "x"
type input "T/[PERSON_NAME] @NL - attach"
type textarea "x"
type input "T/[PERSON_NAME] @NL - attachin"
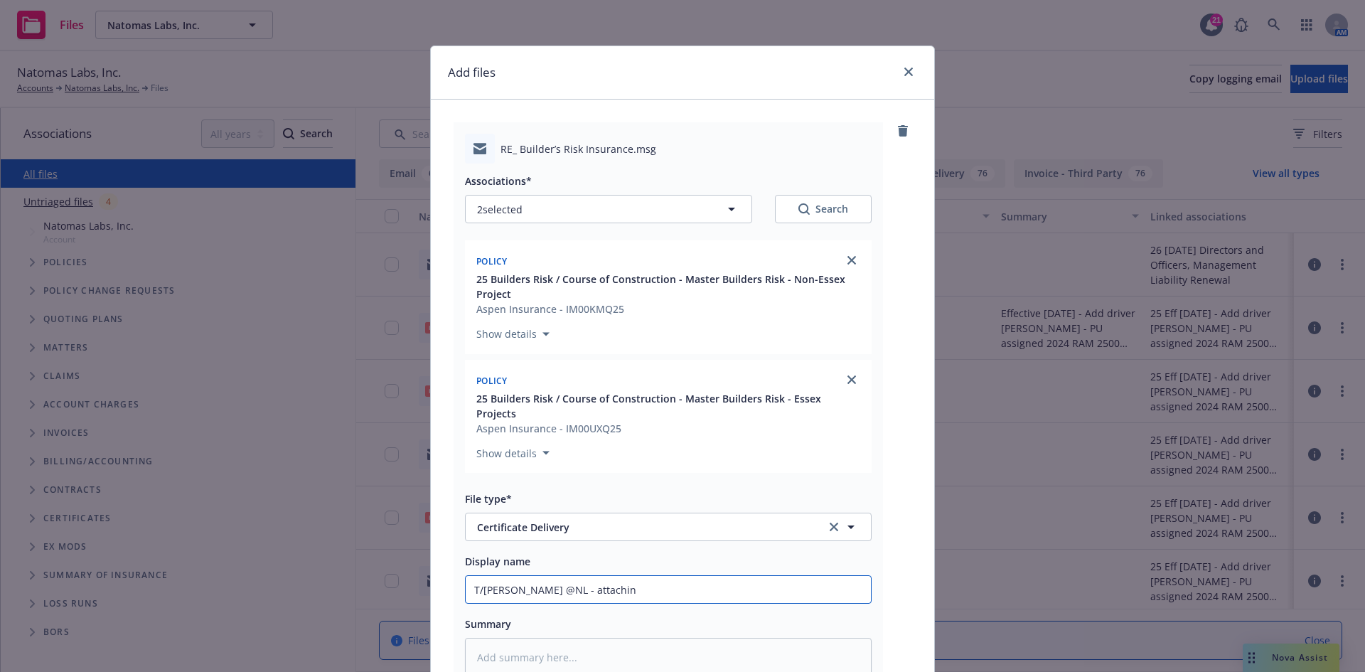
type textarea "x"
type input "T/Shelby @NL - attaching"
type textarea "x"
type input "T/Shelby @NL - attaching"
type textarea "x"
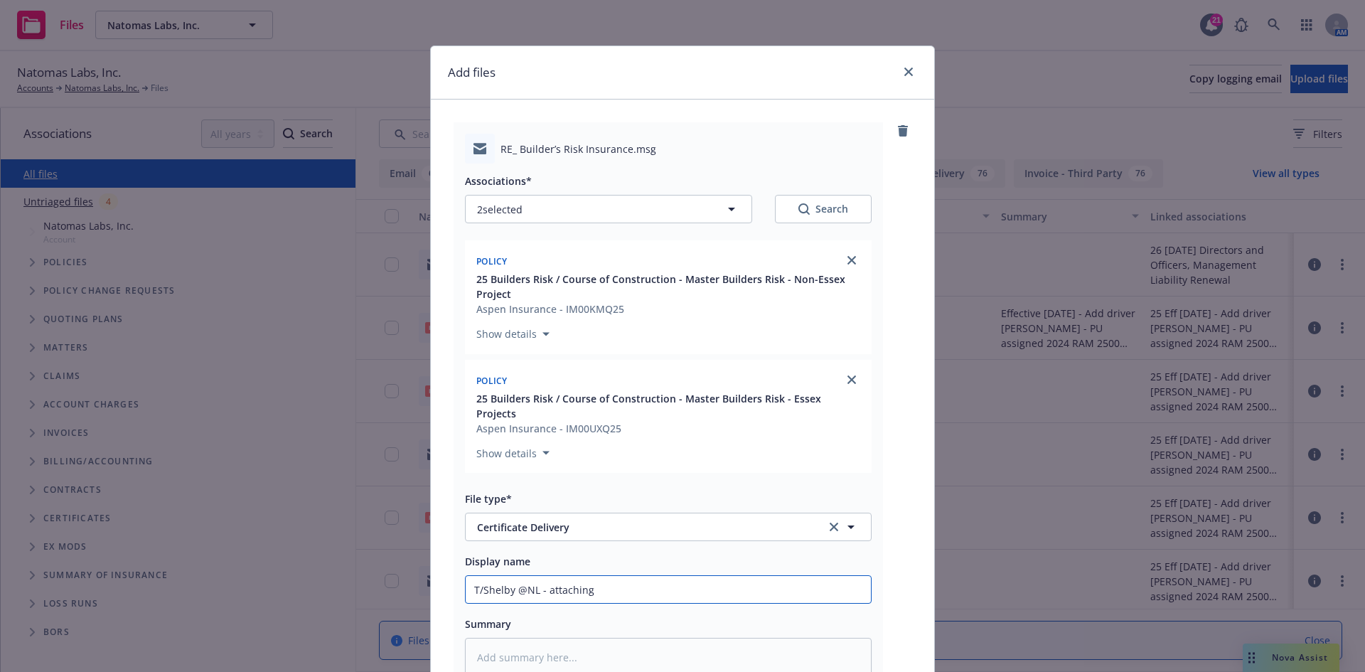
type input "T/[PERSON_NAME] @NL - attaching E"
type textarea "x"
type input "T/[PERSON_NAME] @NL - attaching Ev"
type textarea "x"
type input "T/[PERSON_NAME] @NL - attaching Evi"
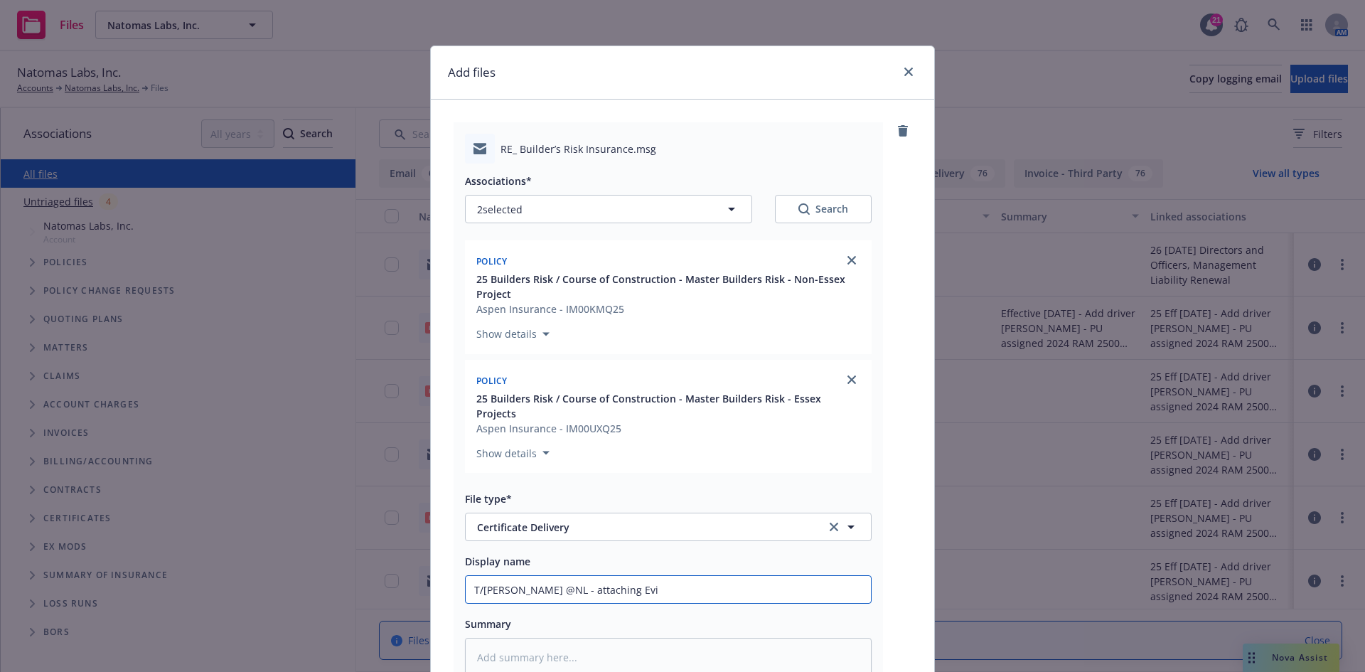
type textarea "x"
type input "T/[PERSON_NAME] @NL - attaching Evid"
type textarea "x"
type input "T/[PERSON_NAME] @NL - attaching Evide"
type textarea "x"
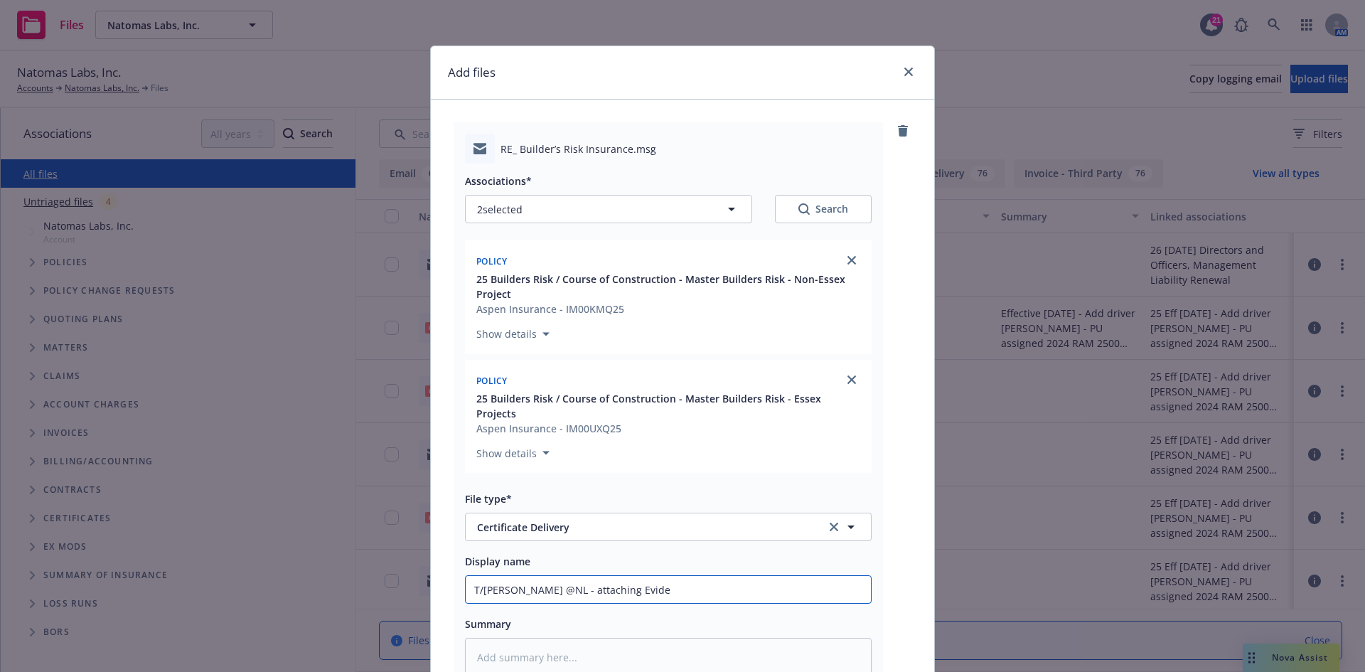
type input "T/[PERSON_NAME] @NL - attaching Eviden"
type textarea "x"
type input "T/[PERSON_NAME] @NL - attaching Evidenc"
type textarea "x"
type input "T/[PERSON_NAME] @NL - attaching Evidence"
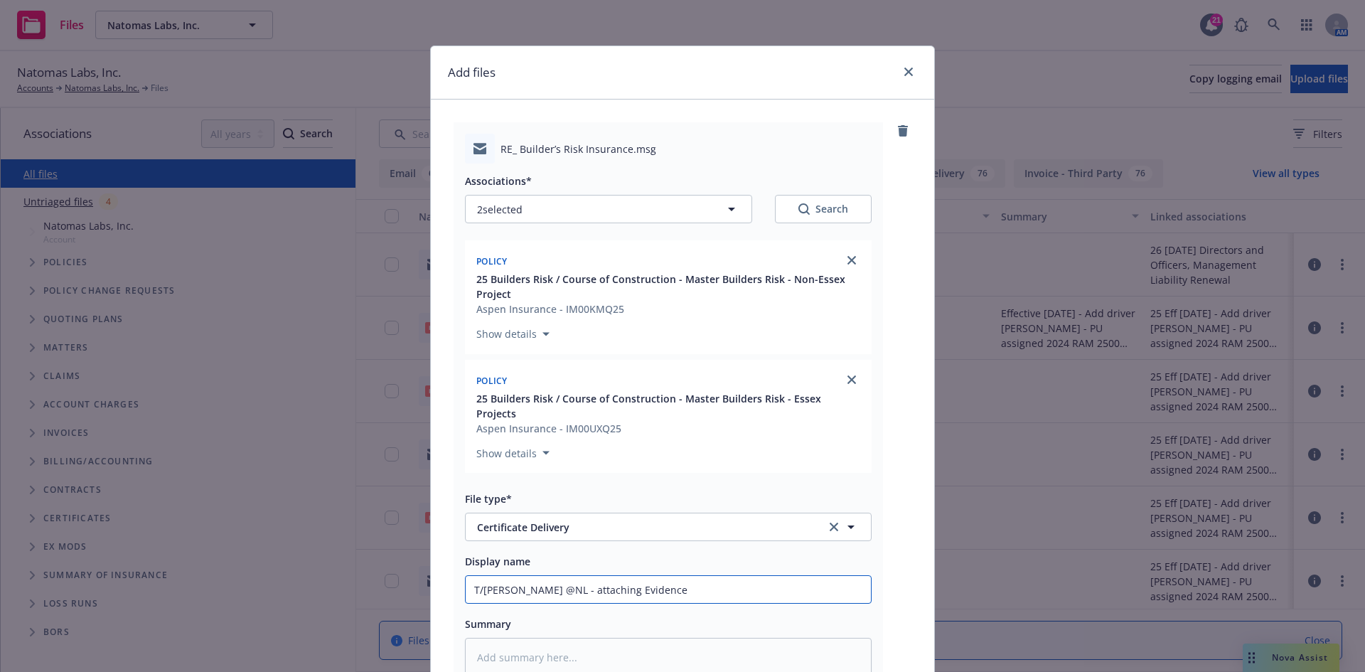
type textarea "x"
type input "T/[PERSON_NAME] @NL - attaching Evidence"
type textarea "x"
type input "T/[PERSON_NAME] @NL - attaching Evidence o"
type textarea "x"
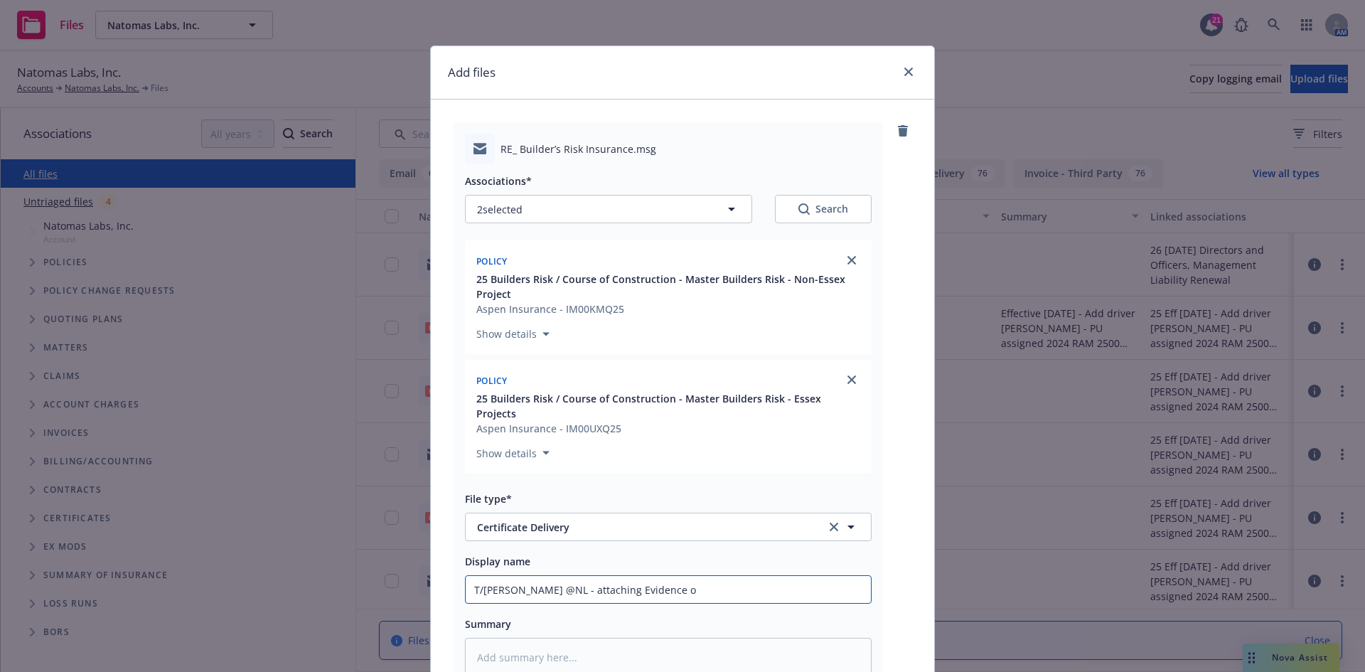
type input "T/[PERSON_NAME] @NL - attaching Evidence of"
type textarea "x"
type input "T/[PERSON_NAME] @NL - attaching Evidence of"
type textarea "x"
type input "T/[PERSON_NAME] @NL - attaching Evidence of I"
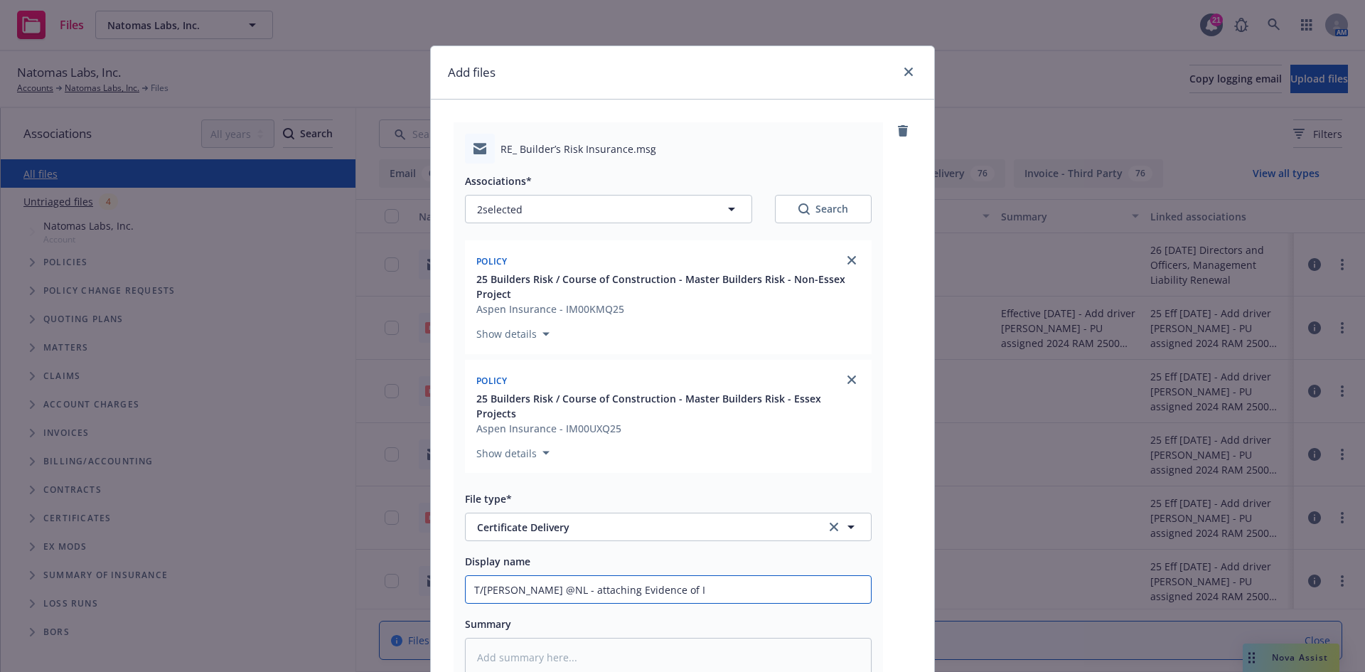
type textarea "x"
type input "T/[PERSON_NAME] @NL - attaching Evidence of Ins"
type textarea "x"
type input "T/[PERSON_NAME] @NL - attaching Evidence of Insu"
type textarea "x"
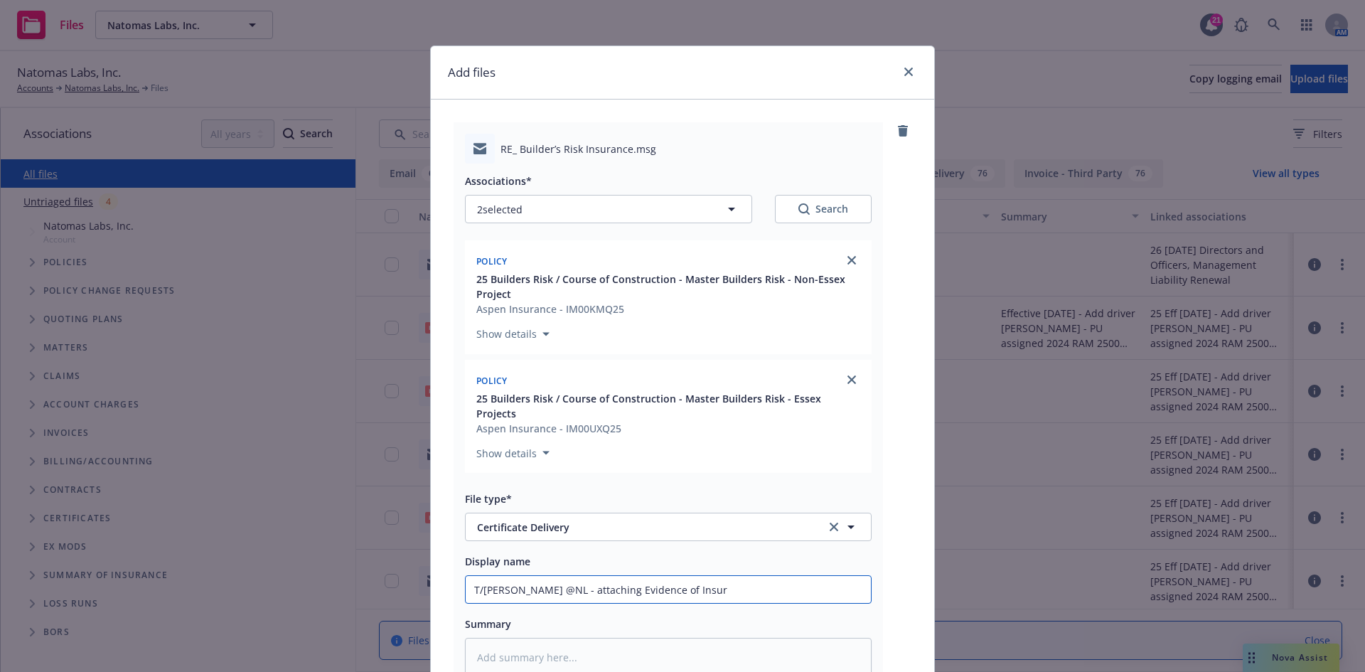
type input "T/[PERSON_NAME] @NL - attaching Evidence of Insura"
type textarea "x"
type input "T/[PERSON_NAME] @NL - attaching Evidence of Insuran"
type textarea "x"
type input "T/[PERSON_NAME] @NL - attaching Evidence of Insuranc"
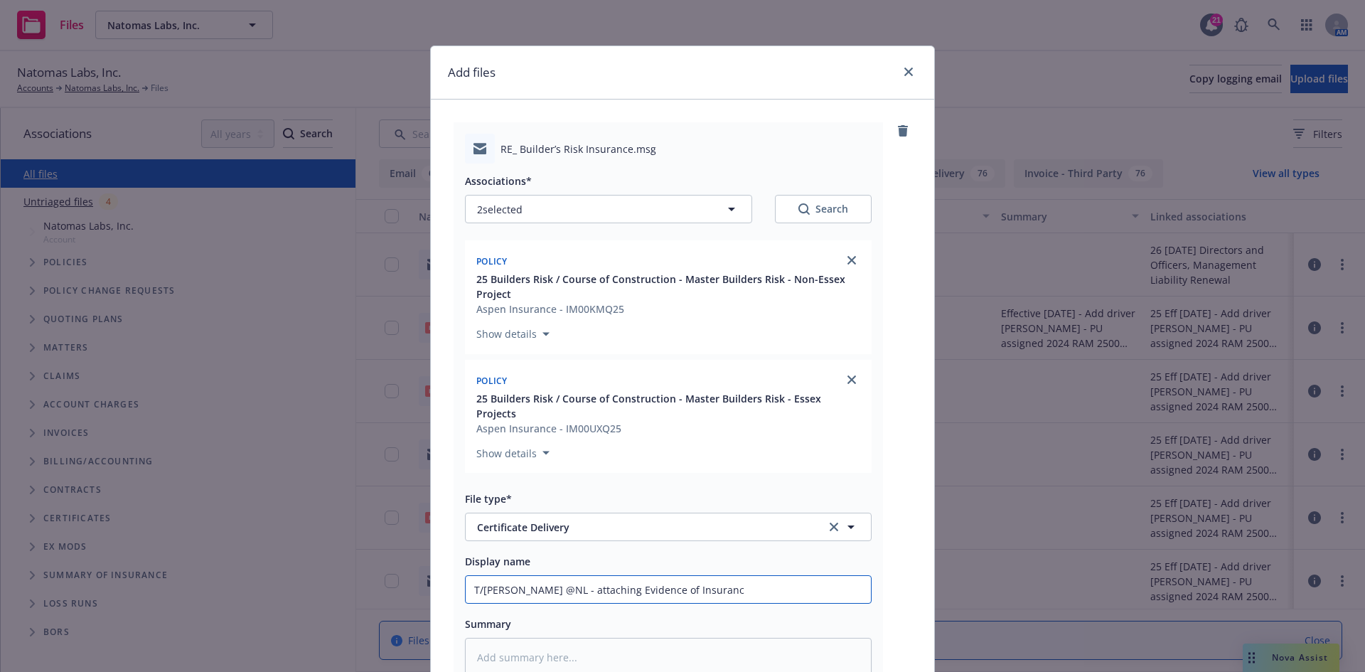
type textarea "x"
type input "T/[PERSON_NAME] @NL - attaching Evidence of Insurance"
type textarea "x"
type input "T/[PERSON_NAME] @NL - attaching Evidence of Insurance"
type textarea "x"
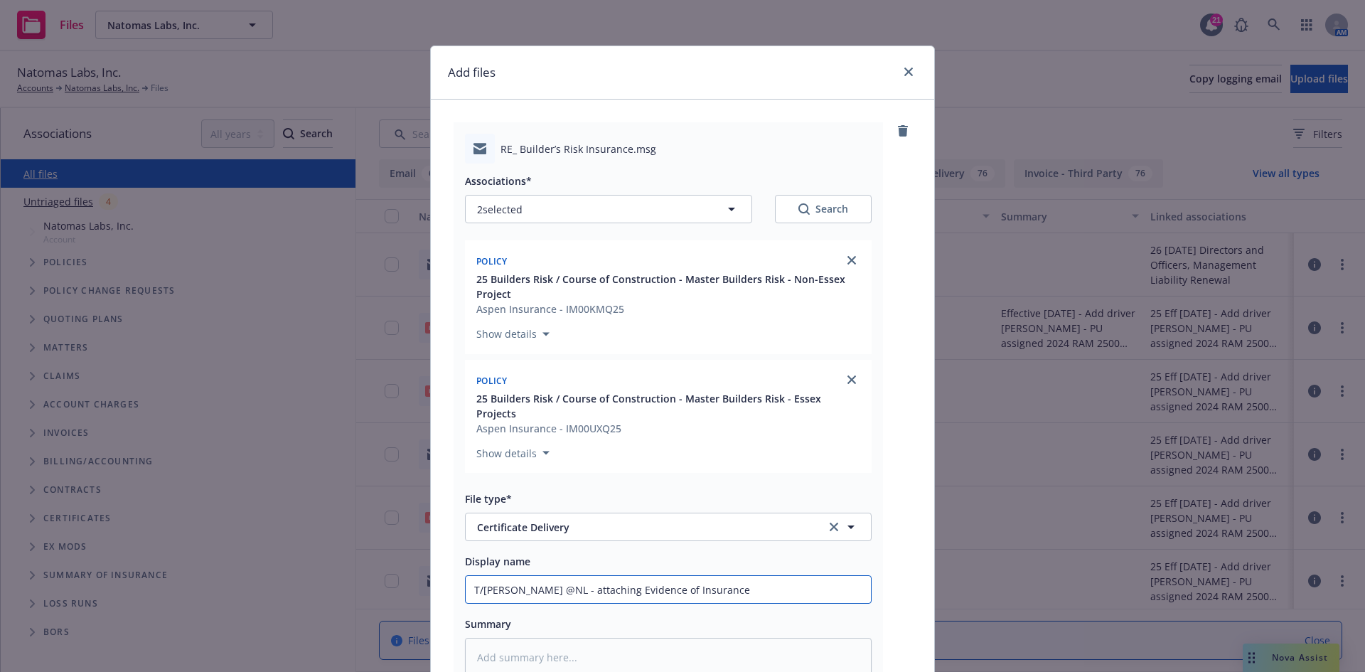
type input "T/[PERSON_NAME] @NL - attaching Evidence of Insurance b"
type textarea "x"
type input "T/[PERSON_NAME] @NL - attaching Evidence of Insurance bo"
type textarea "x"
type input "T/[PERSON_NAME] @NL - attaching Evidence of Insurance bot"
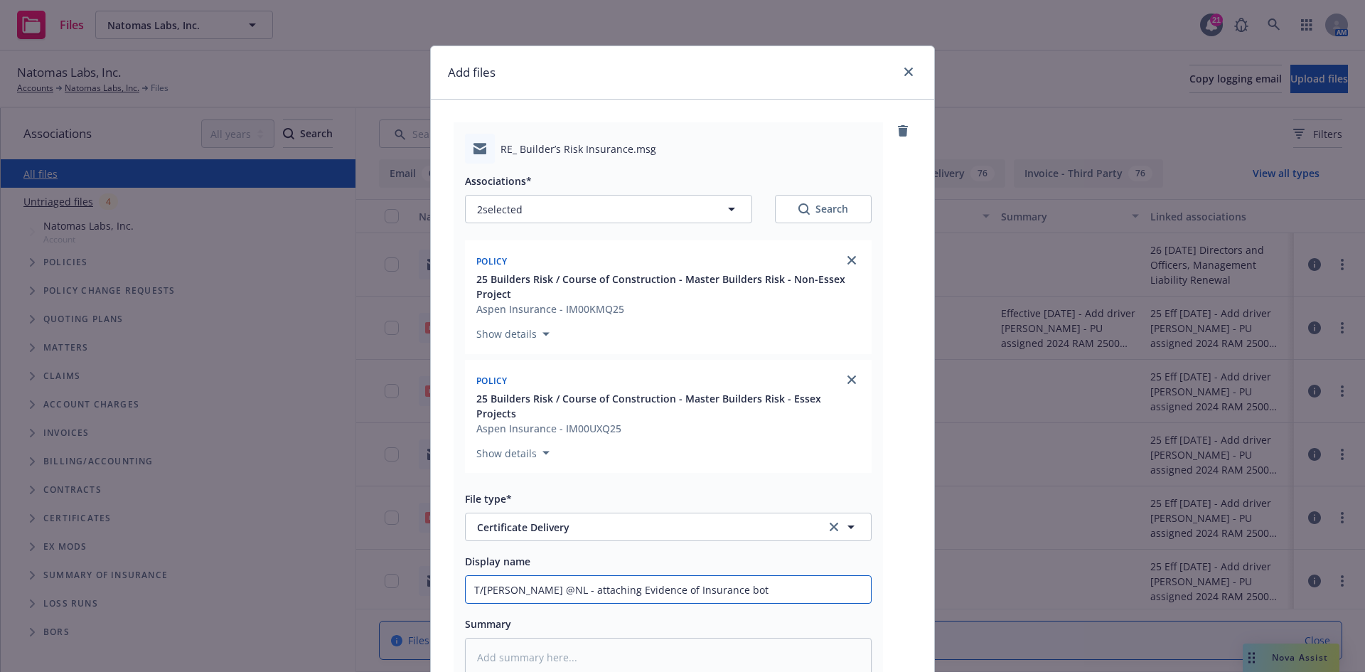
type textarea "x"
type input "T/[PERSON_NAME] @NL - attaching Evidence of Insurance bo"
type textarea "x"
type input "T/[PERSON_NAME] @NL - attaching Evidence of Insurance b"
type textarea "x"
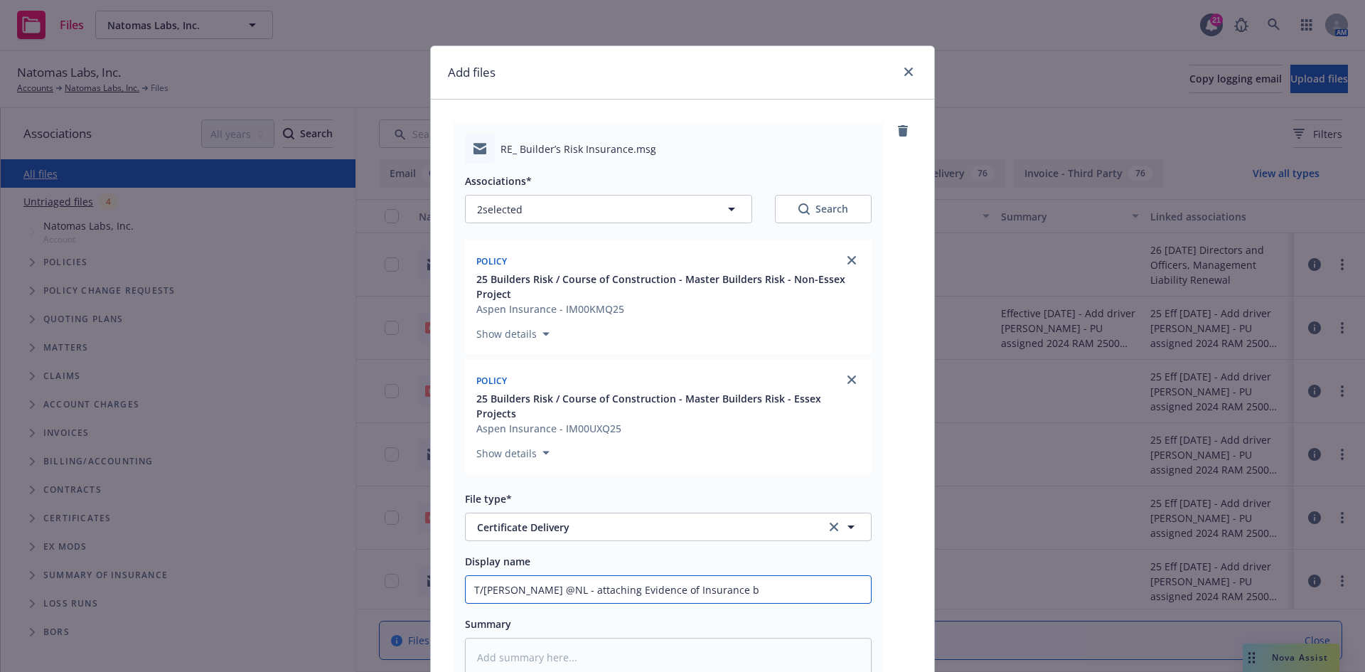
type input "T/[PERSON_NAME] @NL - attaching Evidence of Insurance"
type textarea "x"
type input "T/[PERSON_NAME] @NL - attaching Evidence of Insurance fo"
type textarea "x"
type input "T/[PERSON_NAME] @NL - attaching Evidence of Insurance for"
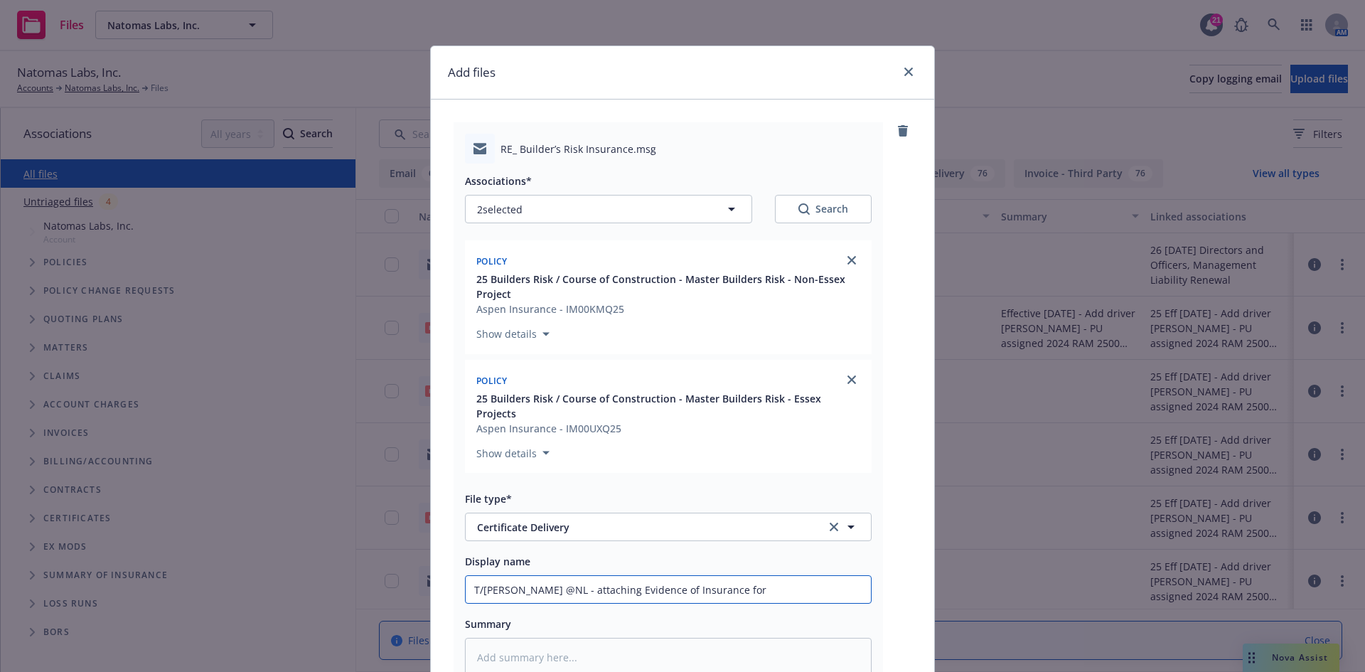
type textarea "x"
type input "T/[PERSON_NAME] @NL - attaching Evidence of Insurance for"
type textarea "x"
type input "T/[PERSON_NAME] @NL - attaching Evidence of Insurance for M"
type textarea "x"
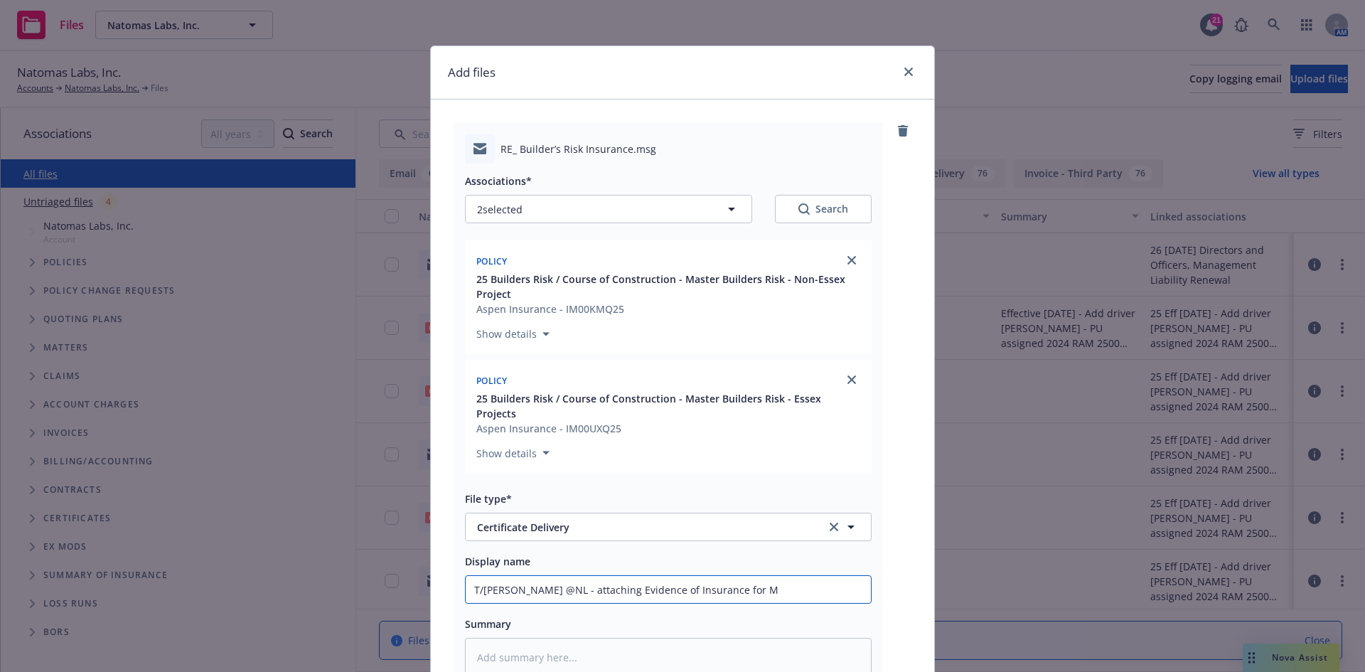
type input "T/[PERSON_NAME] @NL - attaching Evidence of Insurance for MB"
type textarea "x"
type input "T/[PERSON_NAME] @NL - attaching Evidence of Insurance for MBR"
type textarea "x"
type input "T/[PERSON_NAME] @NL - attaching Evidence of Insurance for MBR"
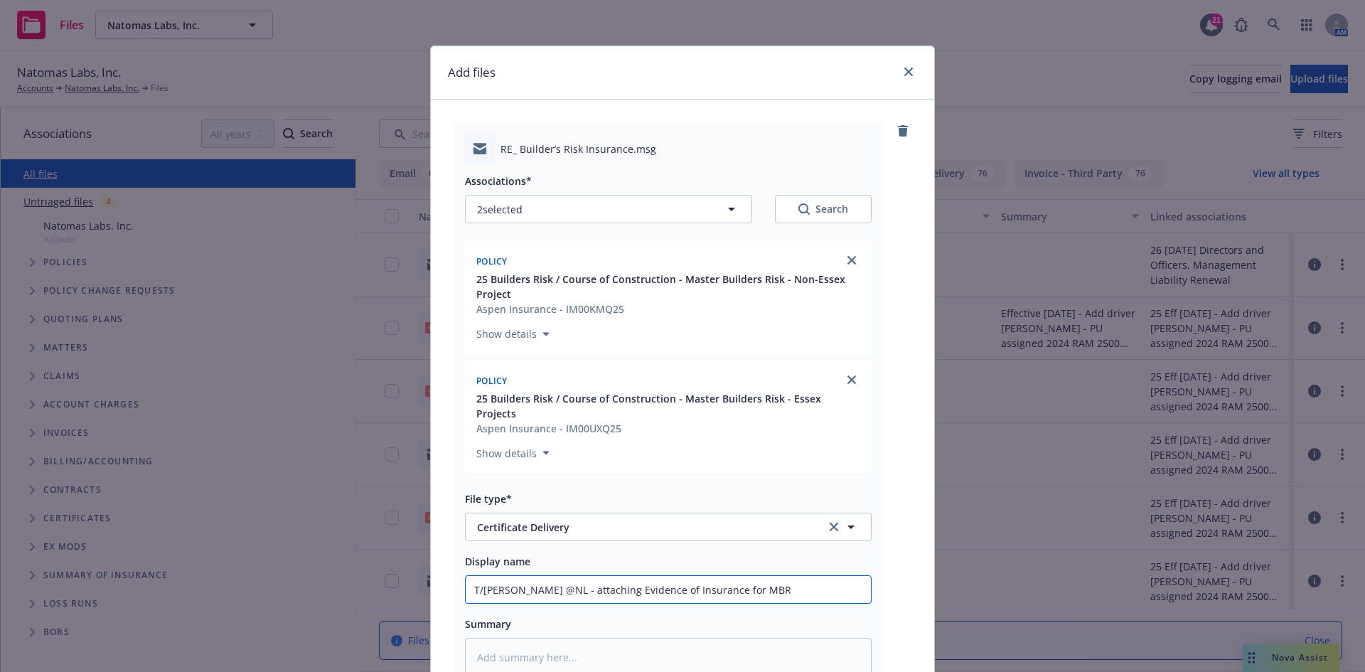
type textarea "x"
type input "T/[PERSON_NAME] @NL - attaching Evidence of Insurance for MBR -"
type textarea "x"
type input "T/[PERSON_NAME] @NL - attaching Evidence of Insurance for MBR -"
type textarea "x"
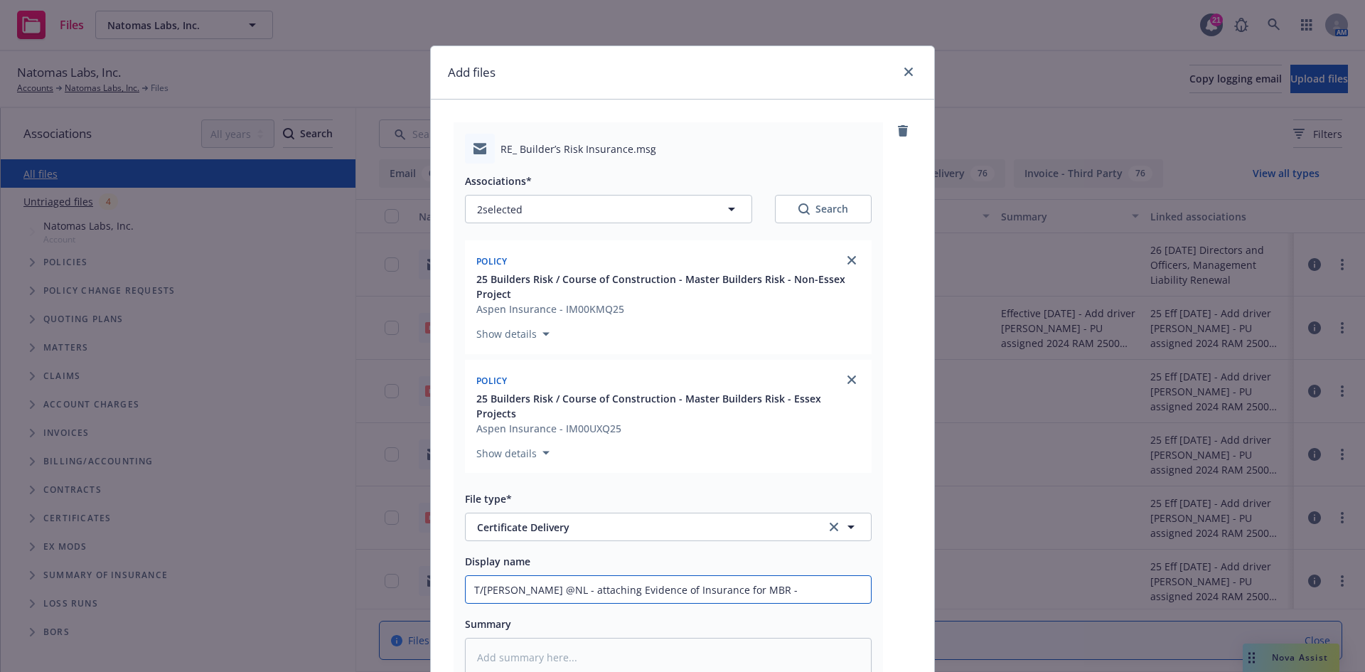
type input "T/[PERSON_NAME] @NL - attaching Evidence of Insurance for MBR - N"
type textarea "x"
type input "T/[PERSON_NAME] @NL - attaching Evidence of Insurance for MBR - No"
type textarea "x"
type input "T/[PERSON_NAME] @NL - attaching Evidence of Insurance for MBR - Non"
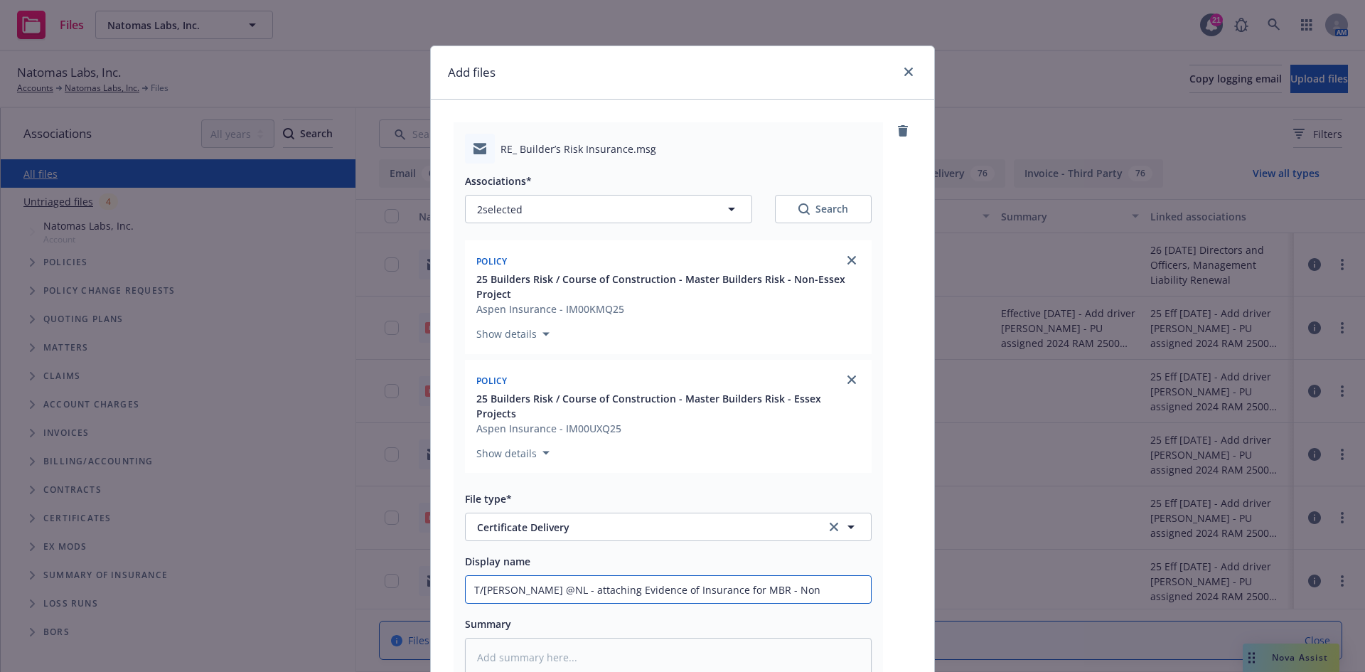
type textarea "x"
type input "T/[PERSON_NAME] @NL - attaching Evidence of Insurance for MBR - Non-"
type textarea "x"
type input "T/[PERSON_NAME] @NL - attaching Evidence of Insurance for MBR - Non-E"
type textarea "x"
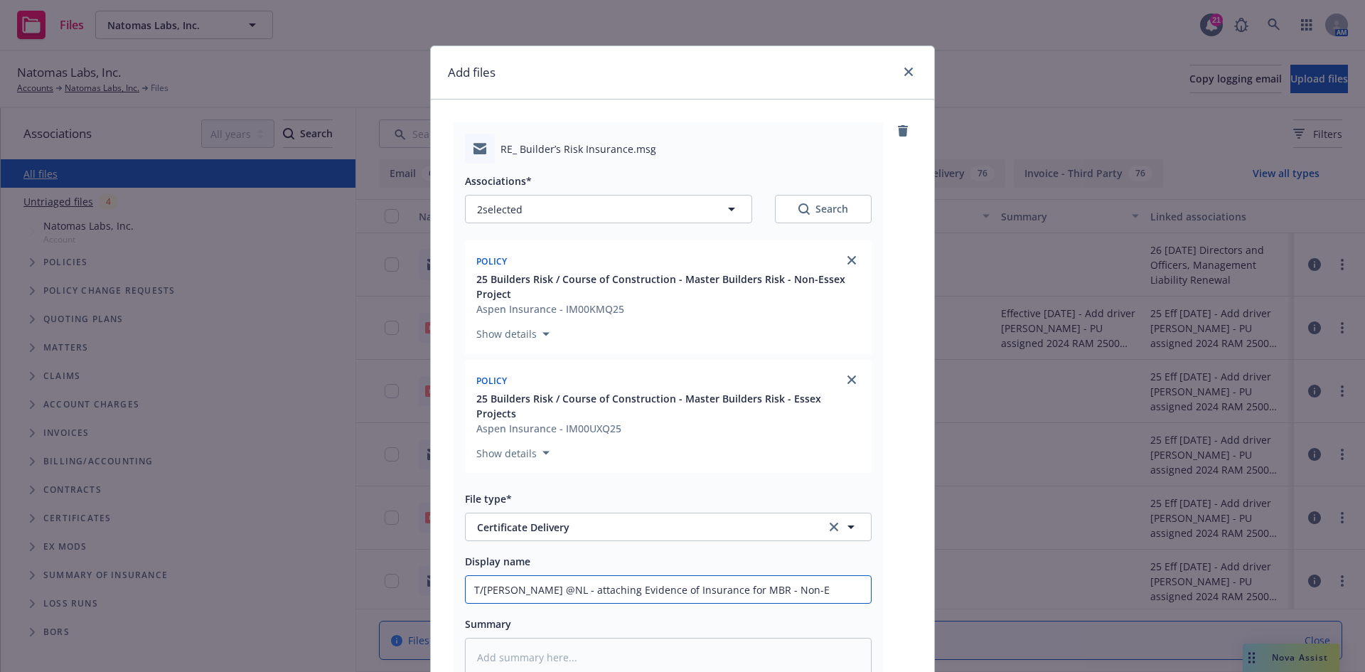
type input "T/[PERSON_NAME] @NL - attaching Evidence of Insurance for MBR - Non-Es"
type textarea "x"
type input "T/[PERSON_NAME] @NL - attaching Evidence of Insurance for MBR - Non-Ess"
type textarea "x"
type input "T/[PERSON_NAME] @NL - attaching Evidence of Insurance for MBR - Non-Esse"
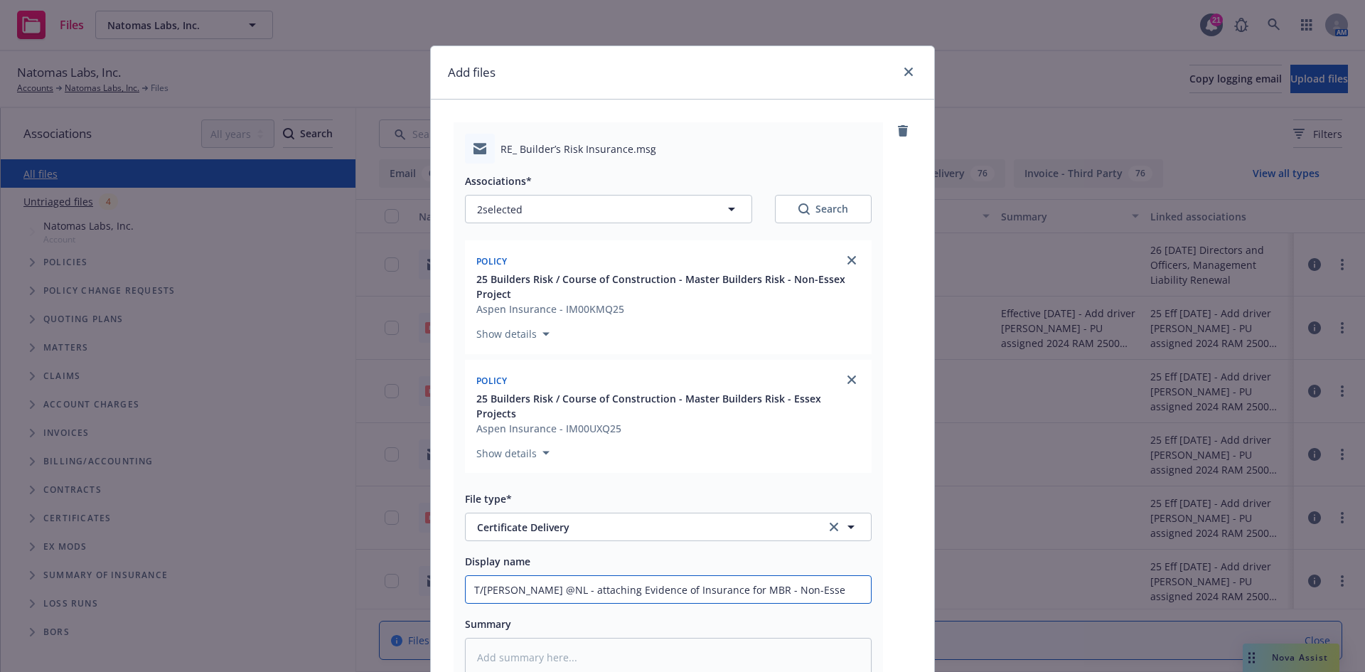
type textarea "x"
type input "T/[PERSON_NAME] @NL - attaching Evidence of Insurance for MBR - Non-Essex"
type textarea "x"
type input "T/[PERSON_NAME] @NL - attaching Evidence of Insurance for MBR - Non-Essex"
type textarea "x"
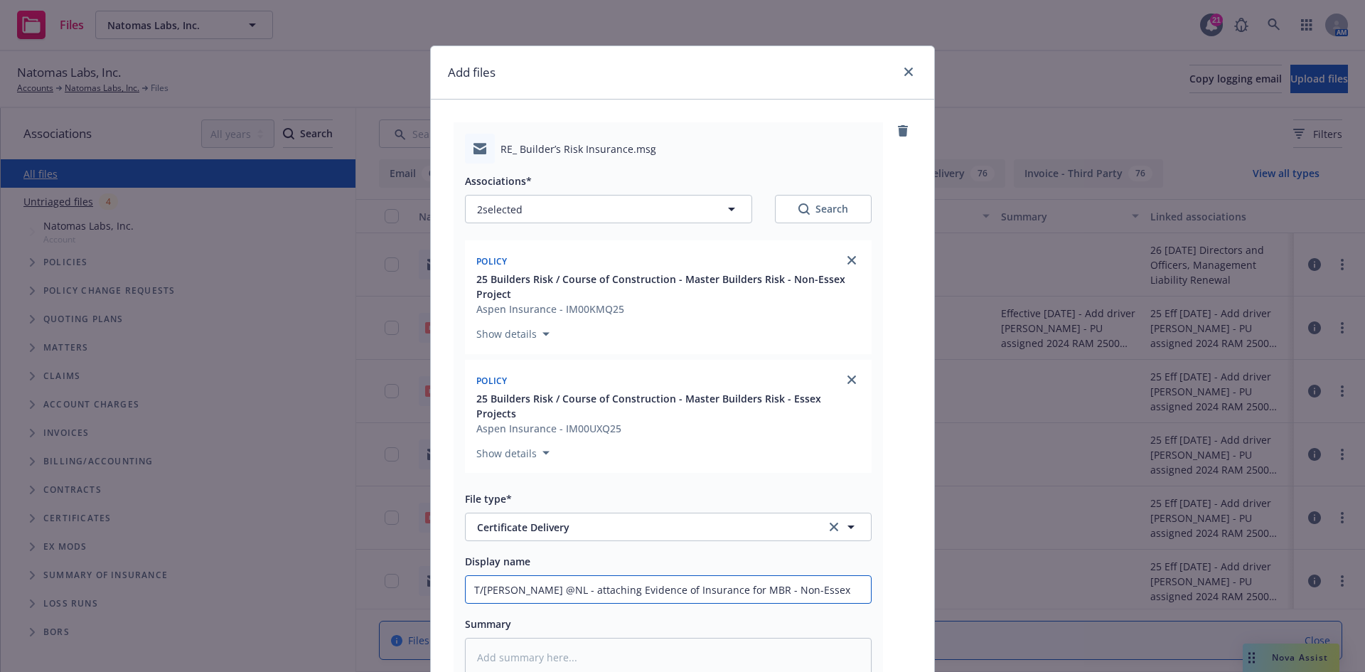
type input "T/[PERSON_NAME] @NL - attaching Evidence of Insurance for MBR - Non-Essex P"
type textarea "x"
type input "T/[PERSON_NAME] @NL - attaching Evidence of Insurance for MBR - Non-Essex Pr"
type textarea "x"
type input "T/[PERSON_NAME] @NL - attaching Evidence of Insurance for MBR - Non-Essex Pro"
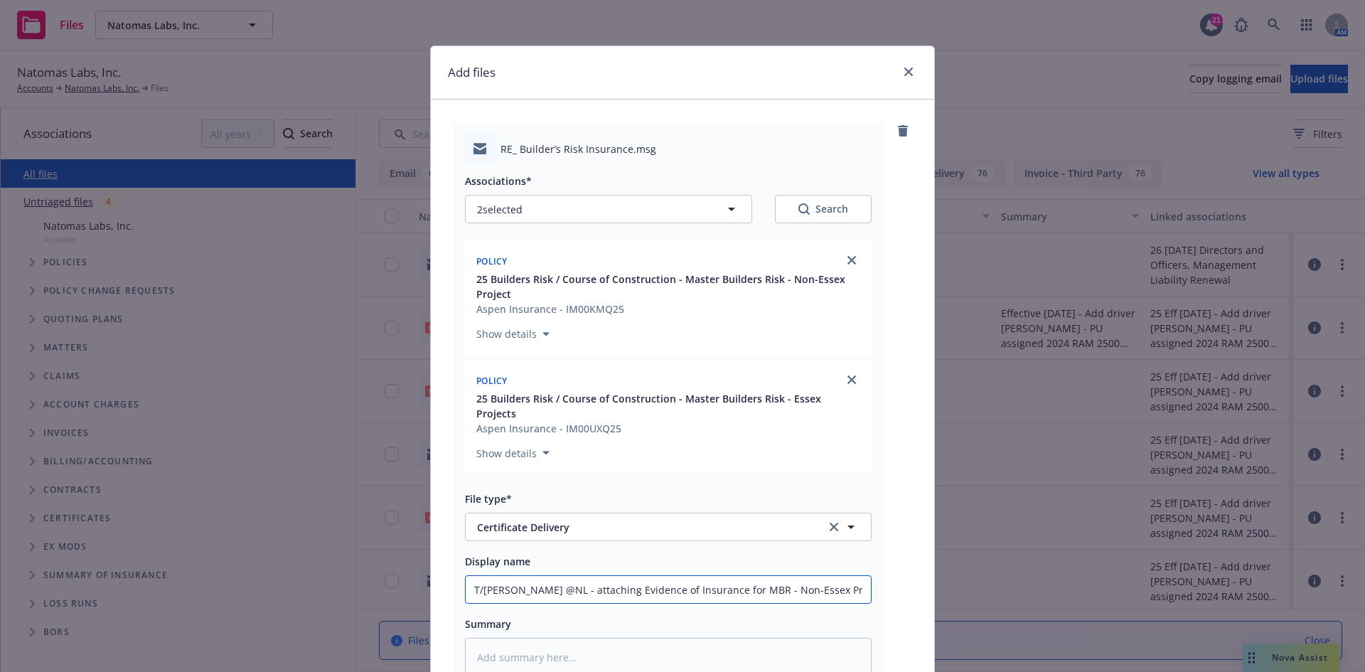
type textarea "x"
type input "T/[PERSON_NAME] @NL - attaching Evidence of Insurance for MBR - Non-Essex Proj"
type textarea "x"
type input "T/[PERSON_NAME] @NL - attaching Evidence of Insurance for MBR - Non-Essex Proje"
type textarea "x"
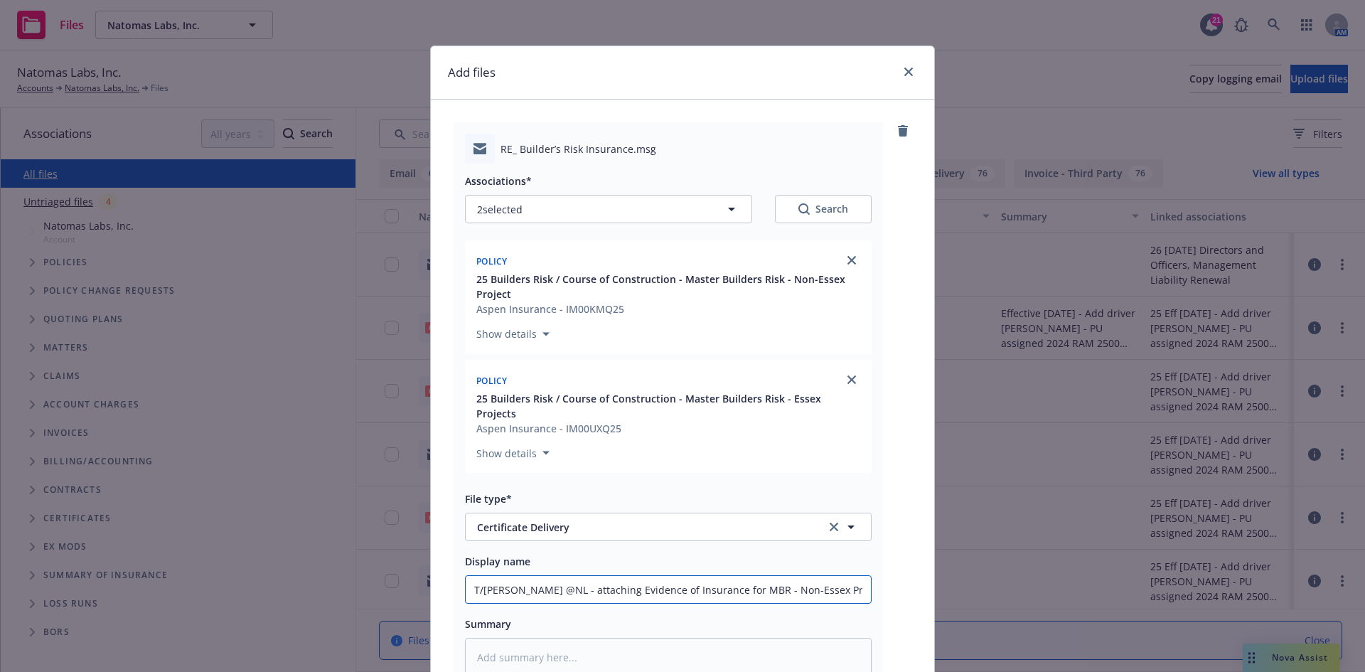
type input "T/[PERSON_NAME] @NL - attaching Evidence of Insurance for MBR - Non-Essex Projec"
type textarea "x"
type input "T/[PERSON_NAME] @NL - attaching Evidence of Insurance for MBR - Non-Essex Proje…"
type textarea "x"
type input "T/[PERSON_NAME] @NL - attaching Evidence of Insurance for MBR - Non-Essex Proje…"
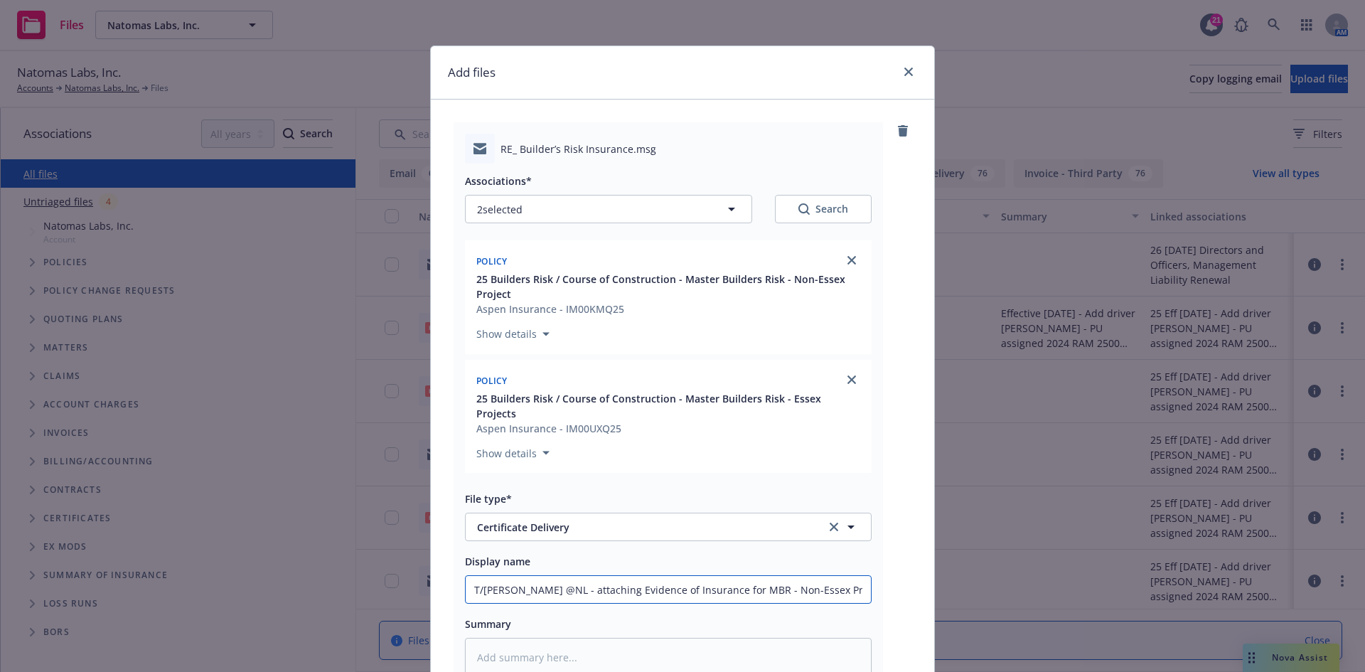
type textarea "x"
type input "T/[PERSON_NAME] @NL - attaching Evidence of Insurance for MBR - Non-Essex Proje…"
type textarea "x"
type input "T/[PERSON_NAME] @NL - attaching Evidence of Insurance for MBR - Non-Essex Proje…"
type textarea "x"
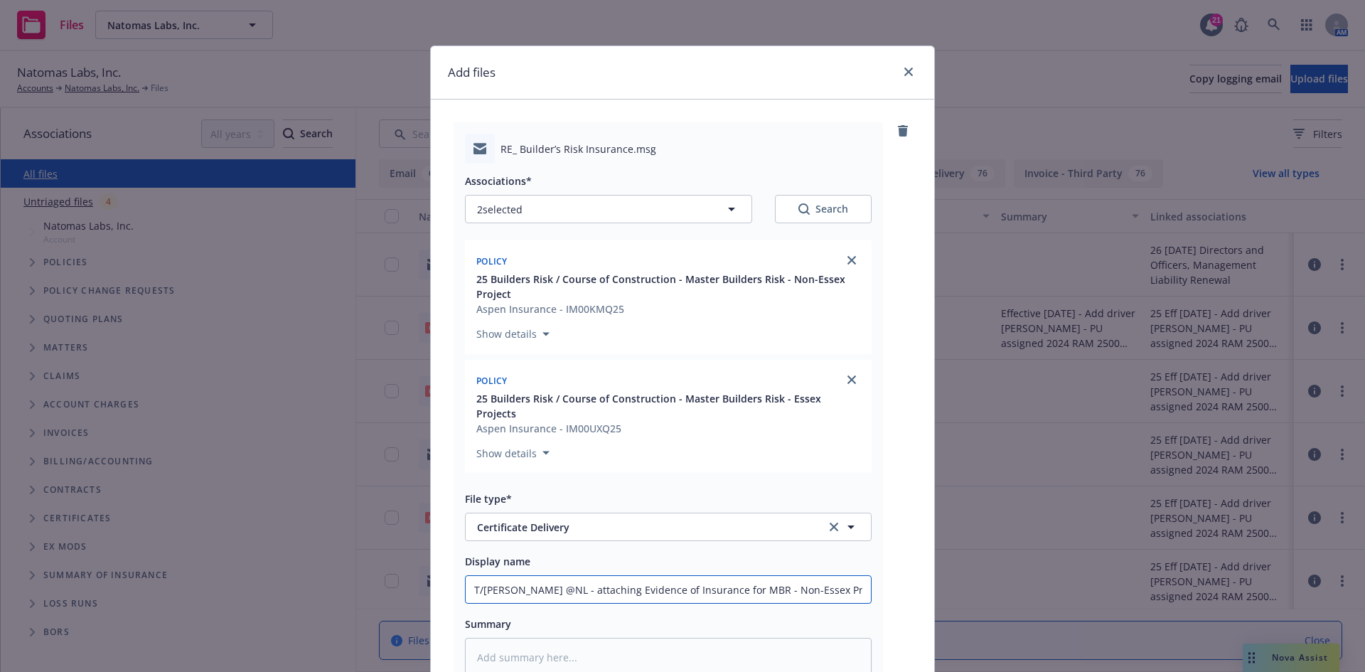
type input "T/[PERSON_NAME] @NL - attaching Evidence of Insurance for MBR - Non-Essex Proje…"
type textarea "x"
type input "T/[PERSON_NAME] @NL - attaching Evidence of Insurance for MBR - Non-Essex Proje…"
type textarea "x"
type input "T/[PERSON_NAME] @NL - attaching Evidence of Insurance for MBR - Non-Essex Proje…"
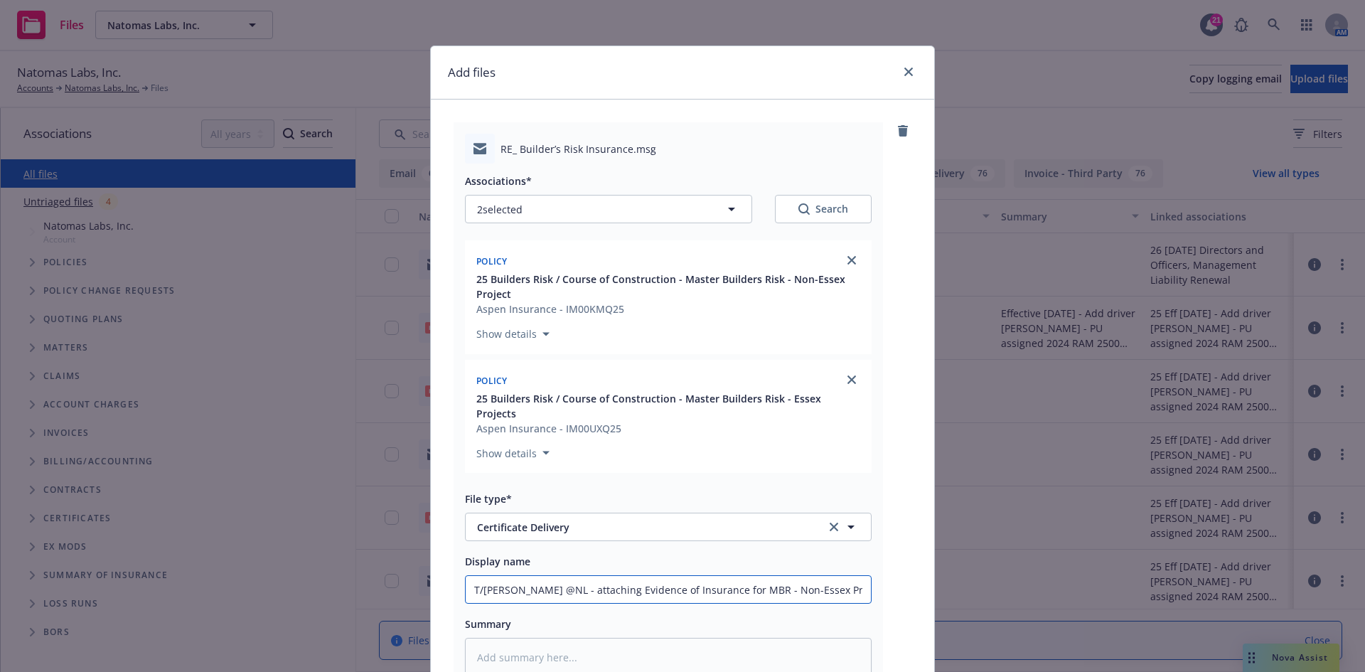
type textarea "x"
type input "T/[PERSON_NAME] @NL - attaching Evidence of Insurance for MBR - Non-Essex Proje…"
type textarea "x"
type input "T/[PERSON_NAME] @NL - attaching Evidence of Insurance for MBR - Non-Essex Proje…"
type textarea "x"
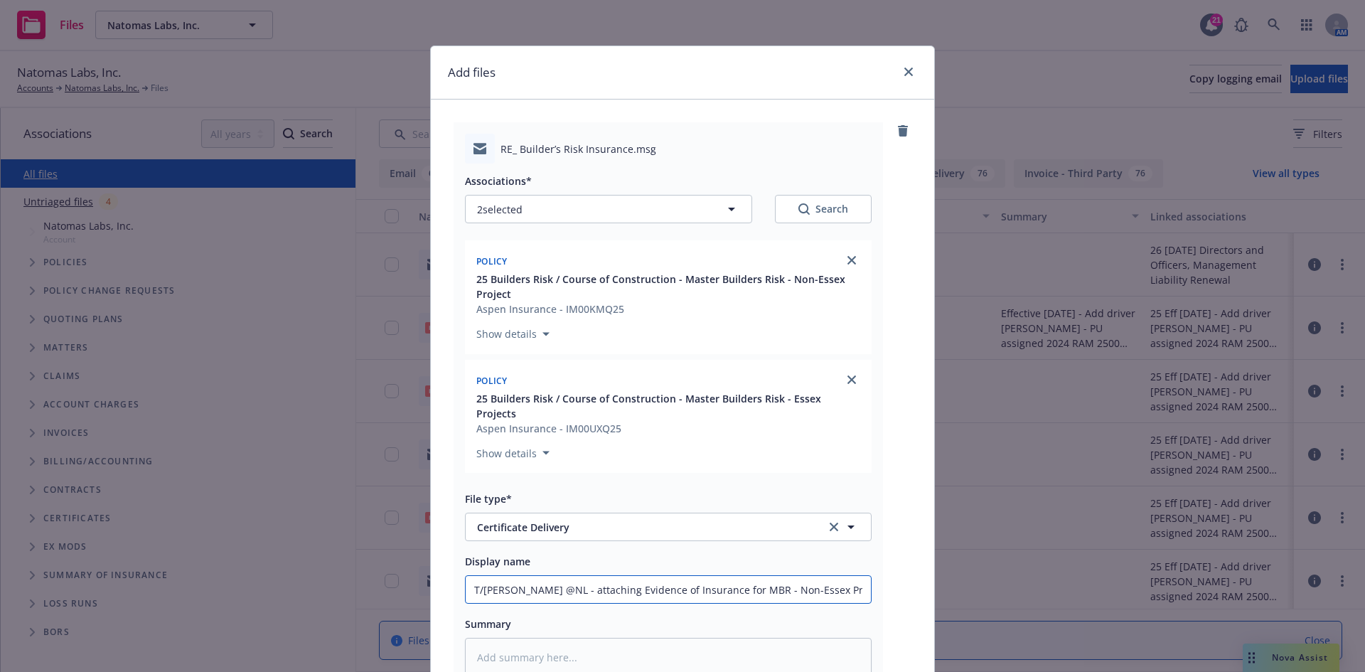
type input "T/[PERSON_NAME] @NL - attaching Evidence of Insurance for MBR - Non-Essex Proje…"
type textarea "x"
type input "T/[PERSON_NAME] @NL - attaching Evidence of Insurance for MBR - Non-Essex Proje…"
type textarea "x"
type input "T/[PERSON_NAME] @NL - attaching Evidence of Insurance for MBR - Non-Essex Proje…"
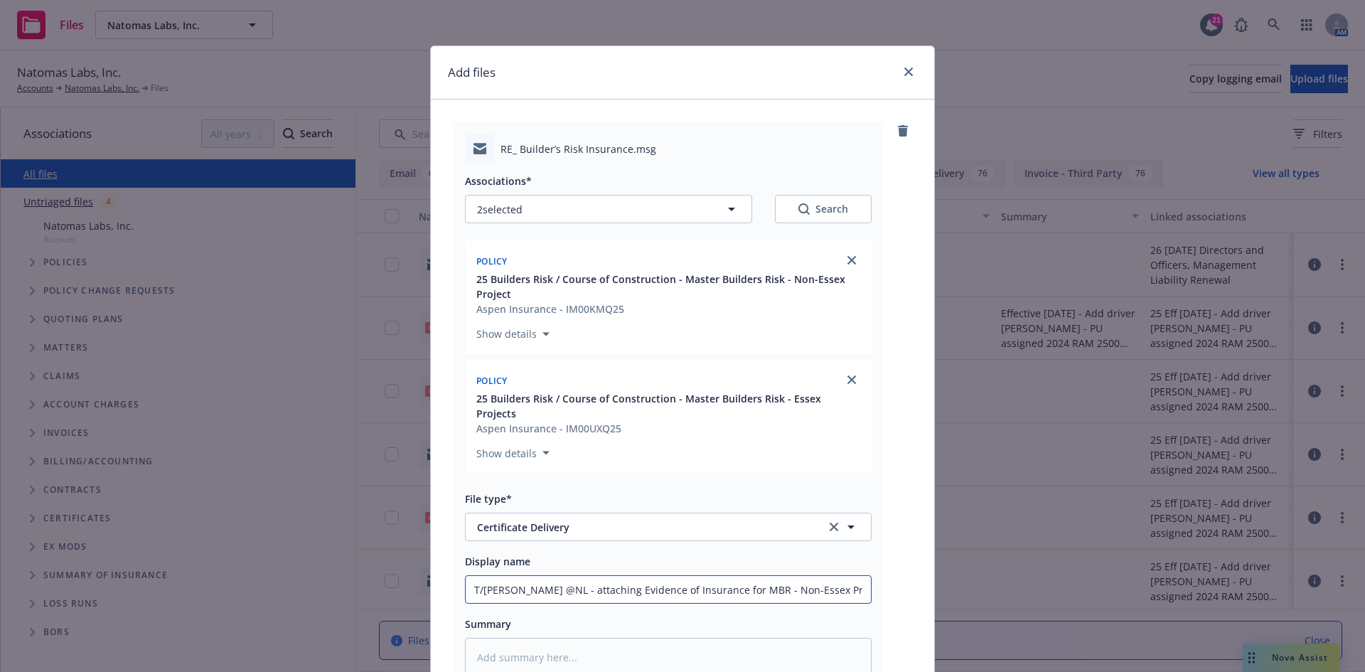
type textarea "x"
type input "T/[PERSON_NAME] @NL - attaching Evidence of Insurance for MBR - Non-Essex Proje…"
type textarea "x"
type input "T/[PERSON_NAME] @NL - attaching Evidence of Insurance for MBR - Non-Essex Proje…"
type textarea "x"
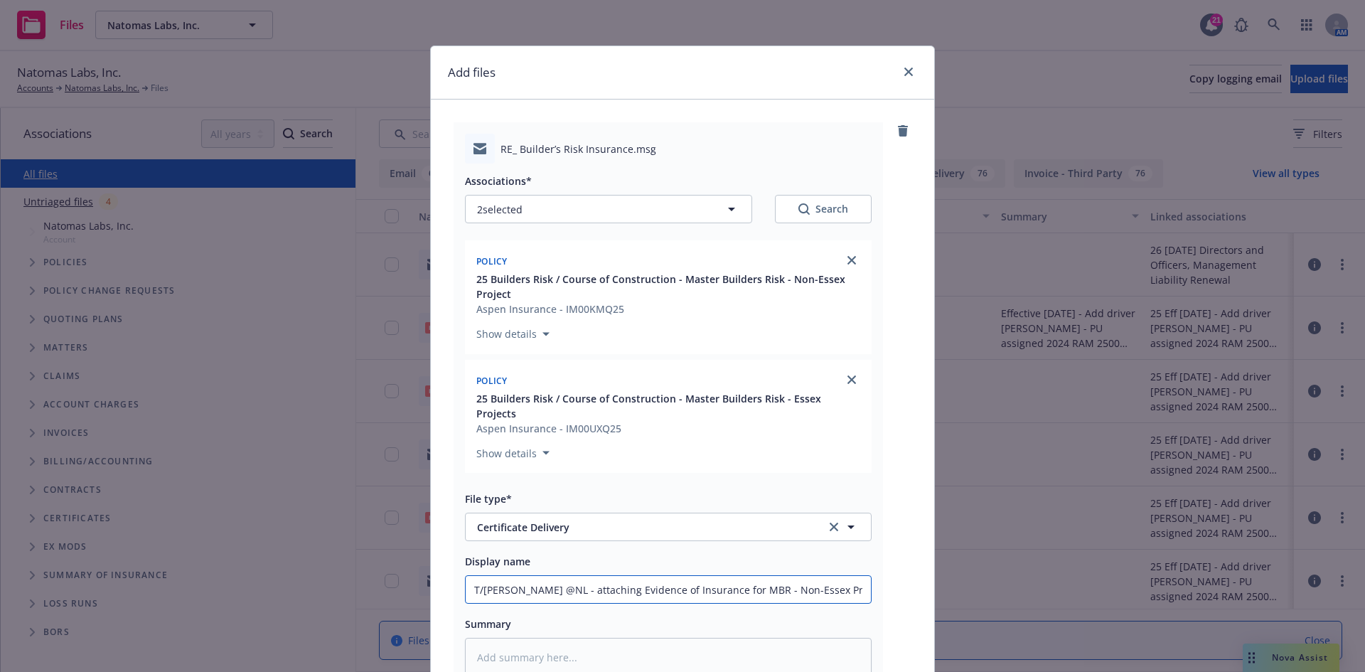
type input "T/[PERSON_NAME] @NL - attaching Evidence of Insurance for MBR - Non-Essex Proje…"
type textarea "x"
type input "T/[PERSON_NAME] @NL - attaching Evidence of Insurance for MBR - Non-Essex Proje…"
type textarea "x"
type input "T/[PERSON_NAME] @NL - attaching Evidence of Insurance for MBR - Non-Essex Proje…"
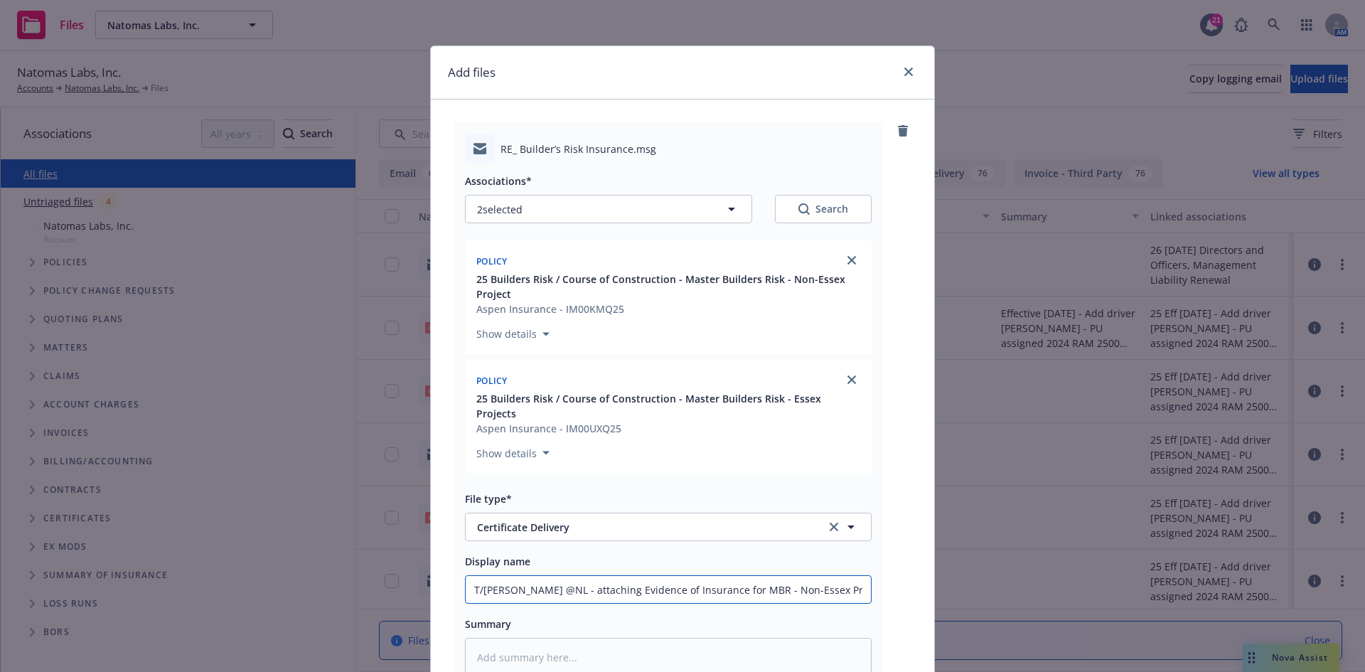
scroll to position [0, 11]
type textarea "x"
type input "T/[PERSON_NAME] @NL - attaching Evidence of Insurance for MBR - Non-Essex Proje…"
type textarea "x"
type input "T/[PERSON_NAME] @NL - attaching Evidence of Insurance for MBR - Non-Essex Proje…"
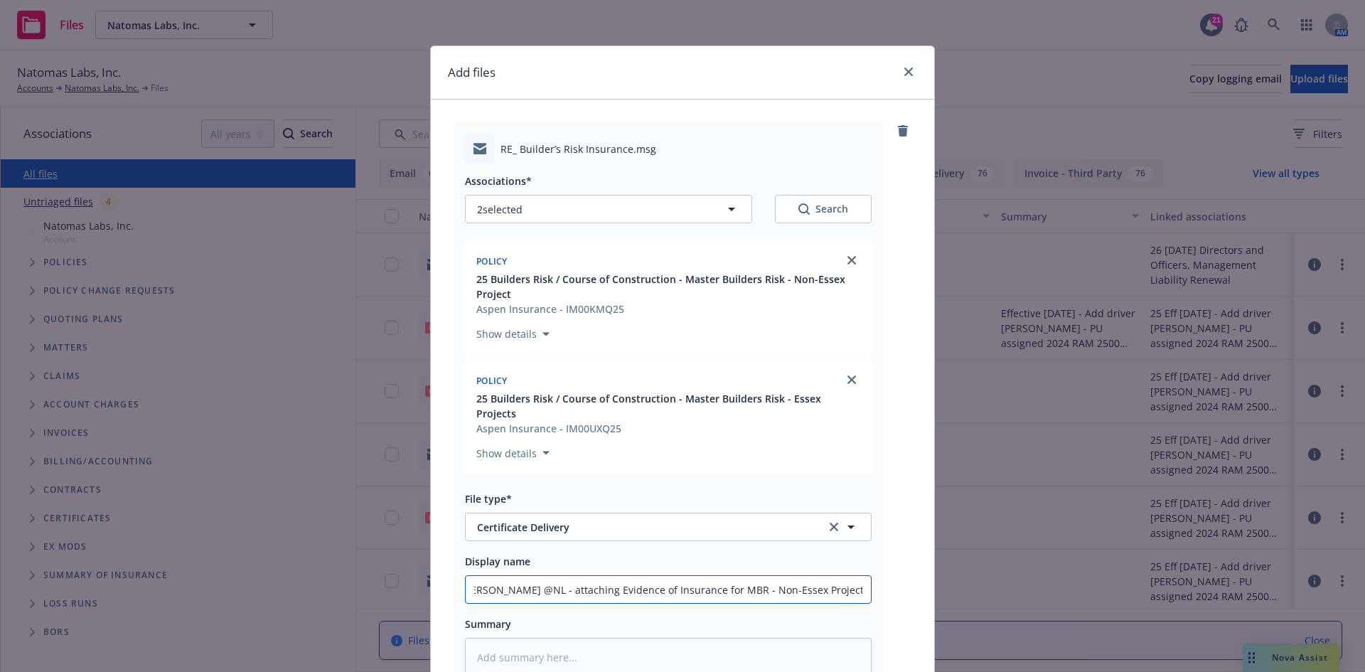
type textarea "x"
type input "T/[PERSON_NAME] @NL - attaching Evidence of Insurance for MBR - Non-Essex Proje…"
type textarea "x"
type input "T/[PERSON_NAME] @NL - attaching Evidence of Insurance for MBR - Non-Essex Proje…"
type textarea "x"
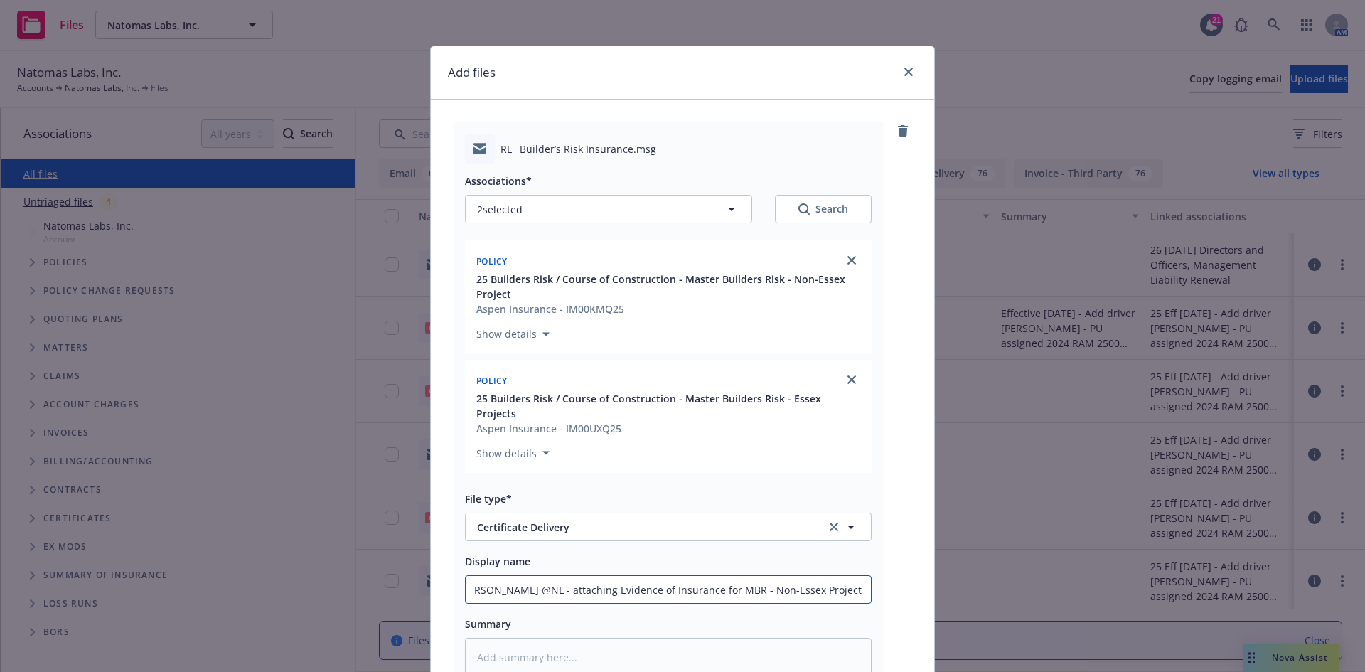
type input "T/[PERSON_NAME] @NL - attaching Evidence of Insurance for MBR - Non-Essex Proje…"
type textarea "x"
drag, startPoint x: 859, startPoint y: 581, endPoint x: 586, endPoint y: 579, distance: 273.6
click at [586, 579] on input "T/[PERSON_NAME] @NL - attaching Evidence of Insurance for MBR - Non-Essex Proje…" at bounding box center [668, 589] width 405 height 27
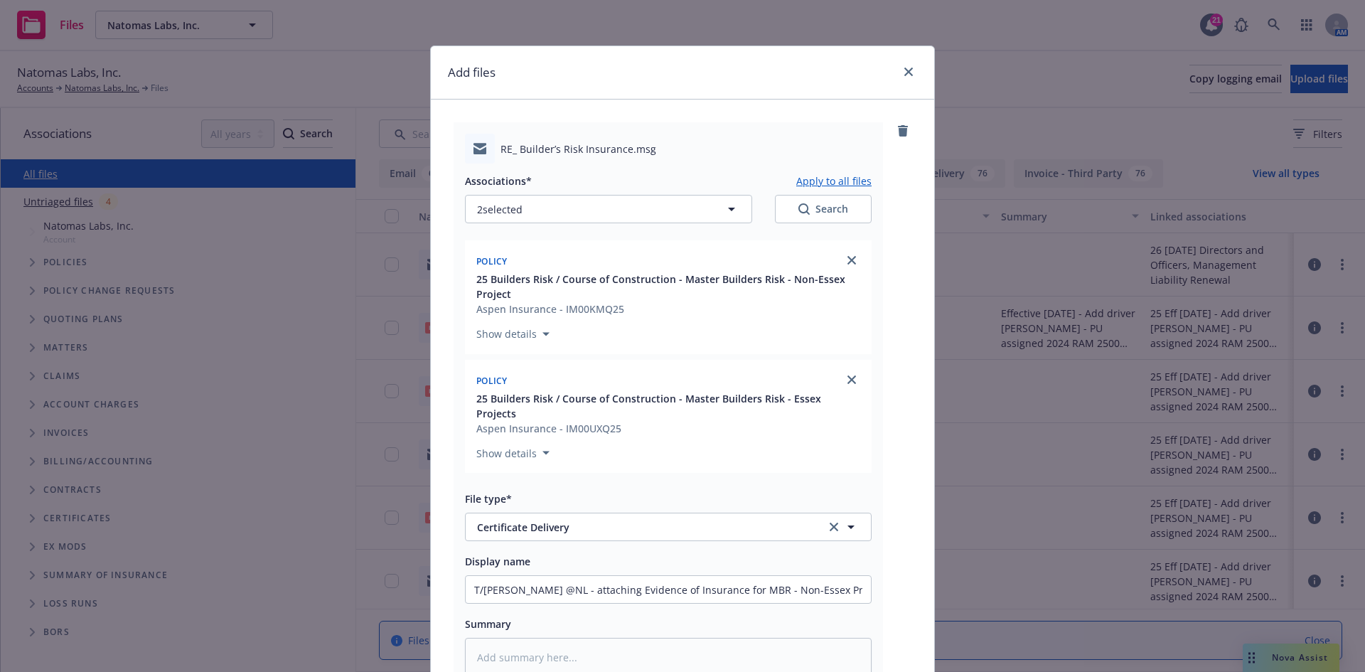
click at [824, 183] on button "Apply to all files" at bounding box center [833, 180] width 75 height 17
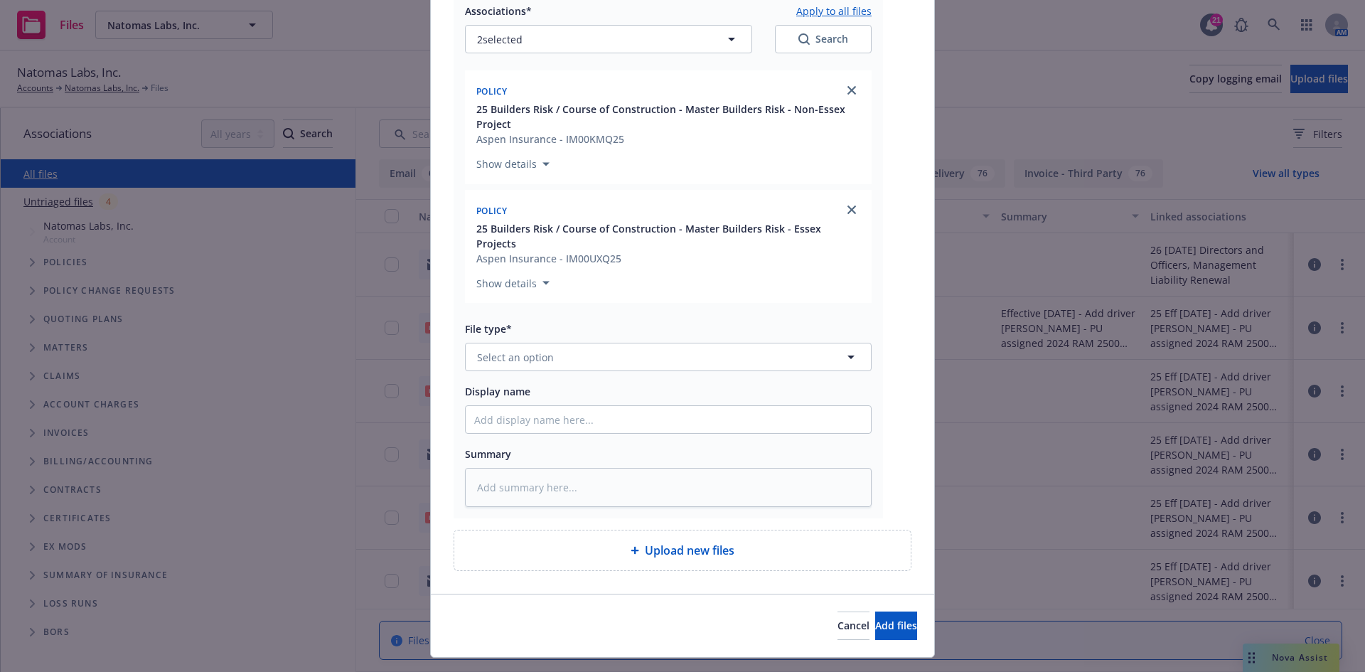
scroll to position [748, 0]
click at [684, 341] on button "Select an option" at bounding box center [668, 355] width 407 height 28
click at [672, 376] on div "Evidence of Insurance" at bounding box center [668, 395] width 405 height 38
click at [638, 404] on input "Display name" at bounding box center [668, 417] width 405 height 27
paste input "Evidence of Insurance for MBR - Non-Essex Projects & Evidence of Insurance for …"
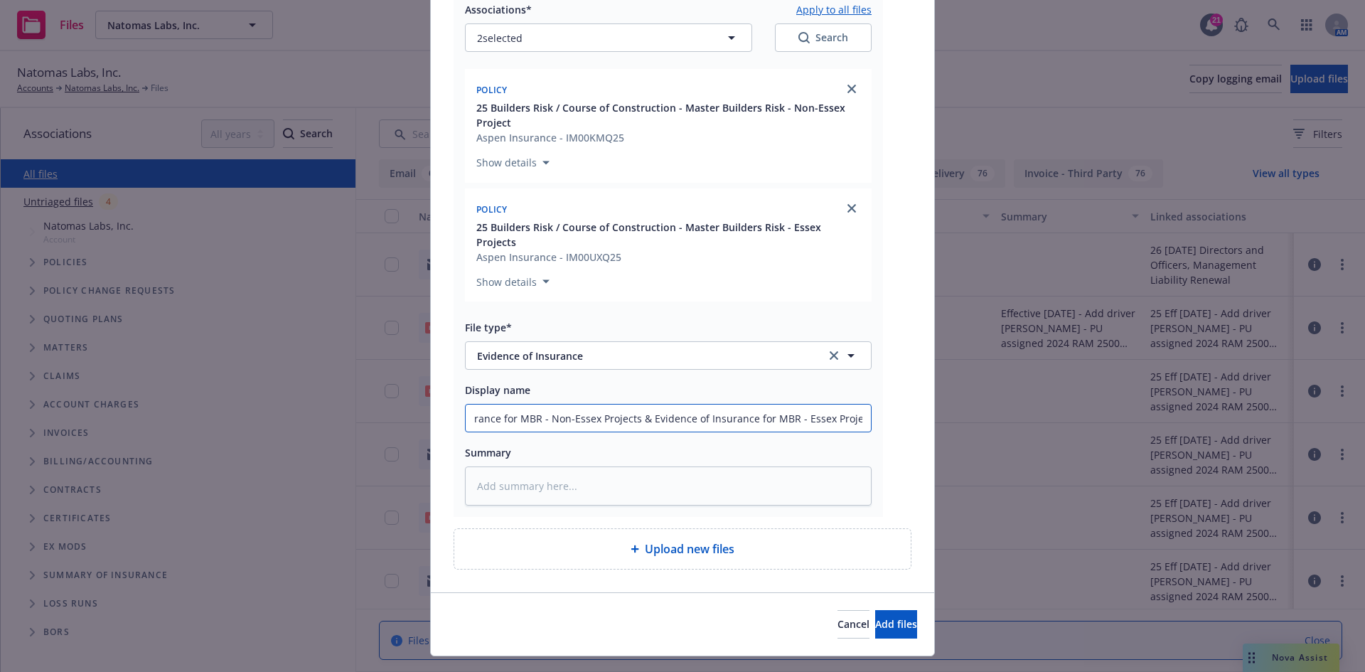
scroll to position [0, 0]
drag, startPoint x: 640, startPoint y: 392, endPoint x: 210, endPoint y: 371, distance: 430.5
click at [210, 371] on div "Add files RE_ Builder’s Risk Insurance.msg Associations* Apply to all files 2 s…" at bounding box center [682, 336] width 1365 height 672
click at [616, 404] on input "Evidence of Insurance for MBR - Essex Projects" at bounding box center [668, 417] width 405 height 27
click at [619, 404] on input "Evidence of Insurance for MBR - Essex Projects" at bounding box center [668, 417] width 405 height 27
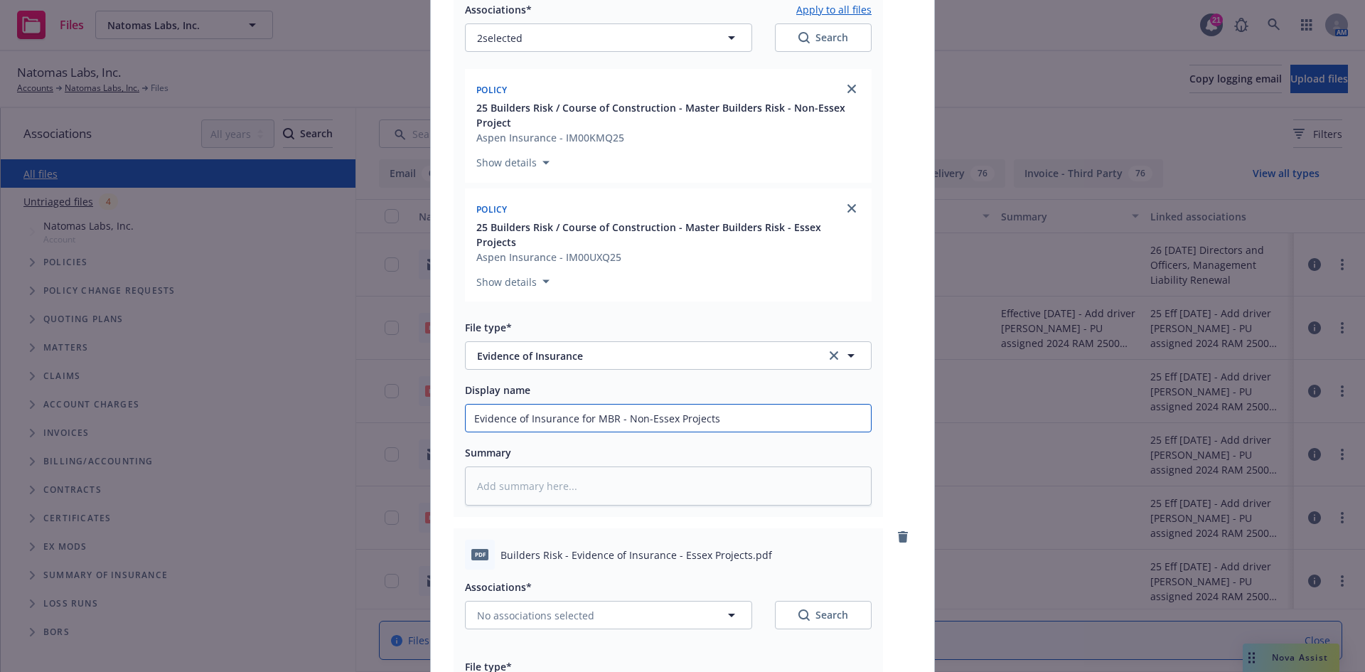
scroll to position [535, 0]
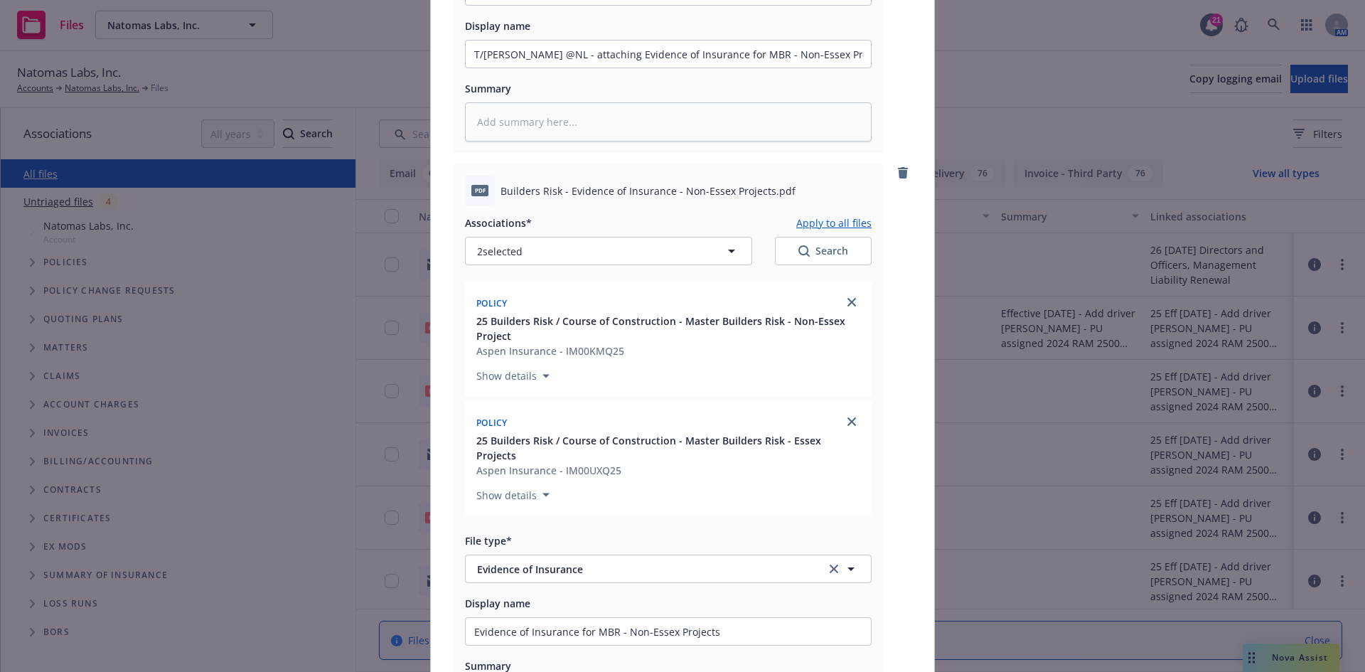
click at [829, 214] on button "Apply to all files" at bounding box center [833, 222] width 75 height 17
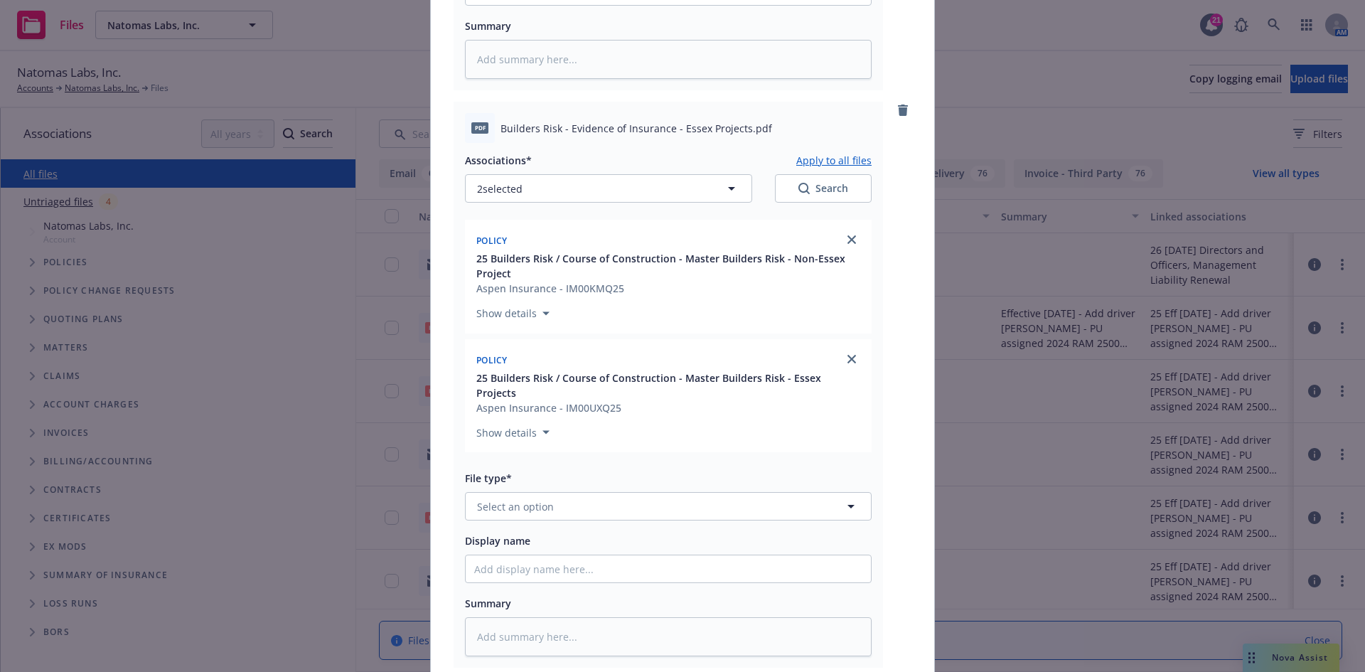
click at [675, 482] on div "Associations* Apply to all files 2 selected Search Policy 25 Builders Risk / Co…" at bounding box center [668, 399] width 407 height 513
click at [667, 492] on button "Select an option" at bounding box center [668, 506] width 407 height 28
click at [608, 456] on div "Evidence of Insurance" at bounding box center [668, 466] width 388 height 21
click at [574, 555] on input "Display name" at bounding box center [668, 568] width 405 height 27
paste input "Evidence of Insurance for MBR - Non-Essex Projects & Evidence of Insurance for …"
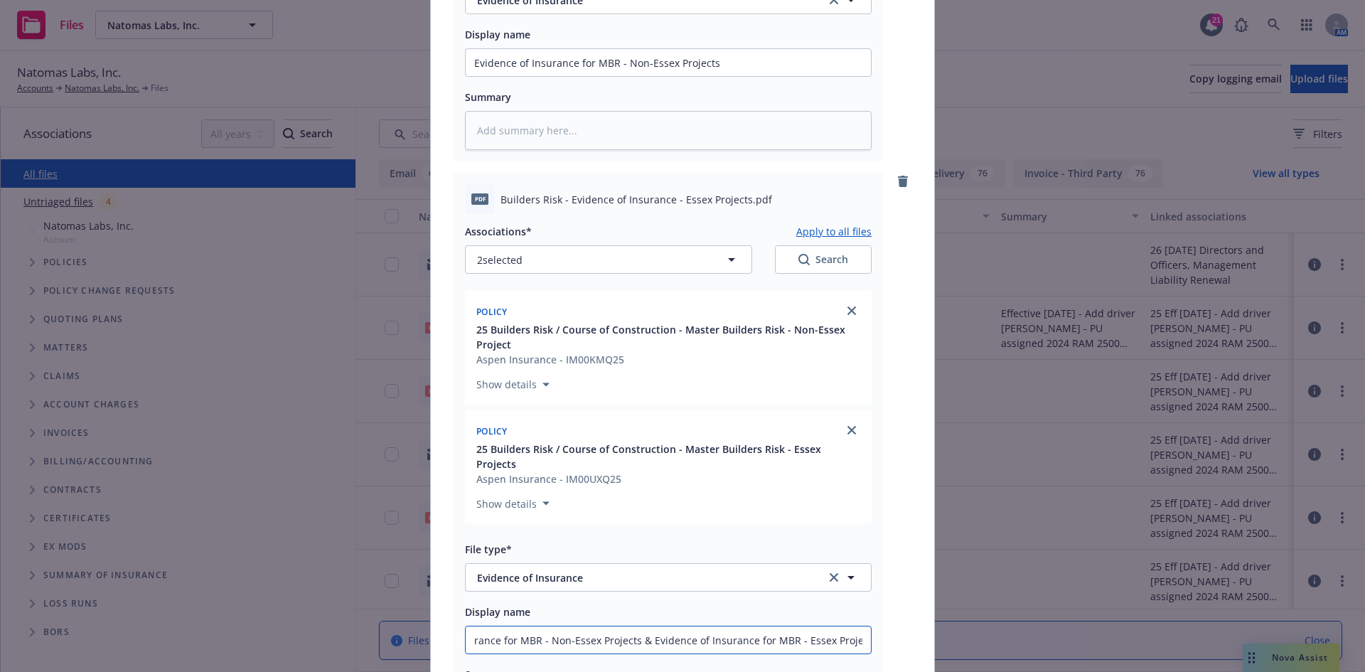
scroll to position [0, 0]
drag, startPoint x: 639, startPoint y: 596, endPoint x: 101, endPoint y: 554, distance: 539.6
click at [97, 554] on div "Add files RE_ Builder’s Risk Insurance.msg Associations* Apply to all files 2 s…" at bounding box center [682, 336] width 1365 height 672
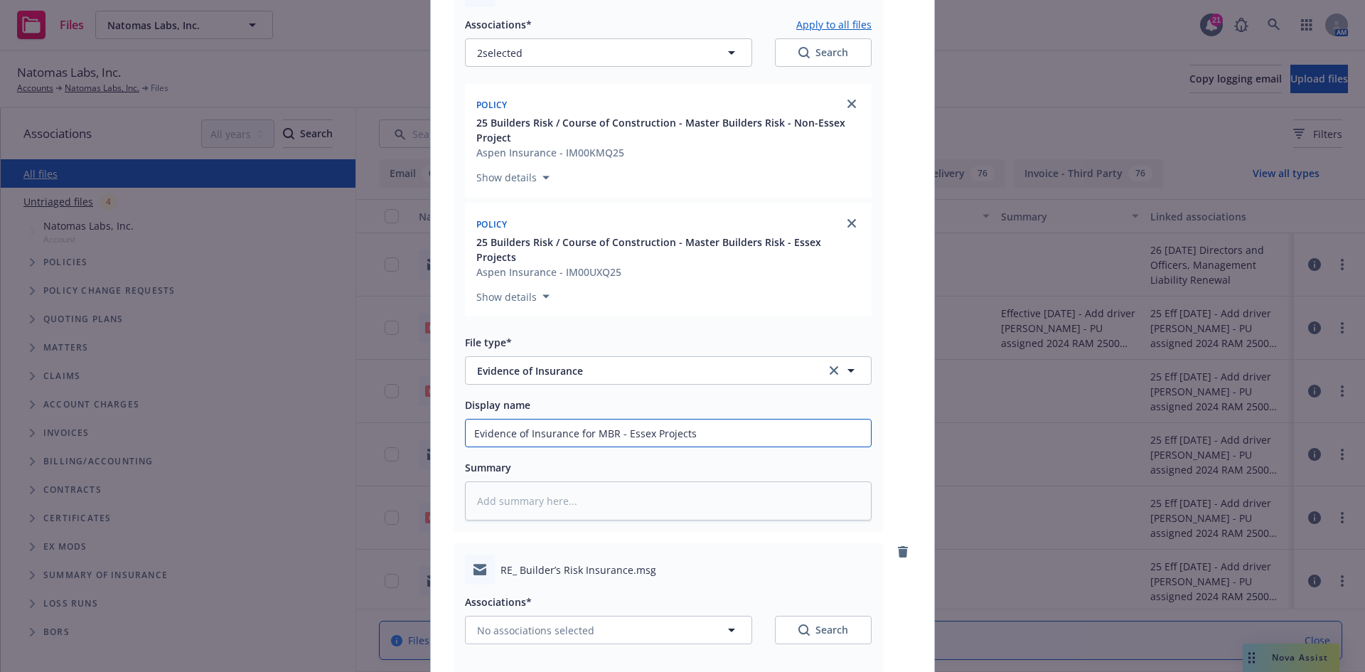
scroll to position [1097, 0]
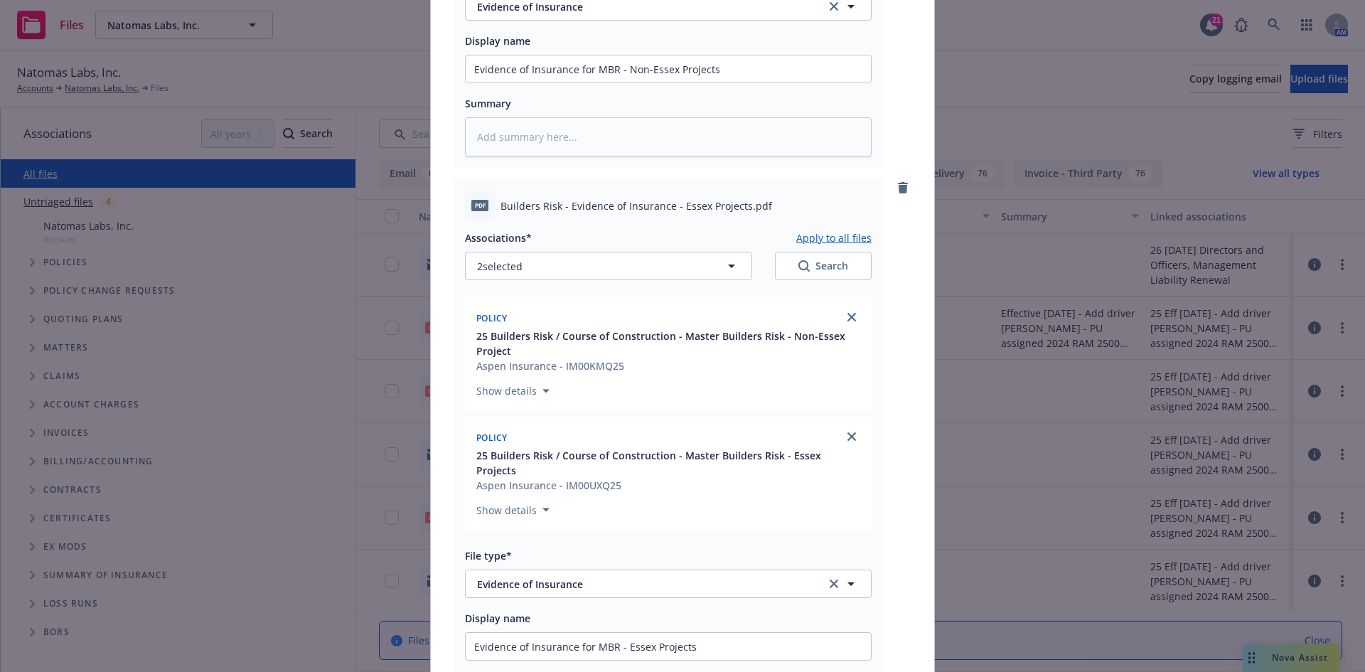
click at [819, 229] on button "Apply to all files" at bounding box center [833, 237] width 75 height 17
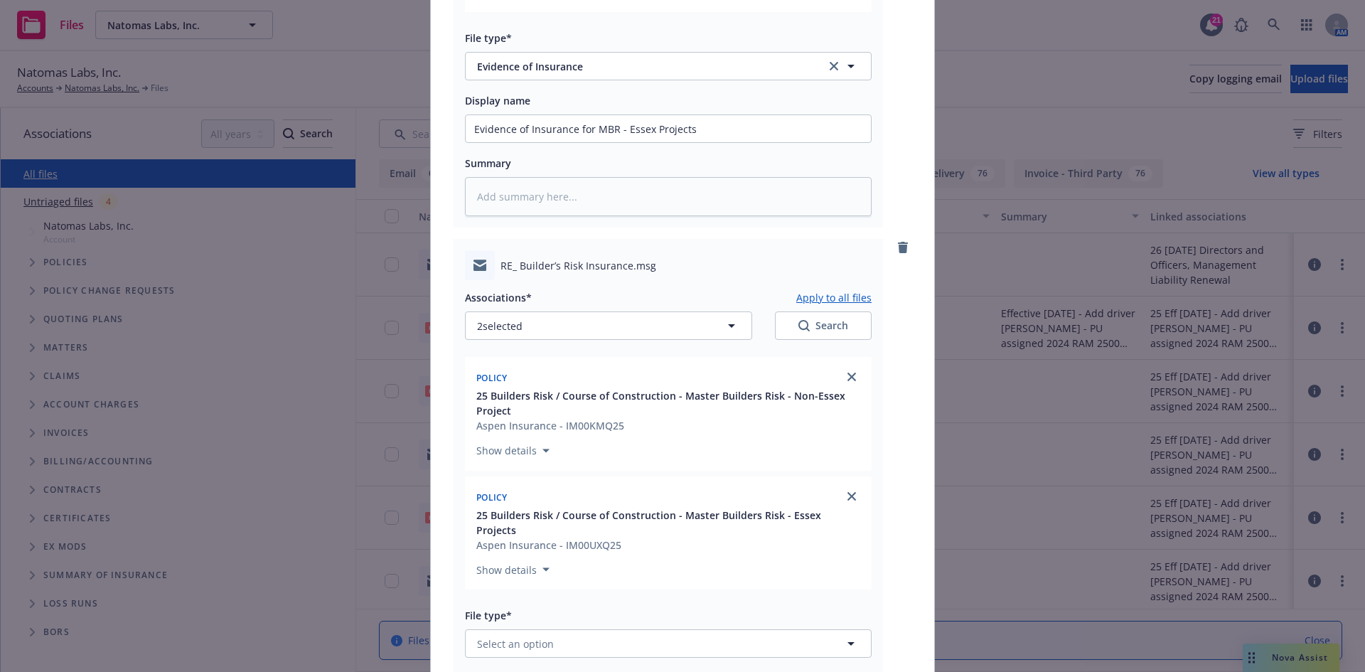
scroll to position [1737, 0]
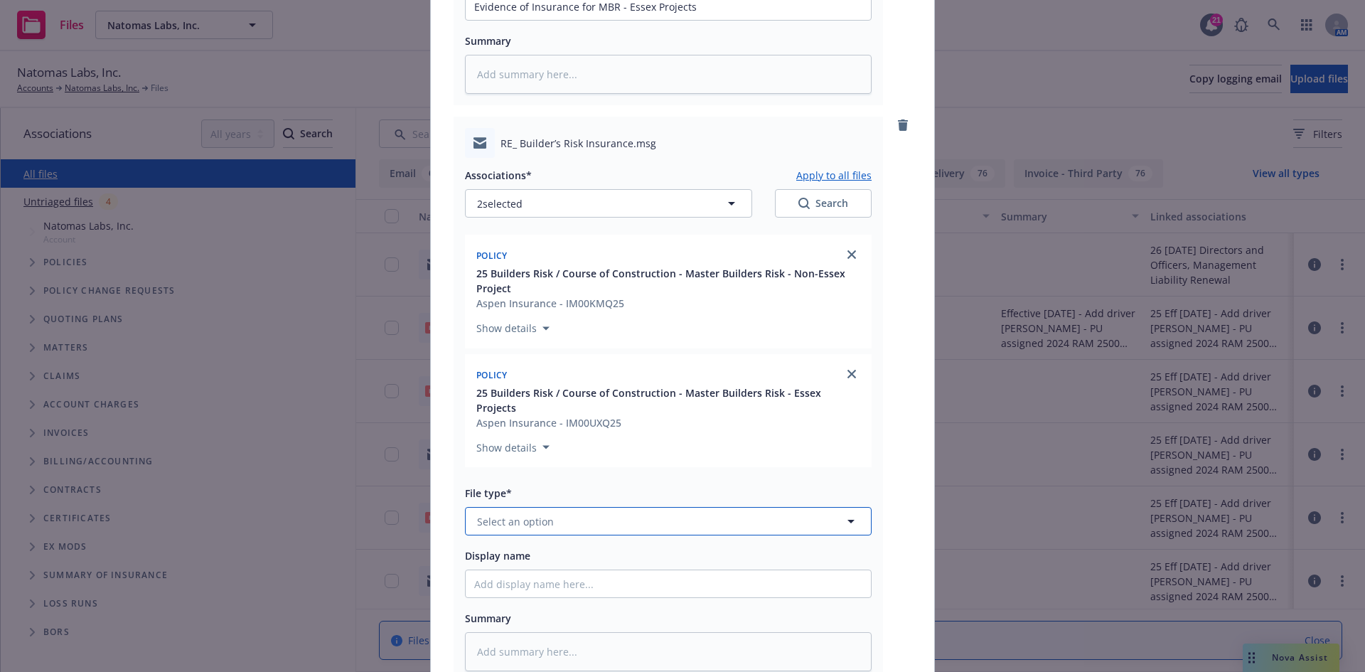
click at [628, 507] on button "Select an option" at bounding box center [668, 521] width 407 height 28
click at [499, 471] on div "Email" at bounding box center [491, 481] width 35 height 21
click at [524, 570] on input "Display name" at bounding box center [668, 583] width 405 height 27
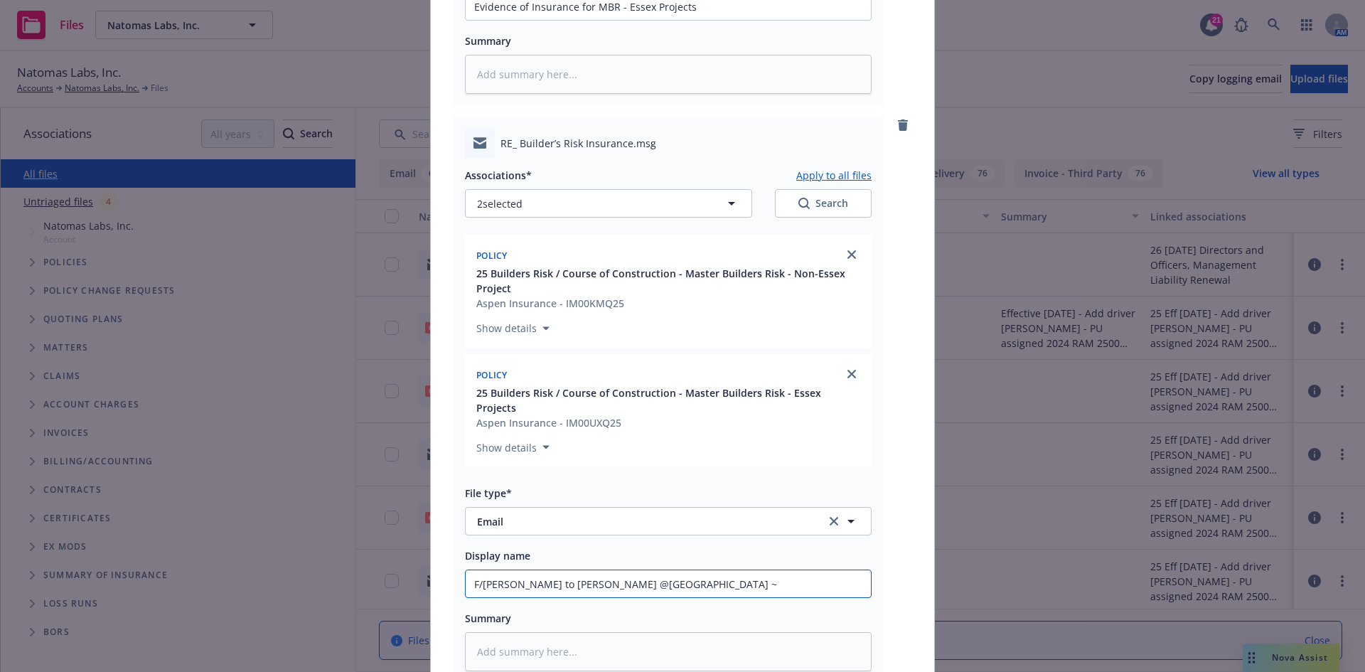
click at [606, 570] on input "F/[PERSON_NAME] to [PERSON_NAME] @[GEOGRAPHIC_DATA] ~" at bounding box center [668, 583] width 405 height 27
paste input "Hi [PERSON_NAME], Yes you have builders risk and we will update the COI accordi…"
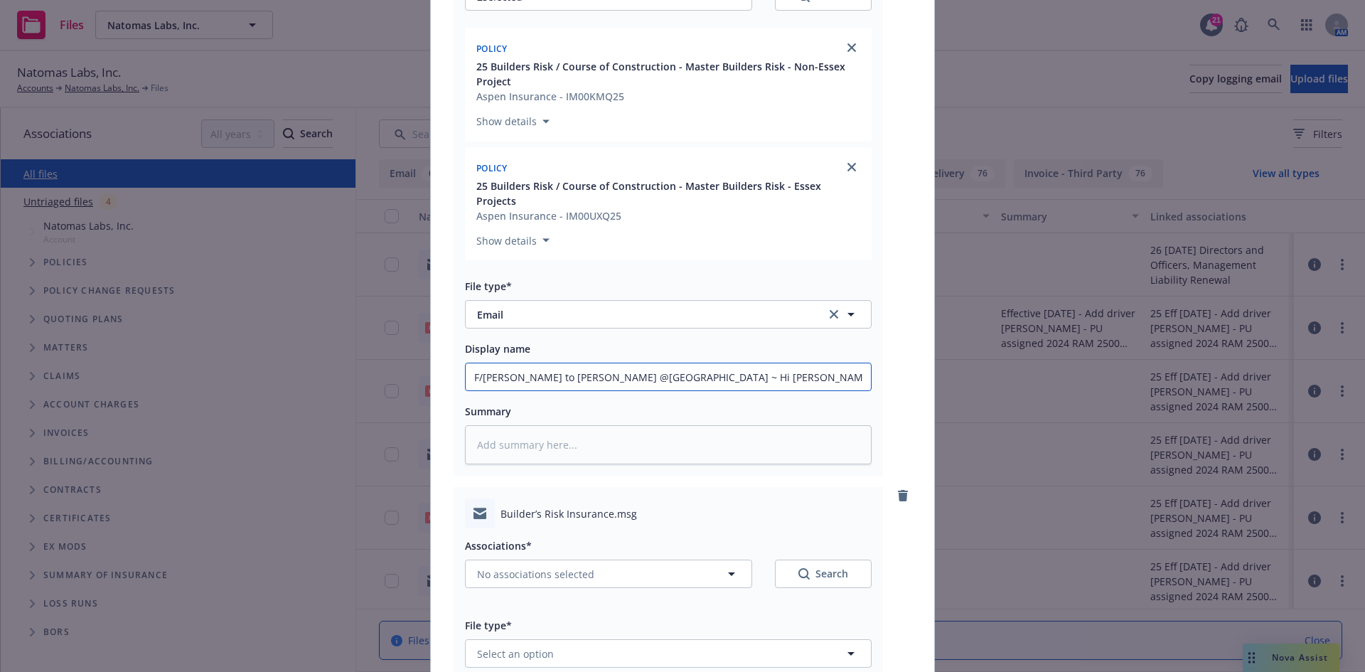
scroll to position [1731, 0]
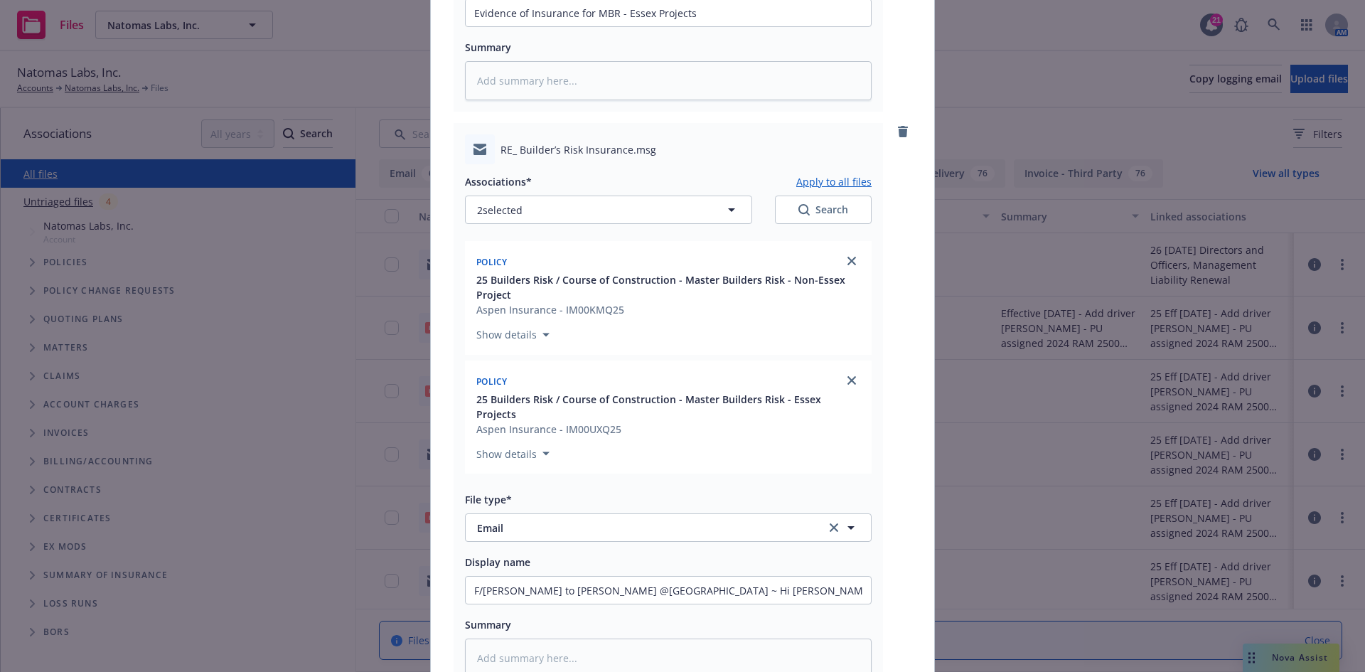
click at [807, 173] on button "Apply to all files" at bounding box center [833, 181] width 75 height 17
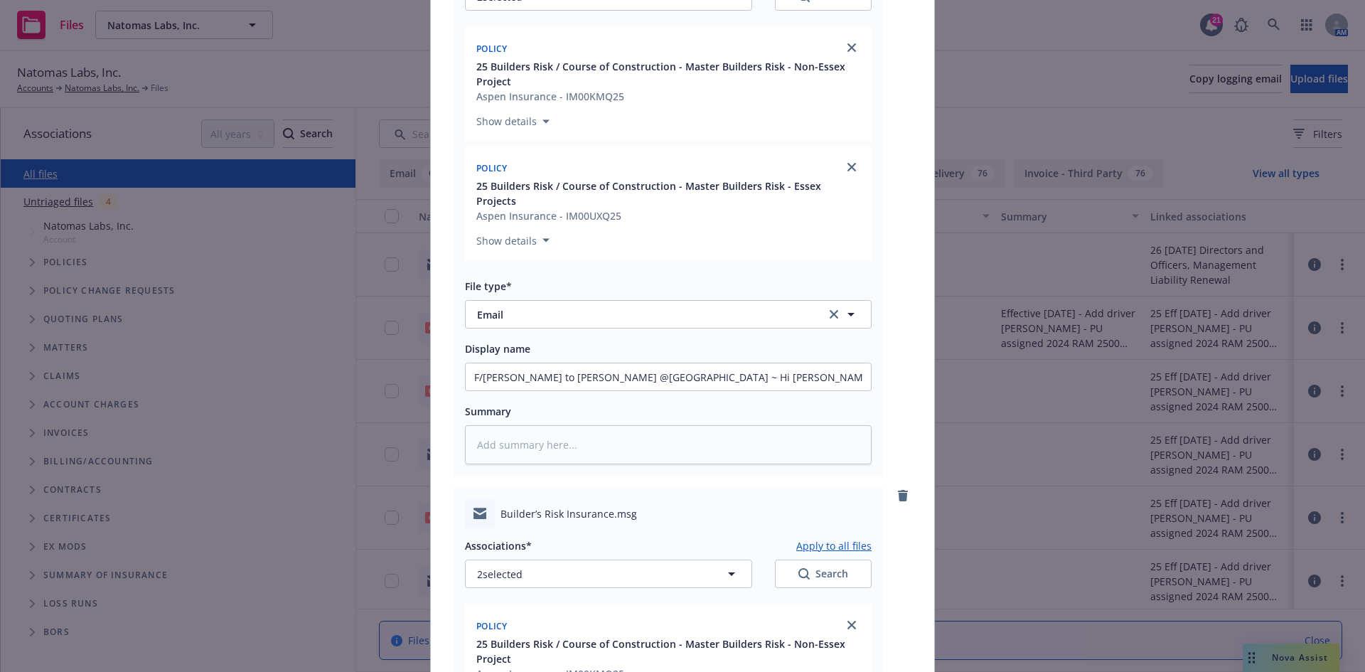
scroll to position [2299, 0]
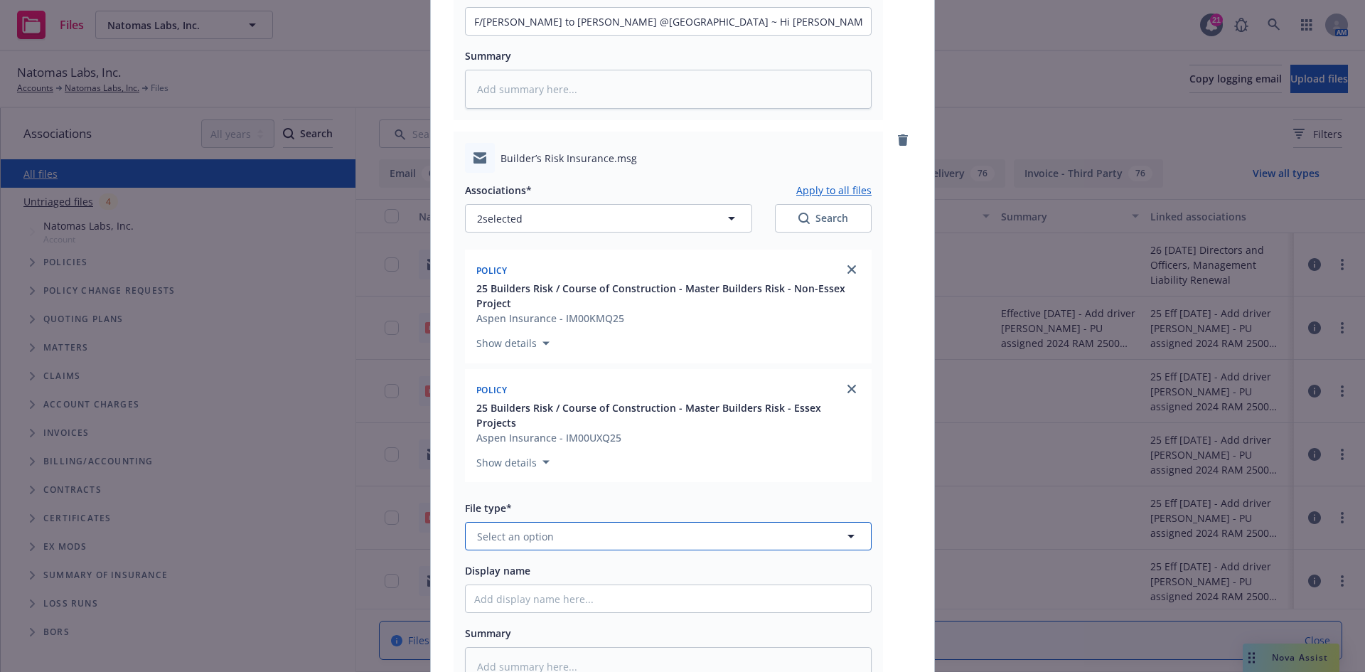
click at [574, 522] on button "Select an option" at bounding box center [668, 536] width 407 height 28
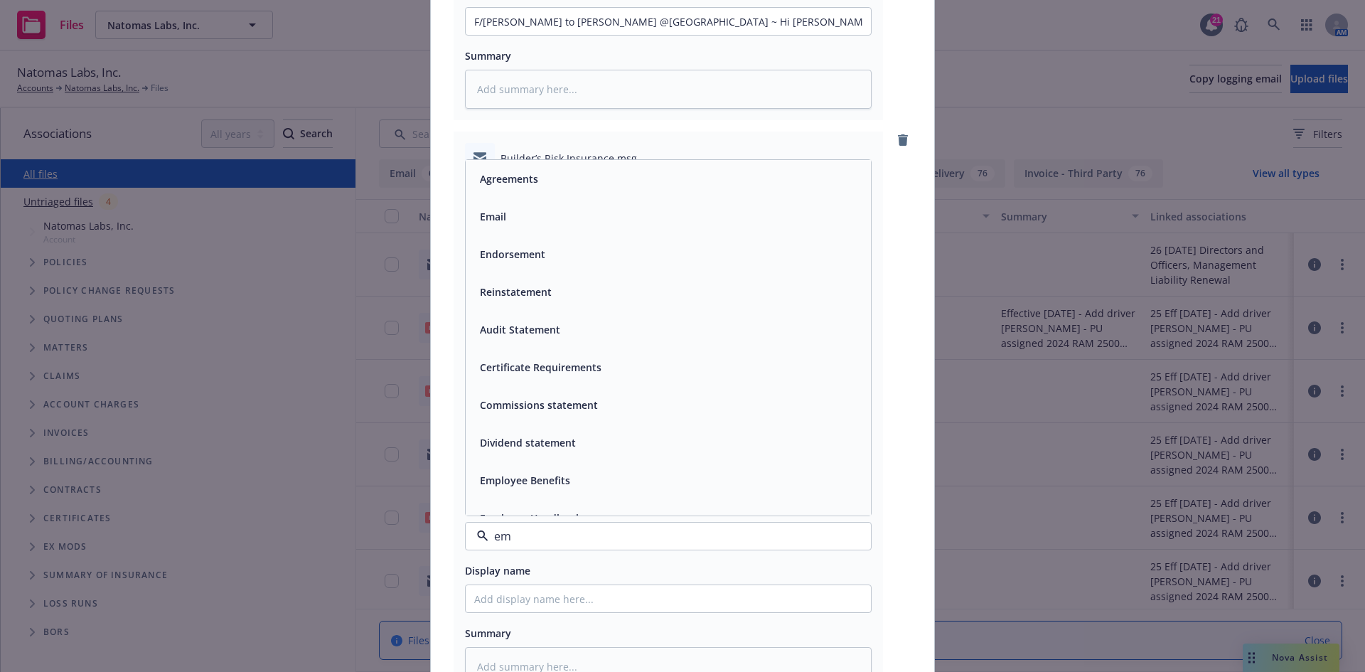
click at [493, 198] on div "Email" at bounding box center [668, 217] width 405 height 38
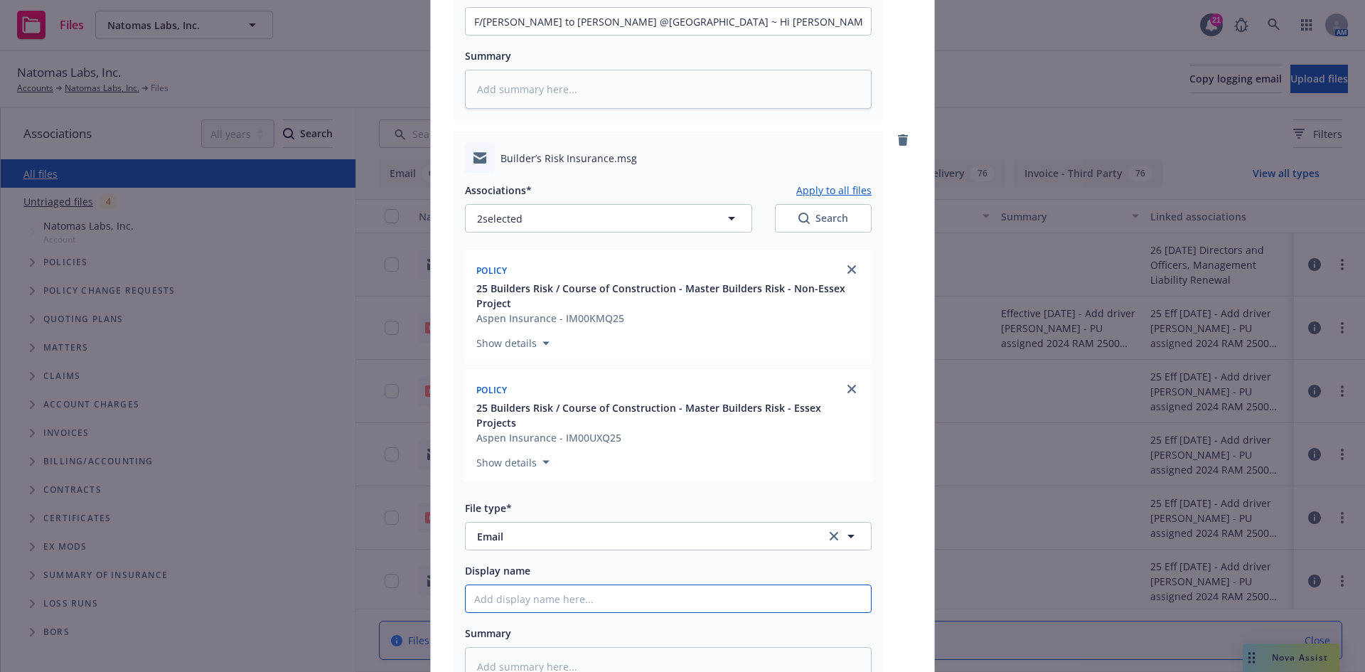
click at [552, 585] on input "Display name" at bounding box center [668, 598] width 405 height 27
click at [807, 585] on input "F/Shelby @NL ~" at bounding box center [668, 598] width 405 height 27
paste input "Hope you had a great weekend. Could you please confirm Natomas Labs, Inc. has b…"
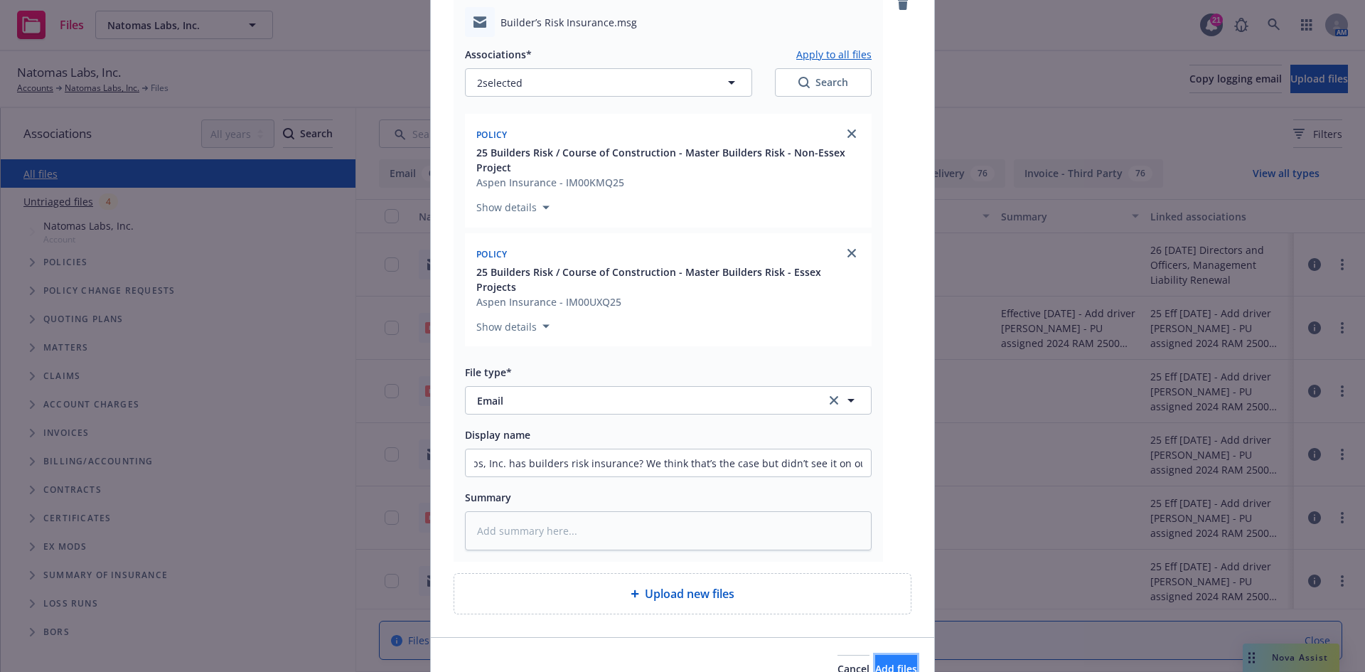
scroll to position [0, 0]
click at [897, 655] on button "Add files" at bounding box center [896, 669] width 42 height 28
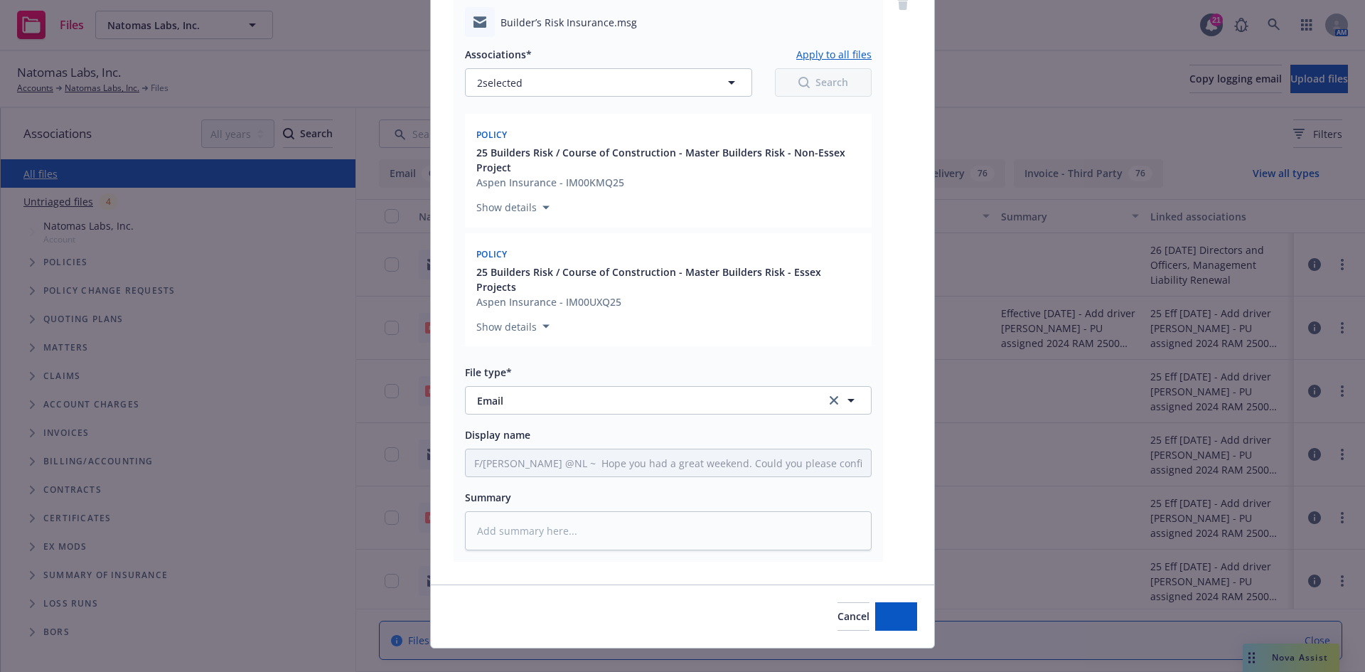
scroll to position [2382, 0]
